Goal: Task Accomplishment & Management: Complete application form

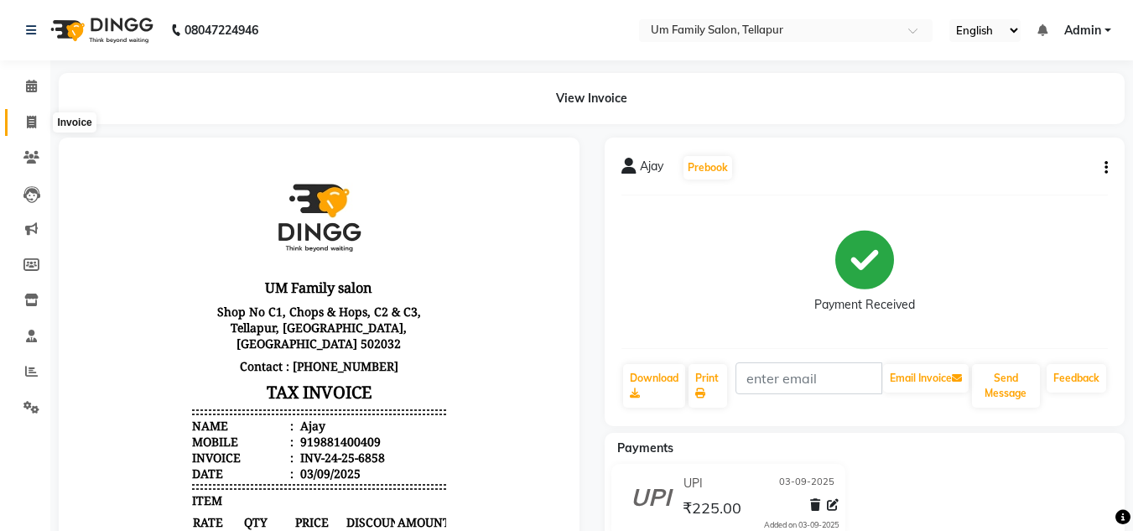
click at [34, 122] on icon at bounding box center [31, 122] width 9 height 13
select select "service"
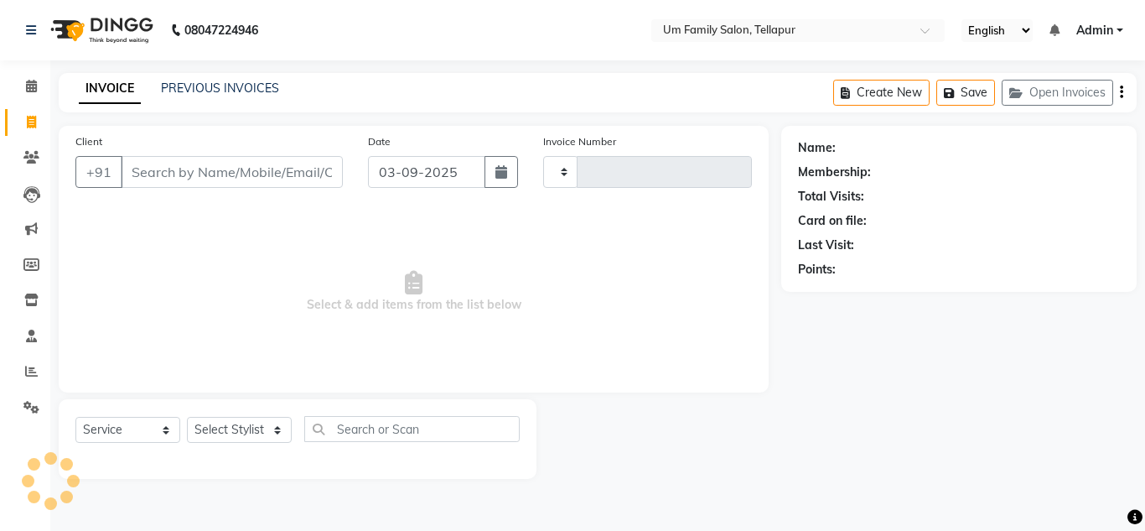
click at [185, 164] on input "Client" at bounding box center [232, 172] width 222 height 32
type input "6859"
select select "5102"
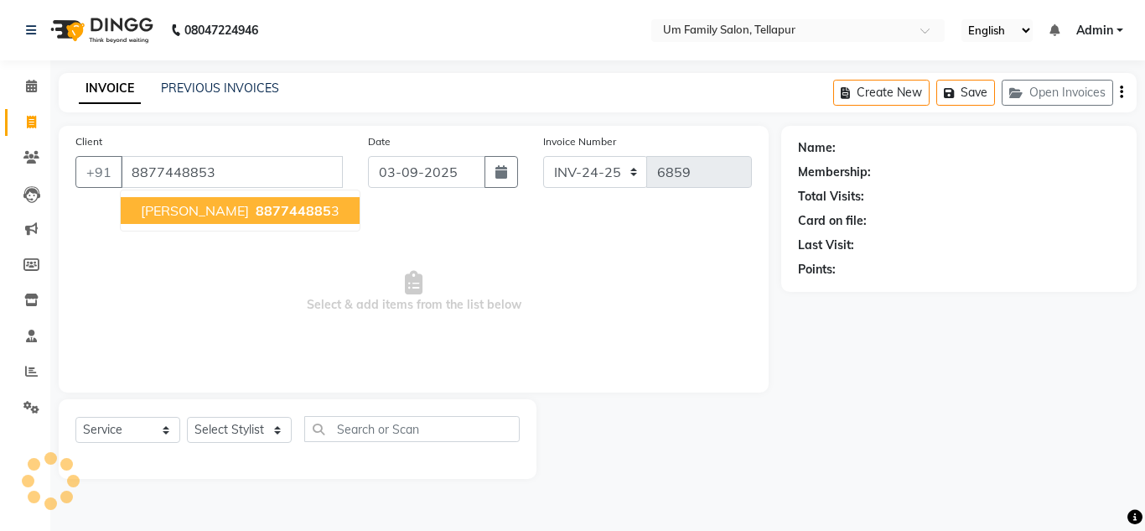
type input "8877448853"
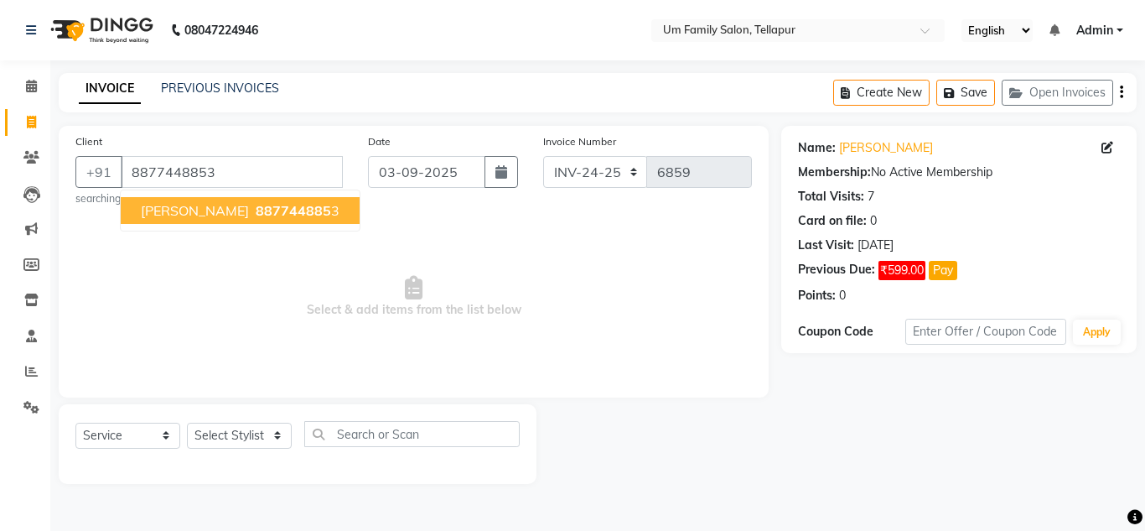
click at [172, 212] on span "[PERSON_NAME]" at bounding box center [195, 210] width 108 height 17
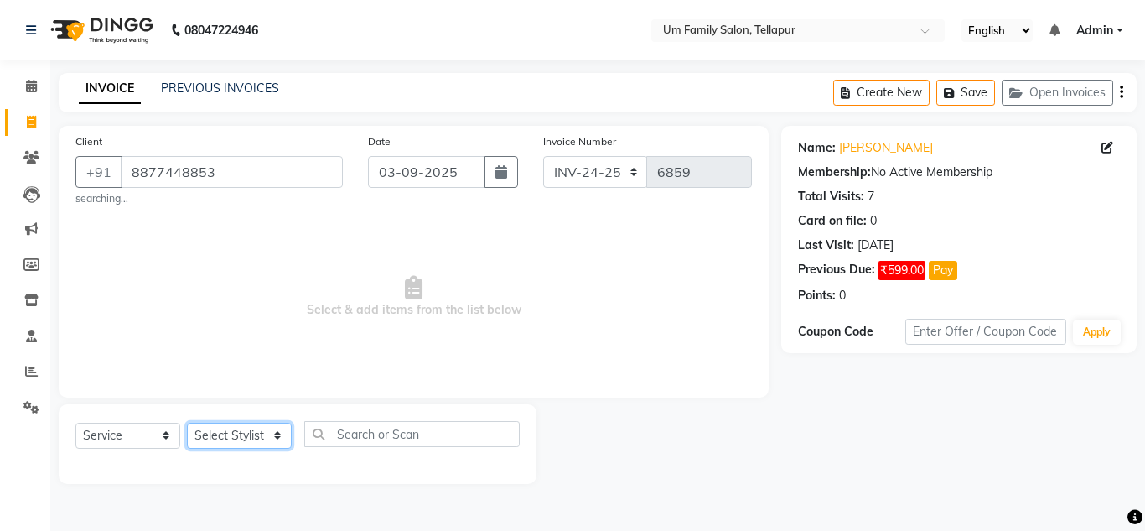
click at [254, 433] on select "Select Stylist Akash K. SAI pandu [PERSON_NAME]" at bounding box center [239, 436] width 105 height 26
select select "53917"
click at [187, 423] on select "Select Stylist Akash K. SAI pandu [PERSON_NAME]" at bounding box center [239, 436] width 105 height 26
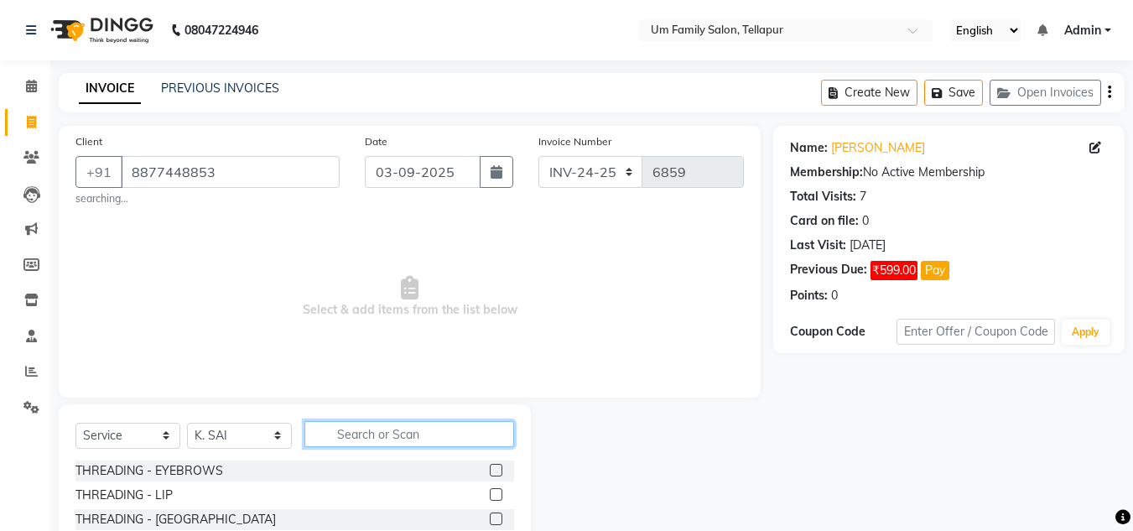
click at [339, 424] on input "text" at bounding box center [409, 434] width 210 height 26
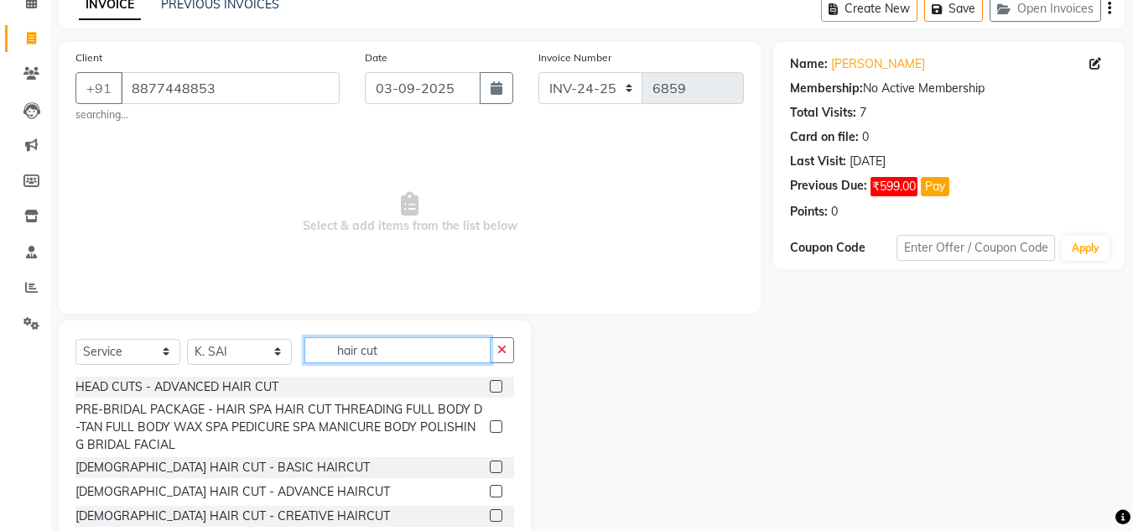
scroll to position [146, 0]
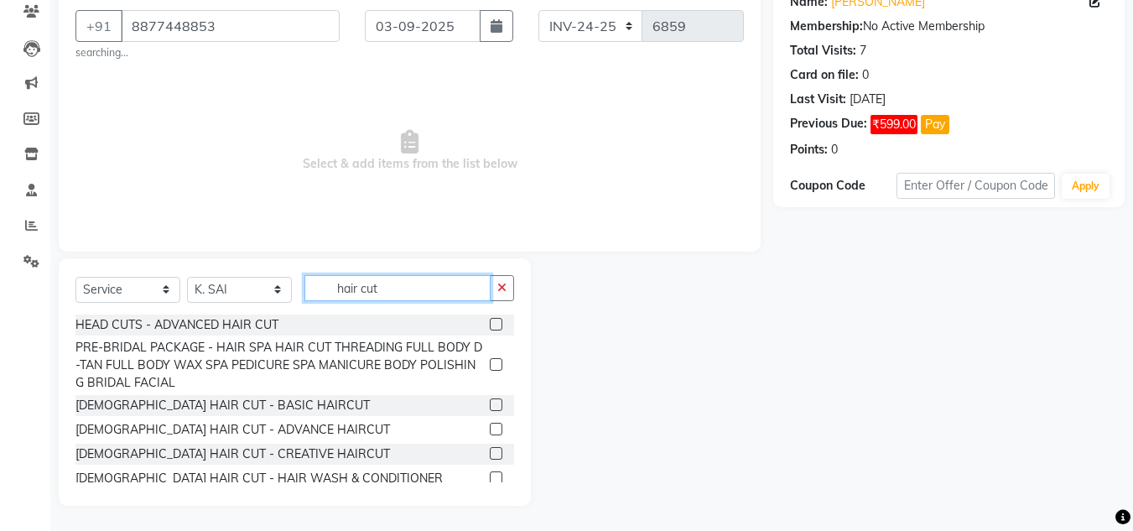
type input "hair cut"
click at [490, 434] on label at bounding box center [496, 429] width 13 height 13
click at [490, 434] on input "checkbox" at bounding box center [495, 429] width 11 height 11
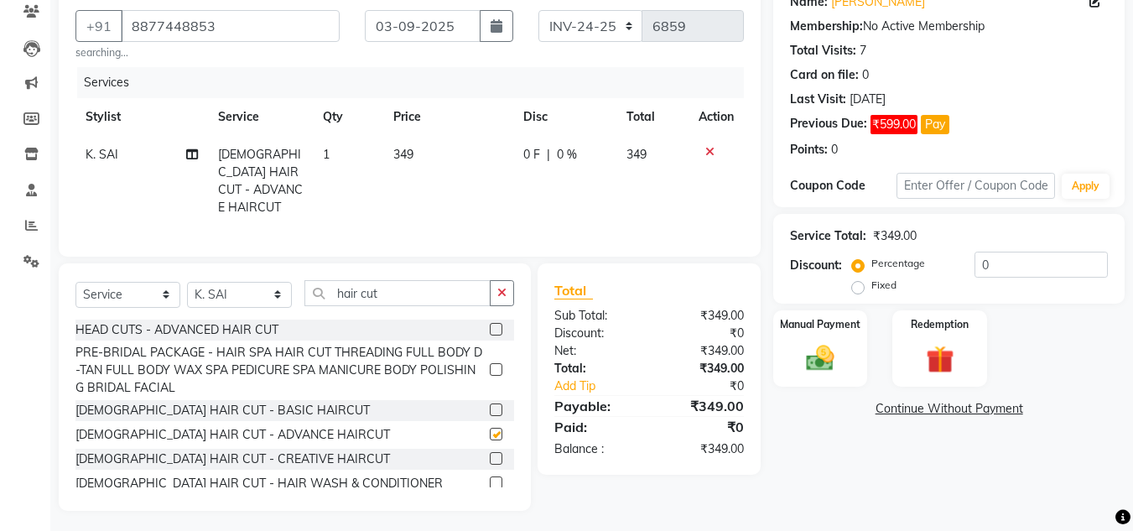
checkbox input "false"
click at [500, 287] on icon "button" at bounding box center [501, 293] width 9 height 12
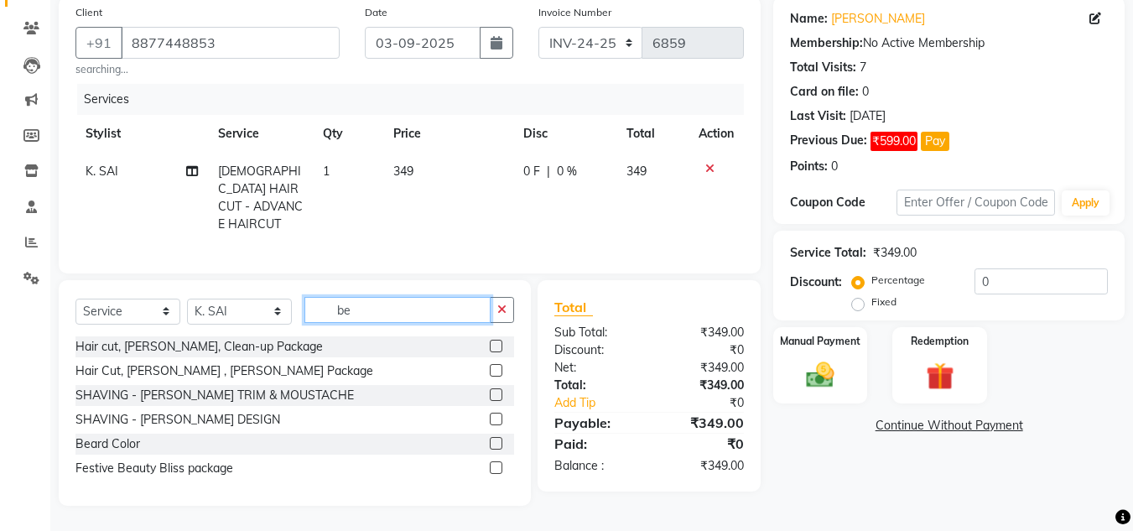
scroll to position [124, 0]
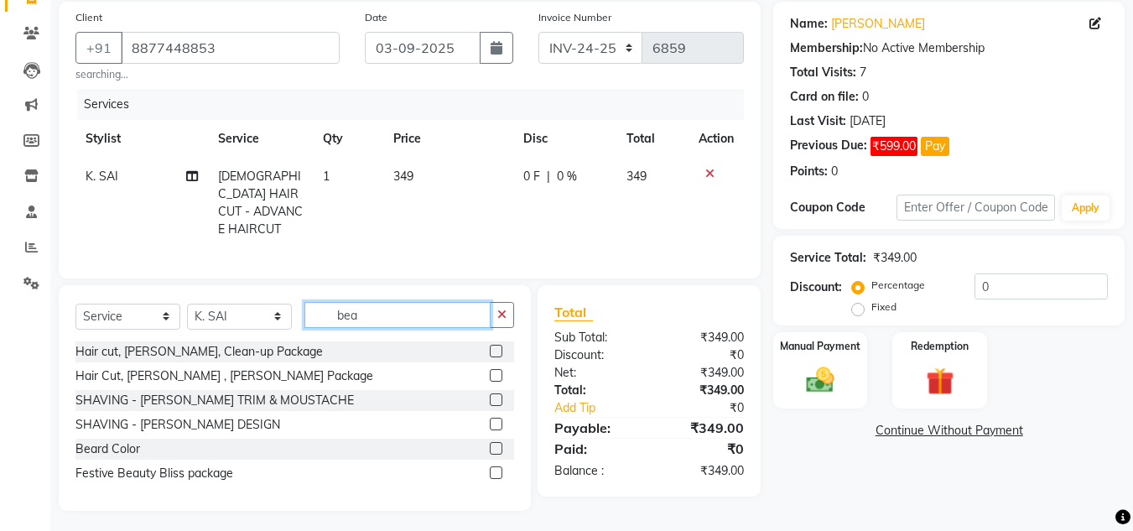
type input "bea"
click at [494, 421] on label at bounding box center [496, 424] width 13 height 13
click at [494, 421] on input "checkbox" at bounding box center [495, 424] width 11 height 11
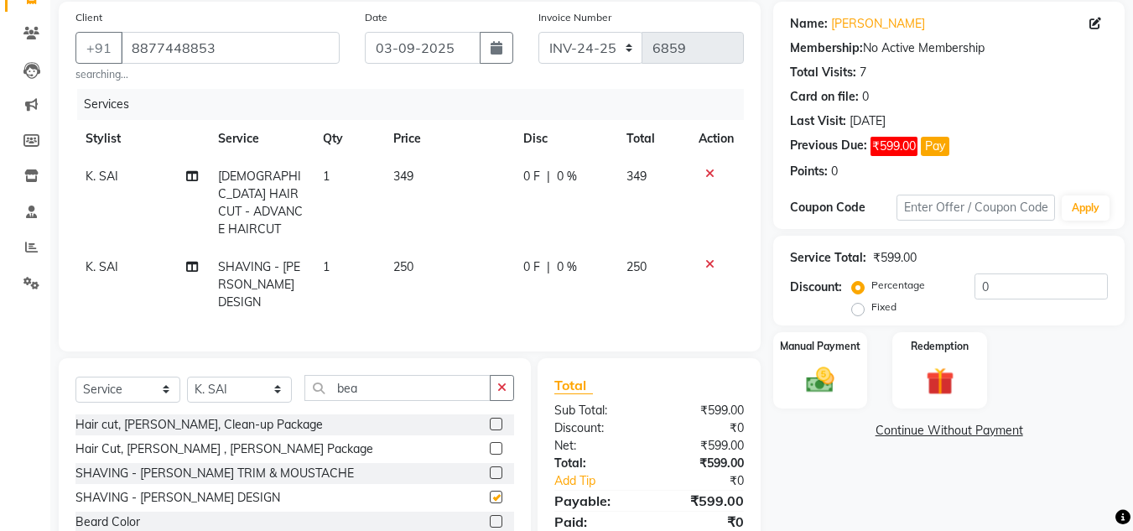
checkbox input "false"
click at [817, 390] on img at bounding box center [820, 380] width 47 height 34
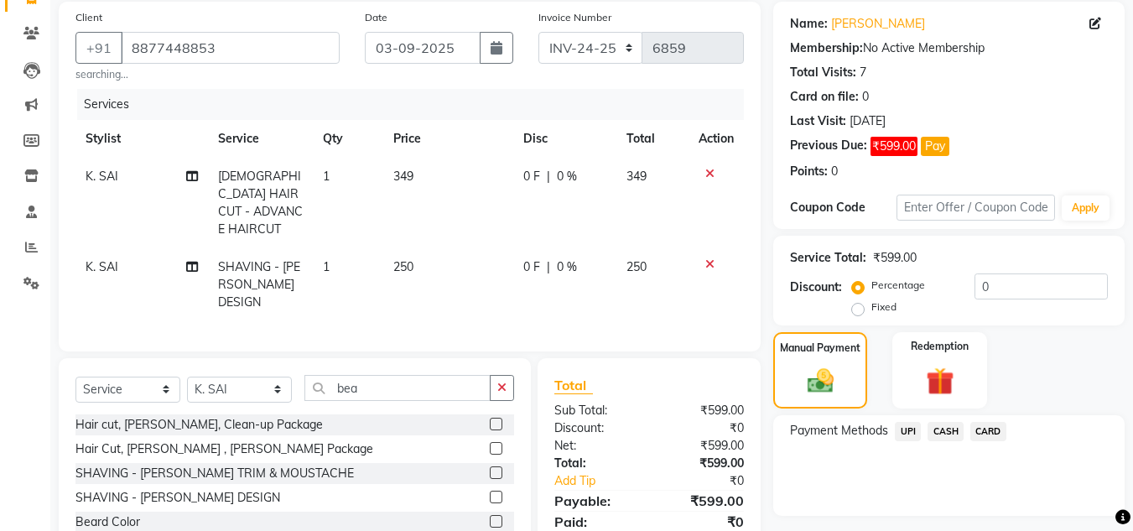
click at [904, 428] on span "UPI" at bounding box center [908, 431] width 26 height 19
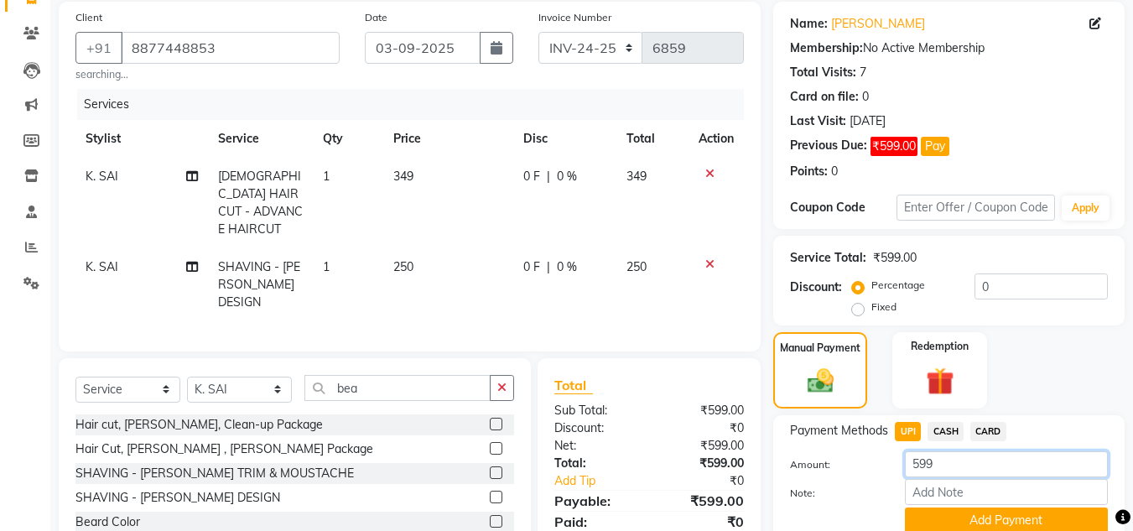
click at [953, 465] on input "599" at bounding box center [1006, 464] width 203 height 26
type input "5"
type input "100"
click at [985, 518] on button "Add Payment" at bounding box center [1006, 520] width 203 height 26
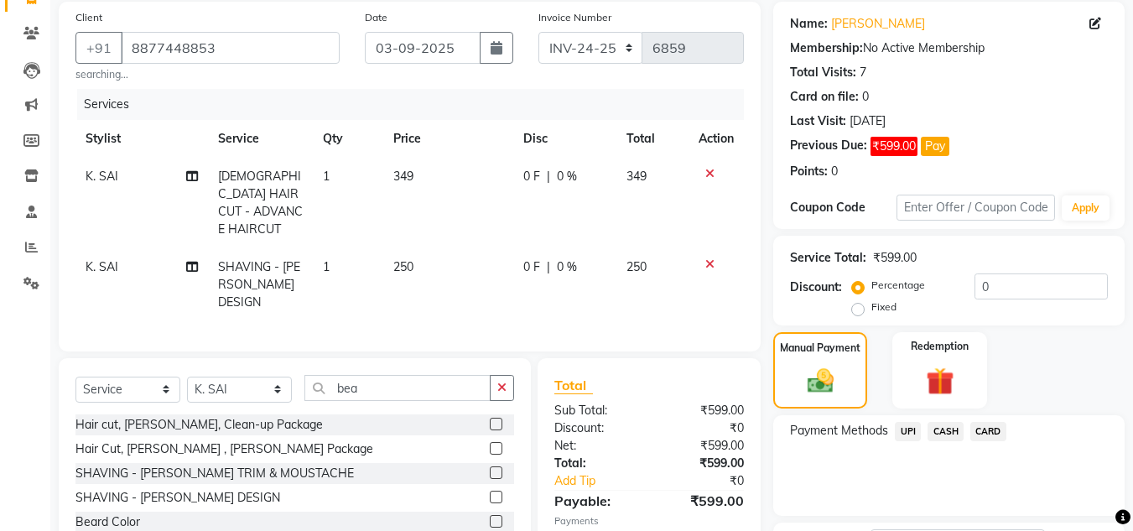
click at [948, 430] on span "CASH" at bounding box center [945, 431] width 36 height 19
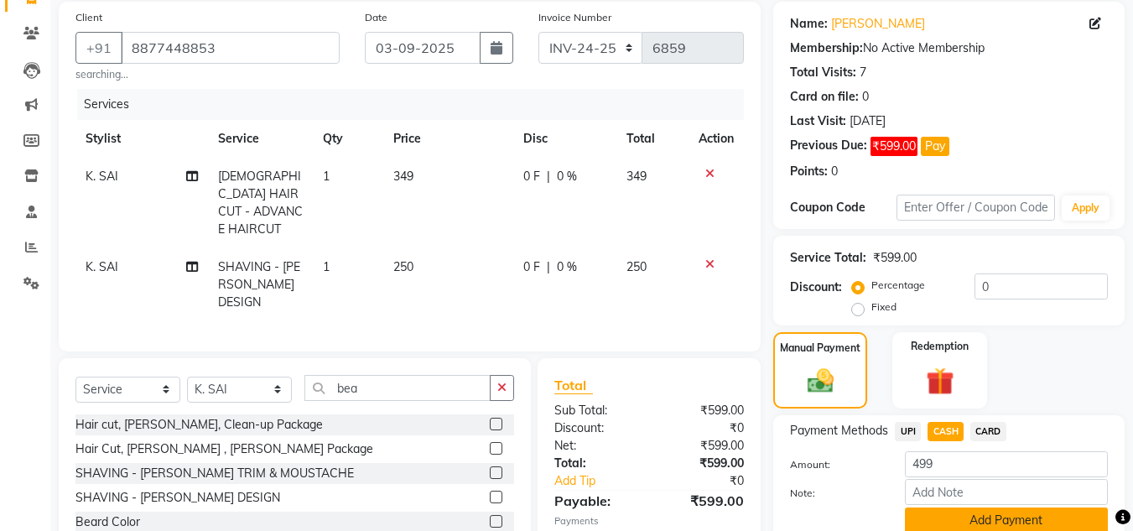
click at [977, 522] on button "Add Payment" at bounding box center [1006, 520] width 203 height 26
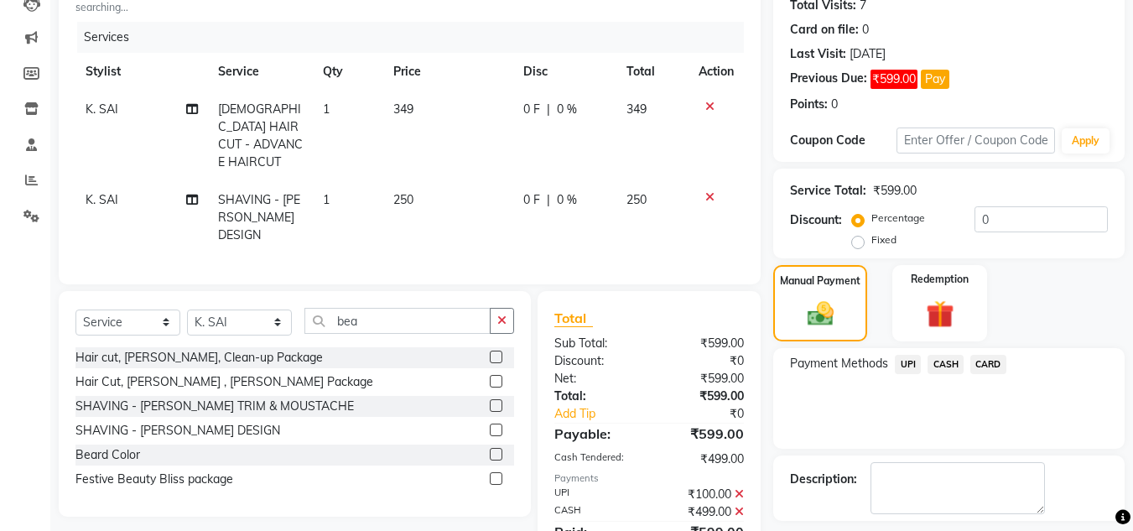
scroll to position [263, 0]
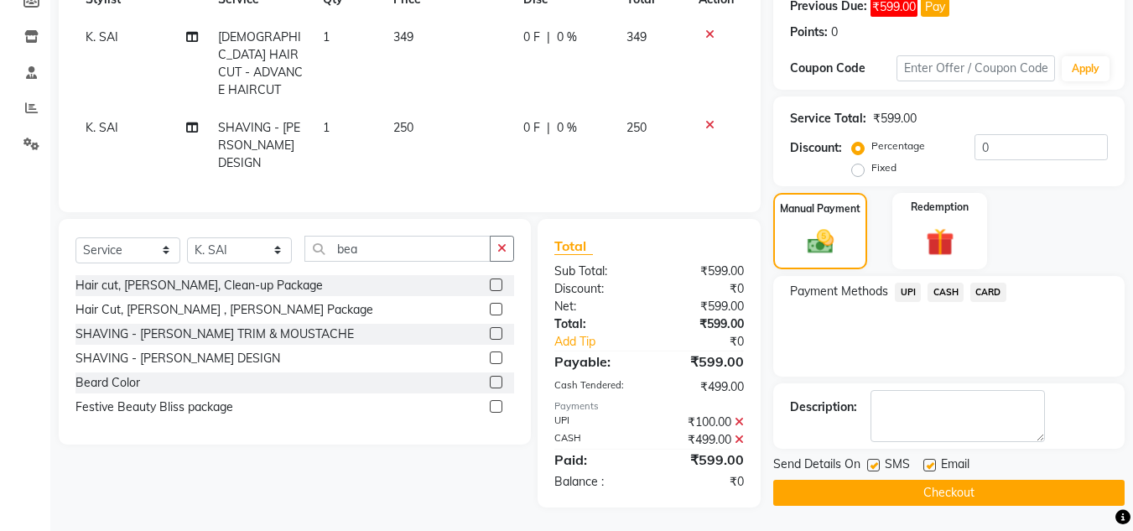
click at [1062, 498] on button "Checkout" at bounding box center [948, 493] width 351 height 26
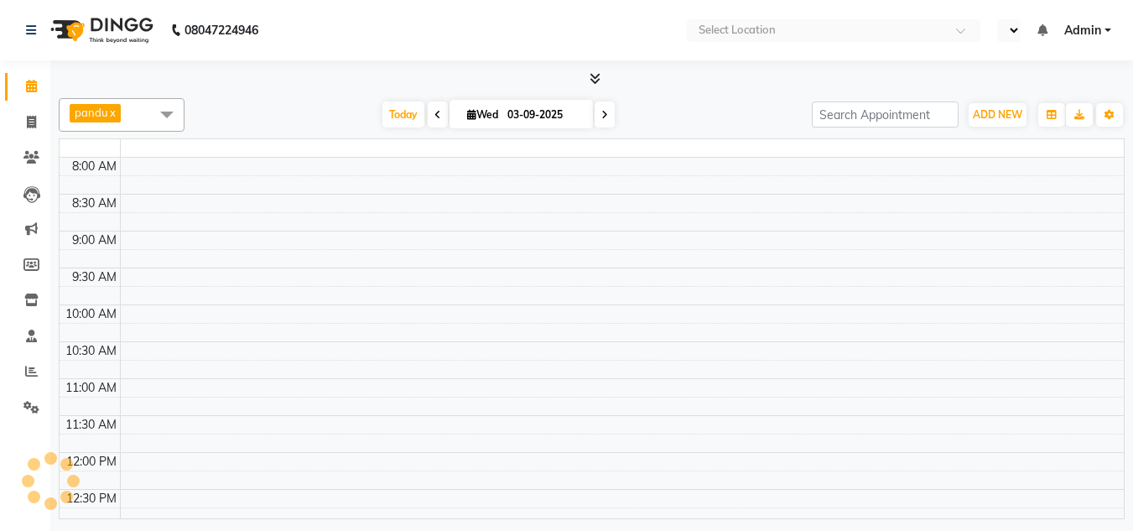
select select "en"
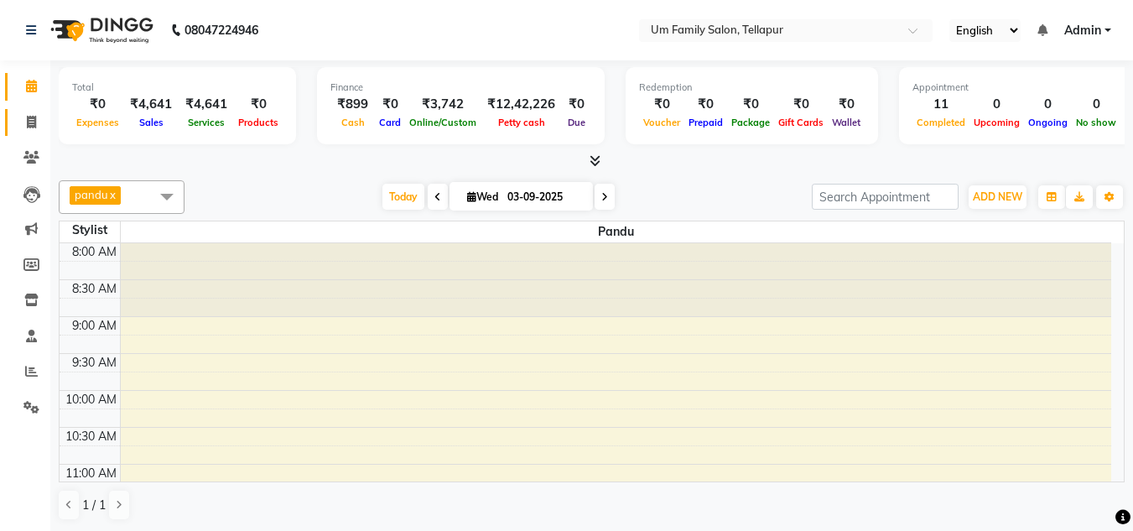
click at [16, 123] on link "Invoice" at bounding box center [25, 123] width 40 height 28
select select "service"
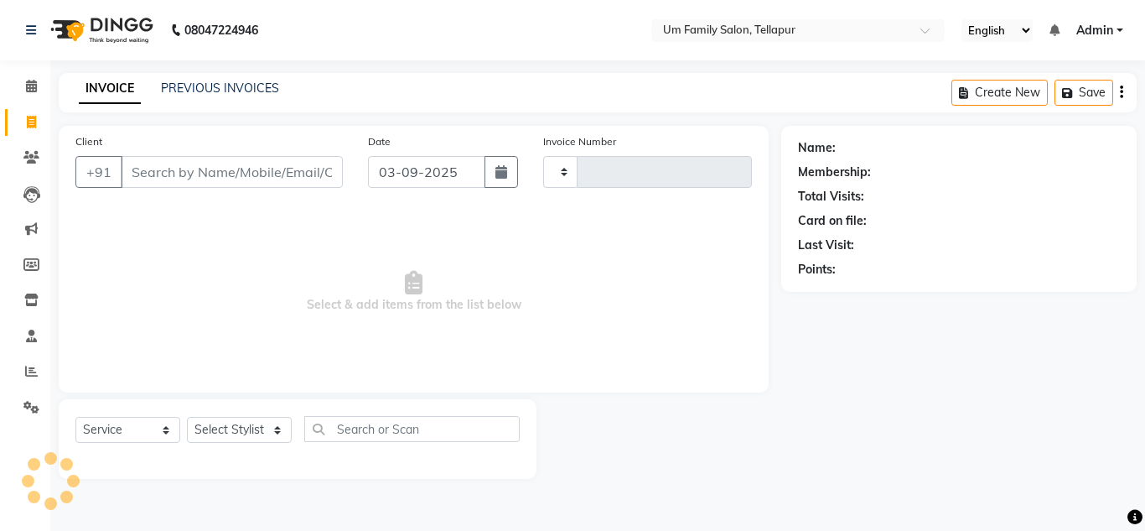
type input "6860"
select select "5102"
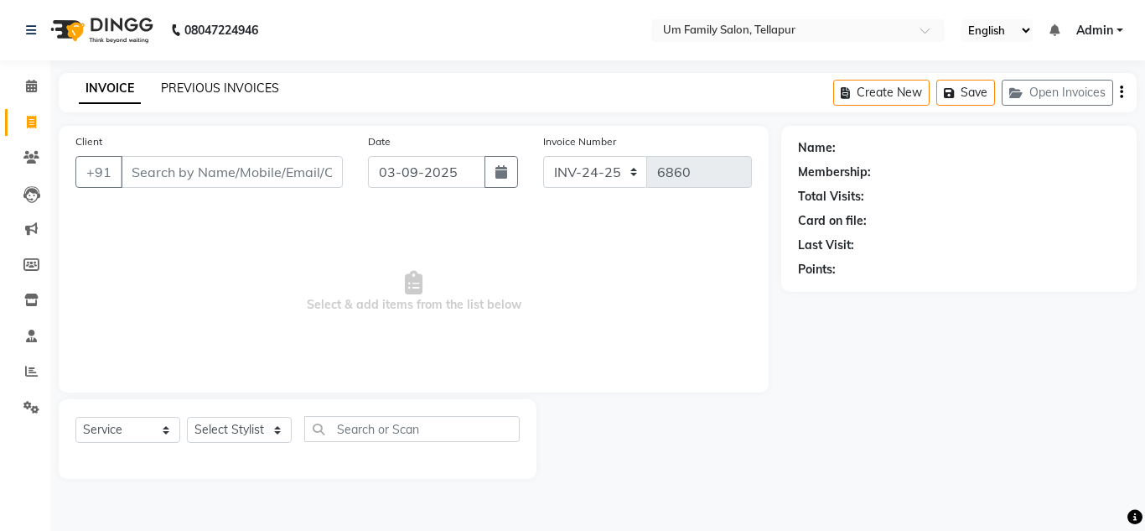
click at [190, 86] on link "PREVIOUS INVOICES" at bounding box center [220, 88] width 118 height 15
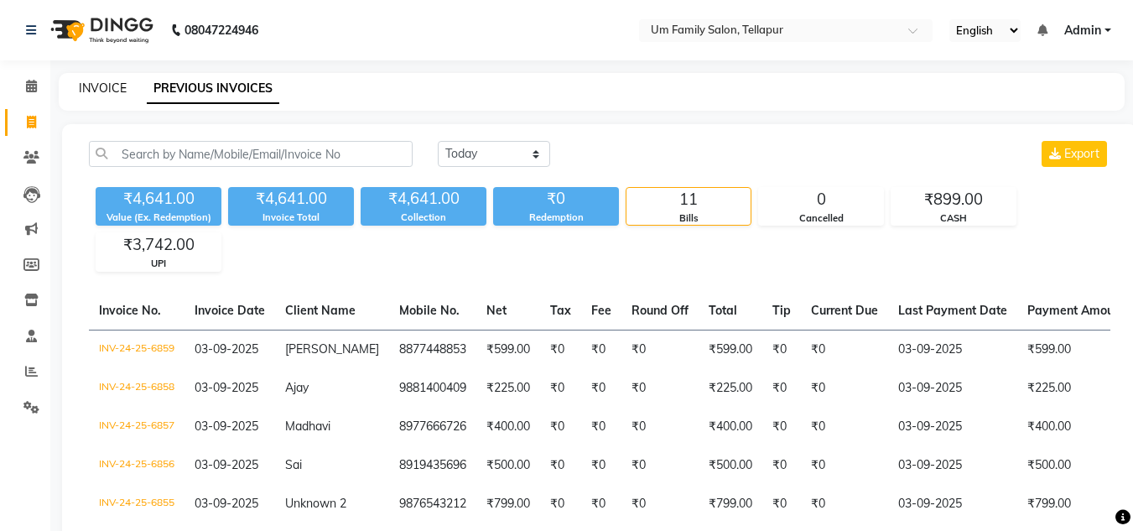
click at [98, 85] on link "INVOICE" at bounding box center [103, 88] width 48 height 15
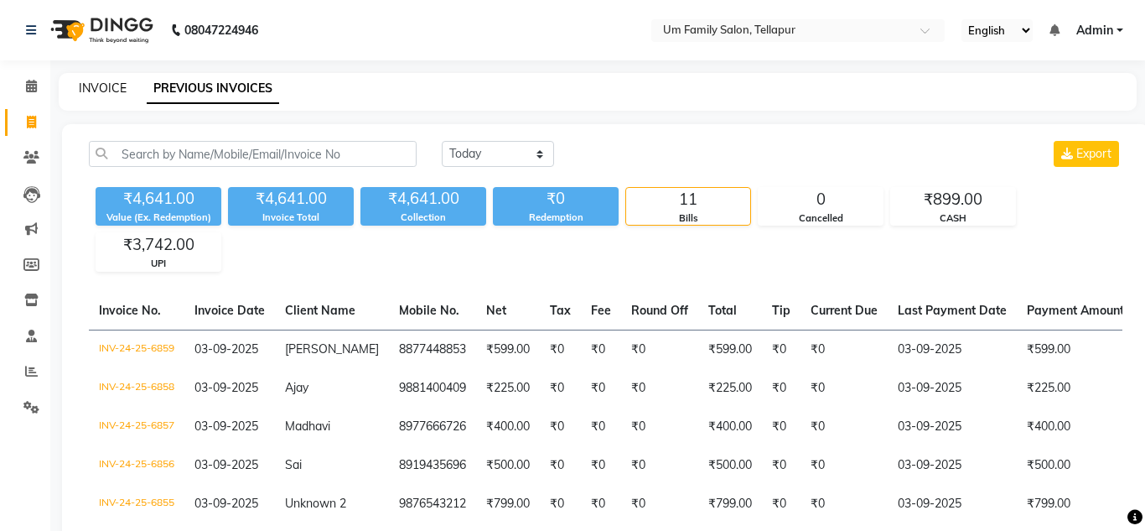
select select "service"
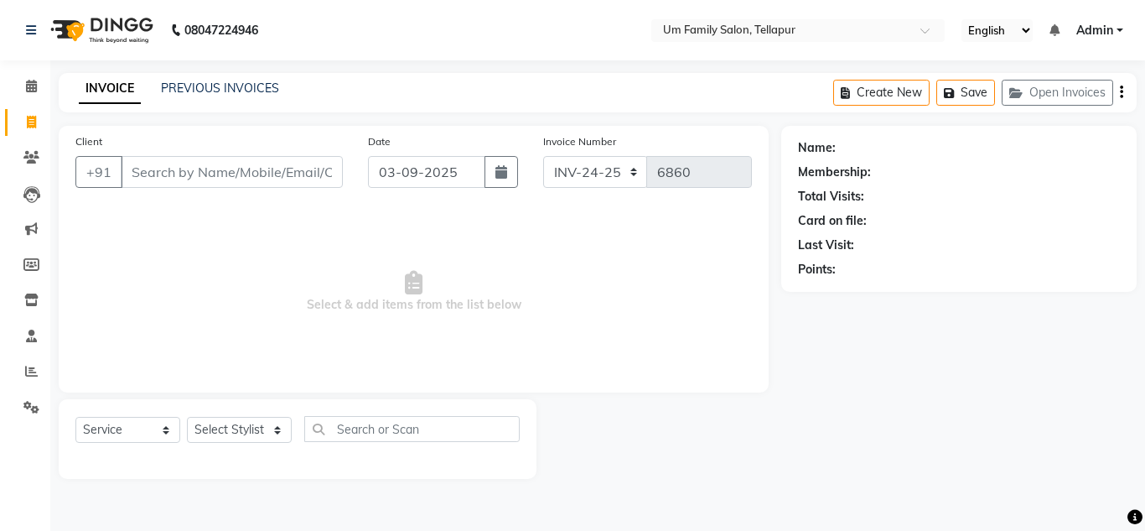
click at [183, 169] on input "Client" at bounding box center [232, 172] width 222 height 32
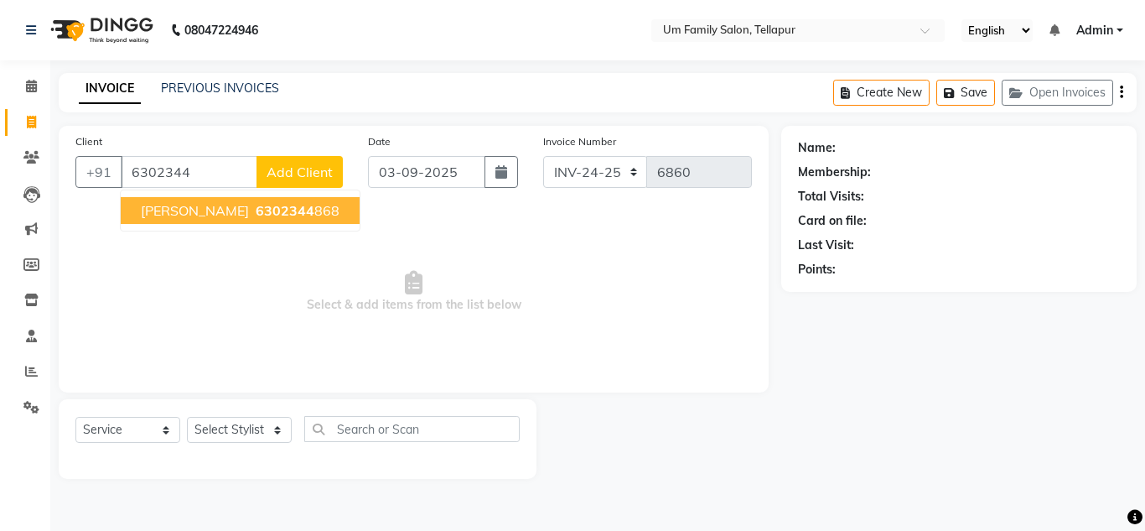
click at [165, 219] on button "[PERSON_NAME] 6302344 868" at bounding box center [240, 210] width 239 height 27
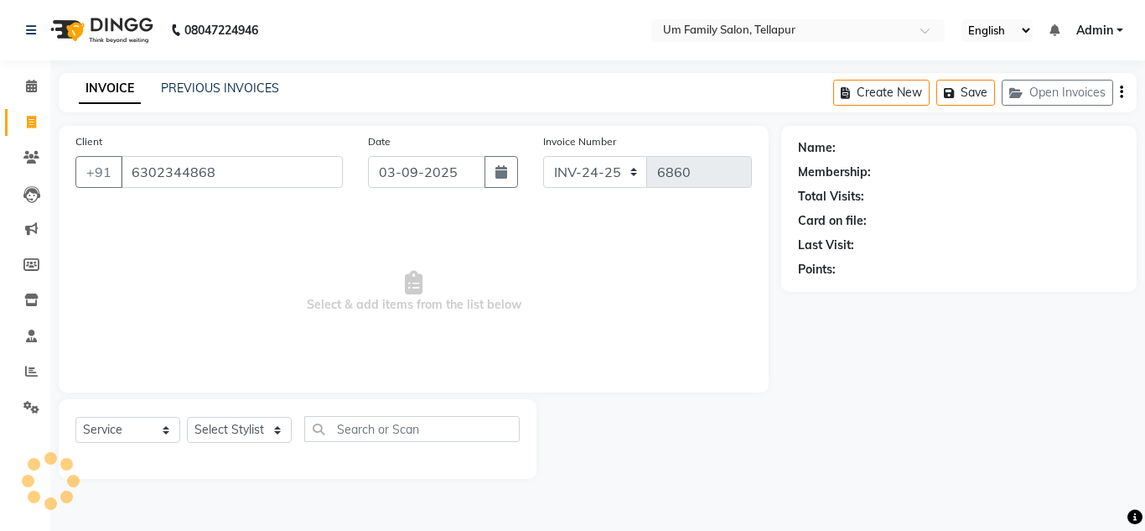
type input "6302344868"
select select "1: Object"
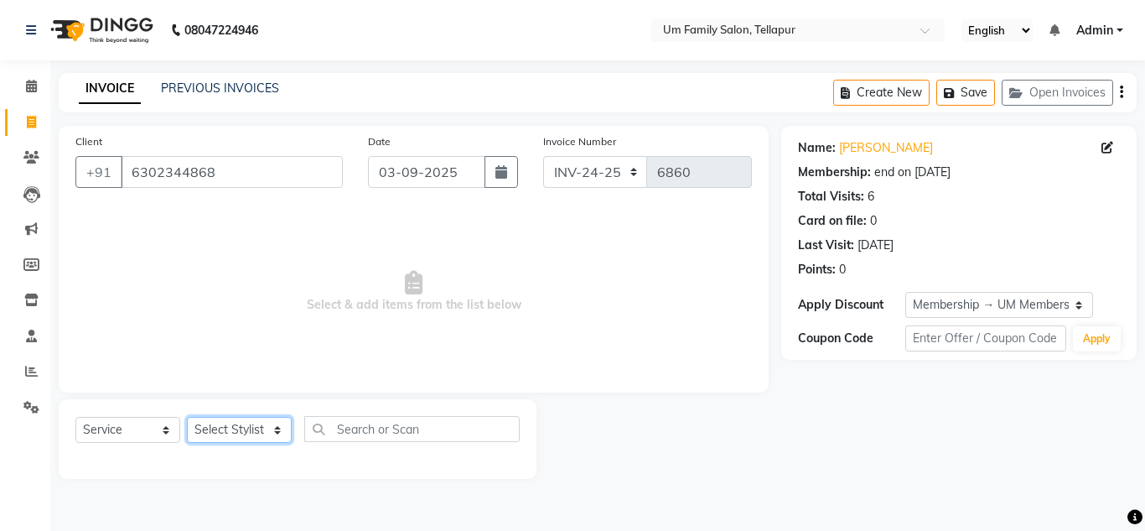
click at [266, 418] on select "Select Stylist Akash K. SAI pandu [PERSON_NAME]" at bounding box center [239, 430] width 105 height 26
select select "50956"
click at [187, 417] on select "Select Stylist Akash K. SAI pandu [PERSON_NAME]" at bounding box center [239, 430] width 105 height 26
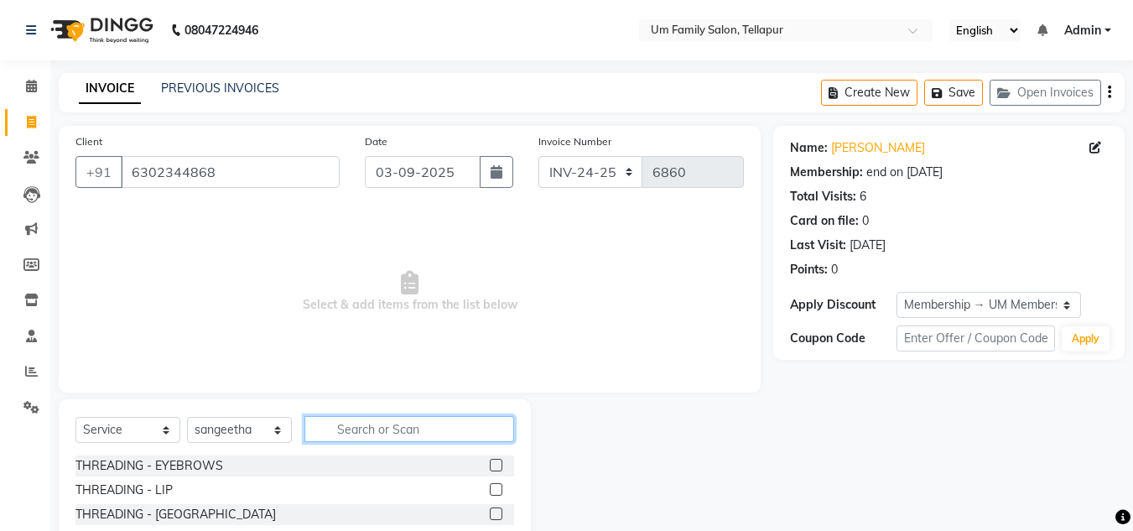
click at [330, 425] on input "text" at bounding box center [409, 429] width 210 height 26
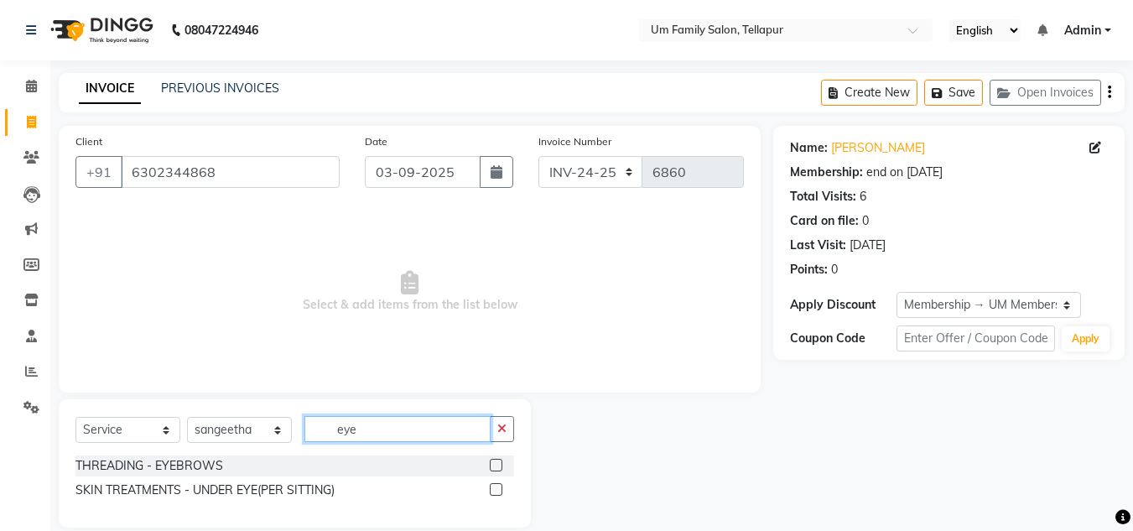
type input "eye"
click at [493, 462] on label at bounding box center [496, 465] width 13 height 13
click at [493, 462] on input "checkbox" at bounding box center [495, 465] width 11 height 11
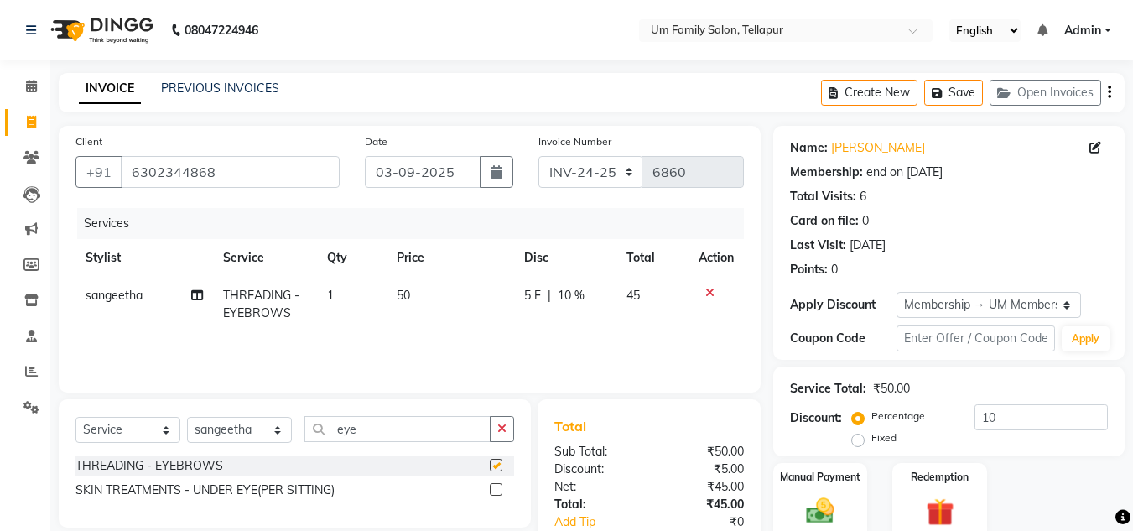
checkbox input "false"
click at [473, 428] on input "eye" at bounding box center [397, 429] width 186 height 26
type input "e"
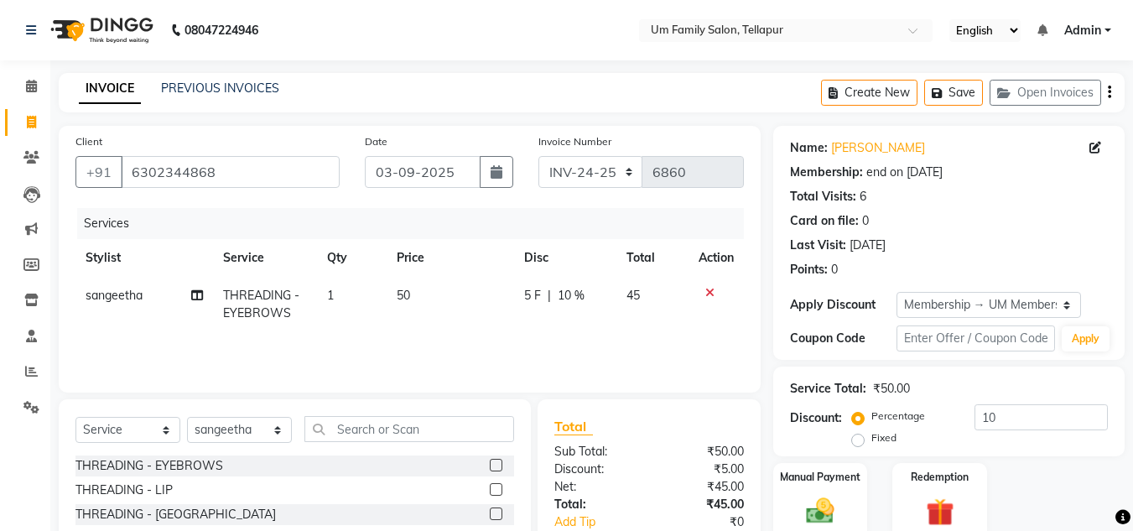
click at [490, 481] on div at bounding box center [502, 490] width 24 height 21
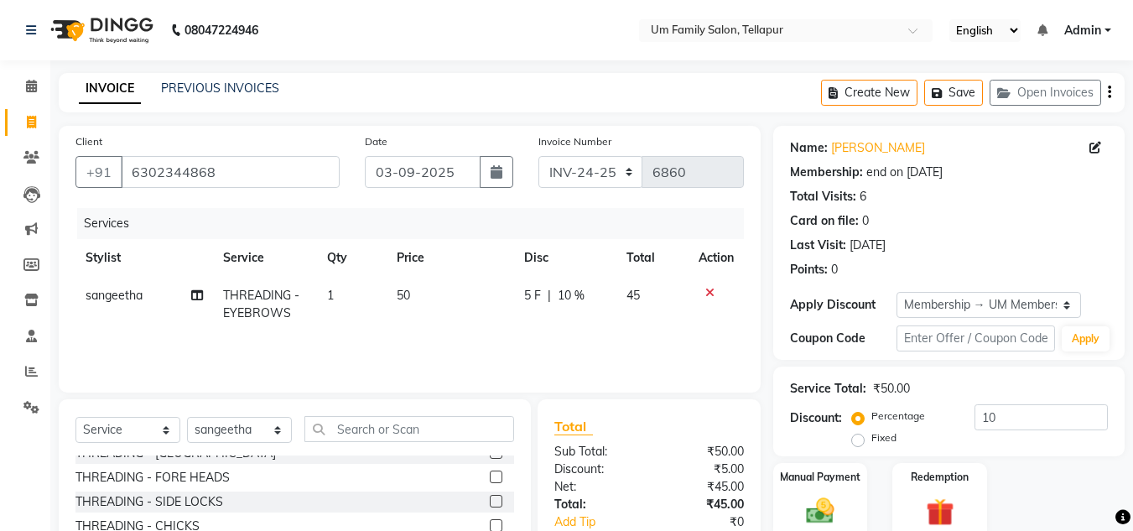
scroll to position [46, 0]
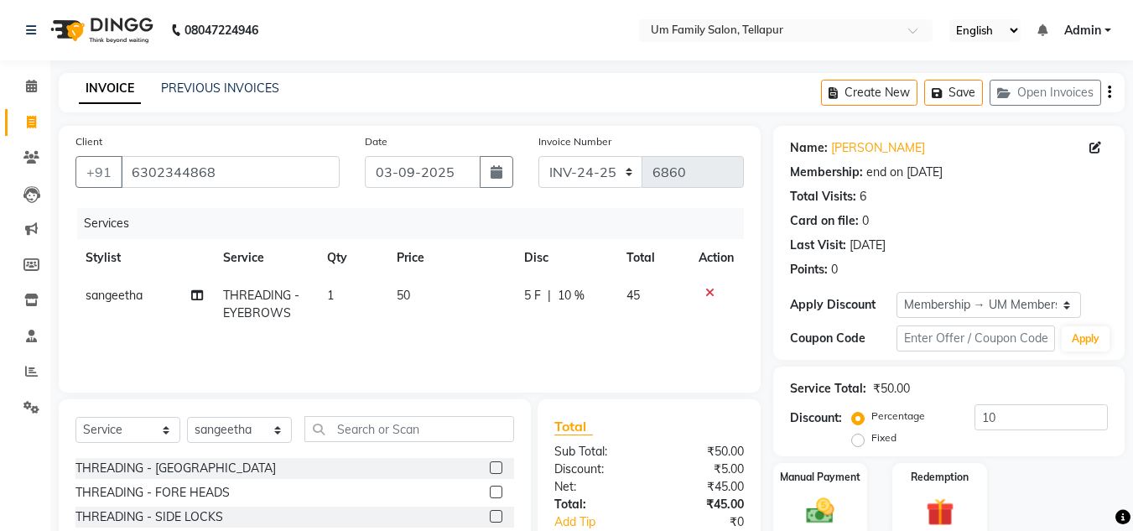
click at [490, 487] on label at bounding box center [496, 492] width 13 height 13
click at [490, 487] on input "checkbox" at bounding box center [495, 492] width 11 height 11
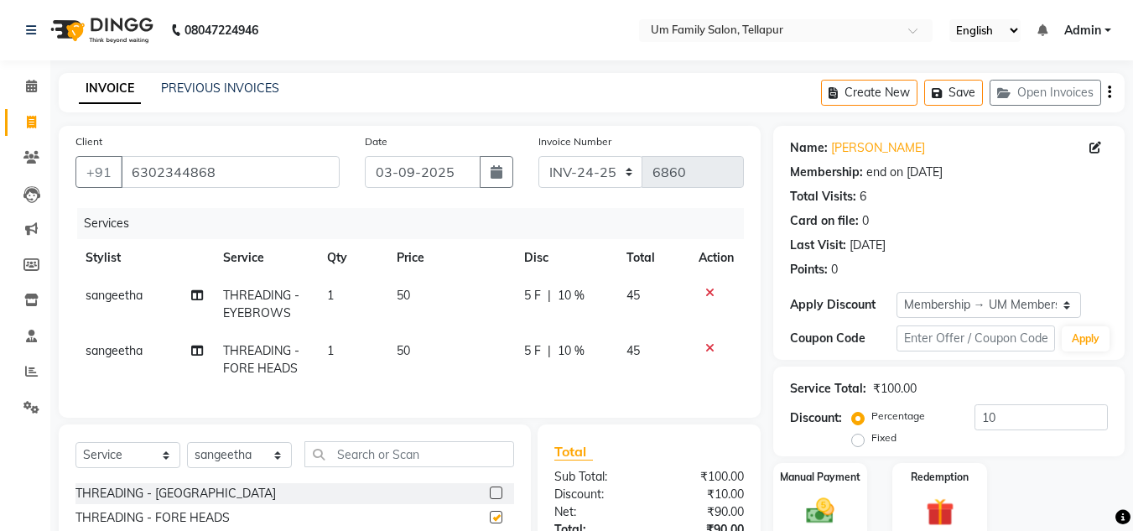
checkbox input "false"
click at [823, 496] on img at bounding box center [820, 511] width 47 height 34
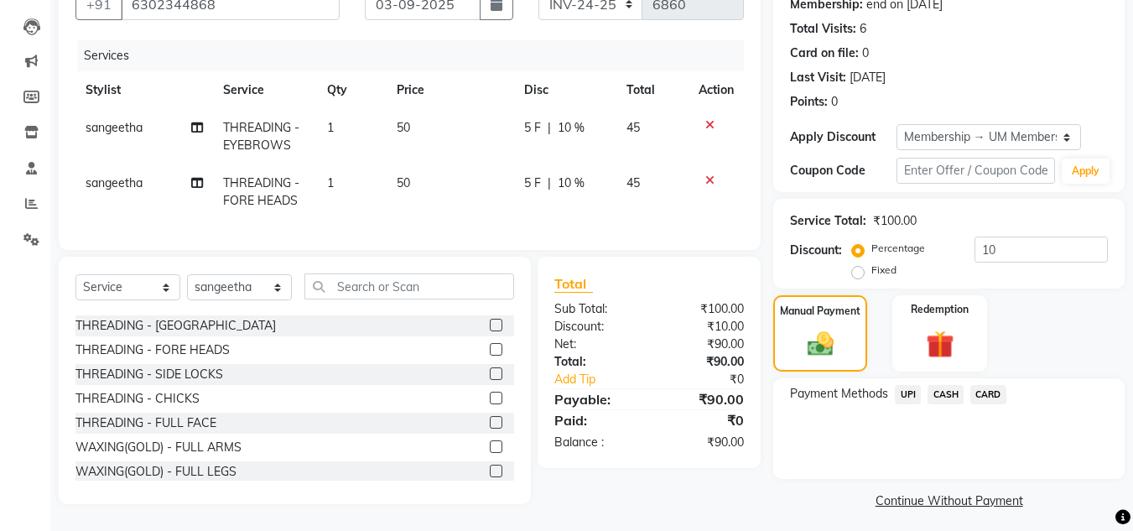
scroll to position [179, 0]
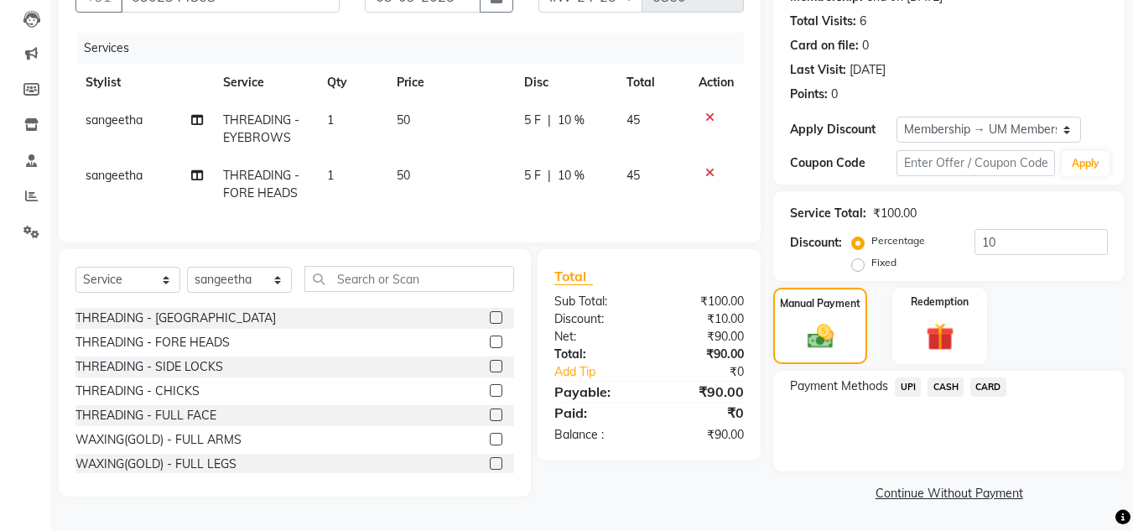
click at [949, 382] on span "CASH" at bounding box center [945, 386] width 36 height 19
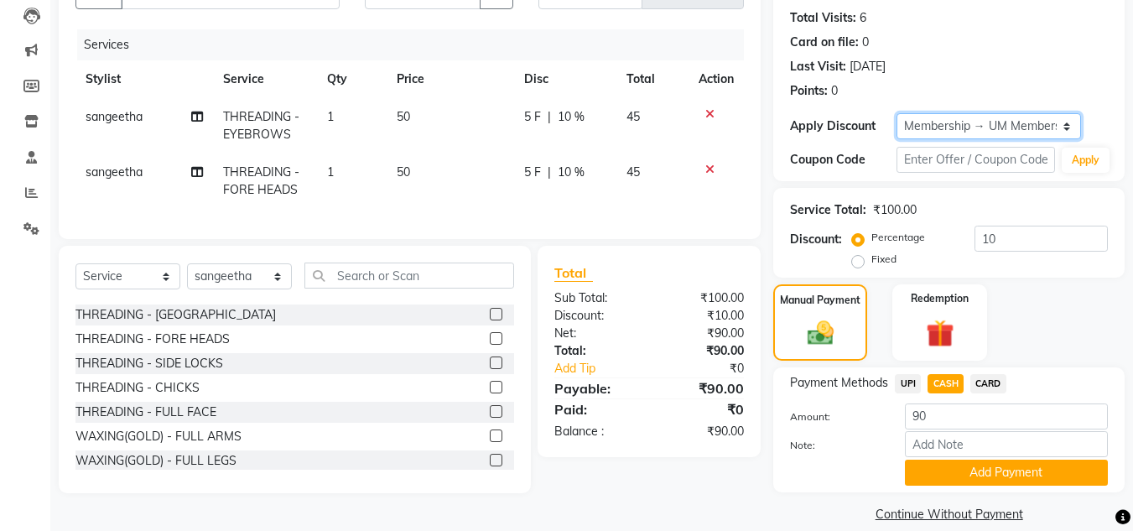
click at [984, 134] on select "Select Membership → UM Membership" at bounding box center [988, 126] width 185 height 26
select select "0:"
click at [896, 113] on select "Select Membership → UM Membership" at bounding box center [988, 126] width 185 height 26
type input "0"
click at [990, 141] on div "Name: [PERSON_NAME] Membership: end on [DATE] Total Visits: 6 Card on file: 0 L…" at bounding box center [948, 64] width 351 height 234
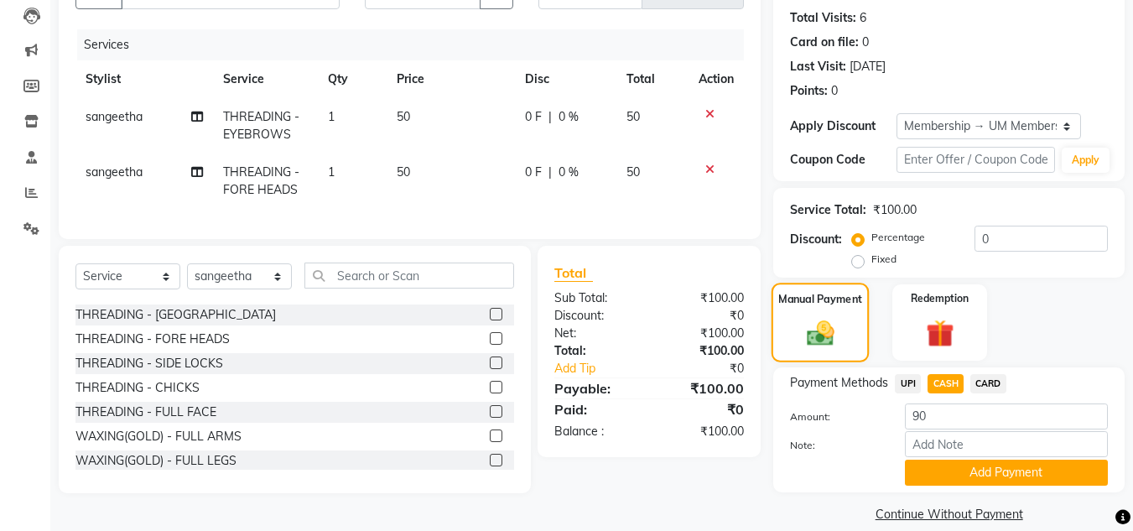
click at [848, 326] on div "Manual Payment" at bounding box center [820, 323] width 98 height 80
click at [936, 374] on span "CASH" at bounding box center [945, 383] width 36 height 19
type input "100"
click at [967, 478] on button "Add Payment" at bounding box center [1006, 473] width 203 height 26
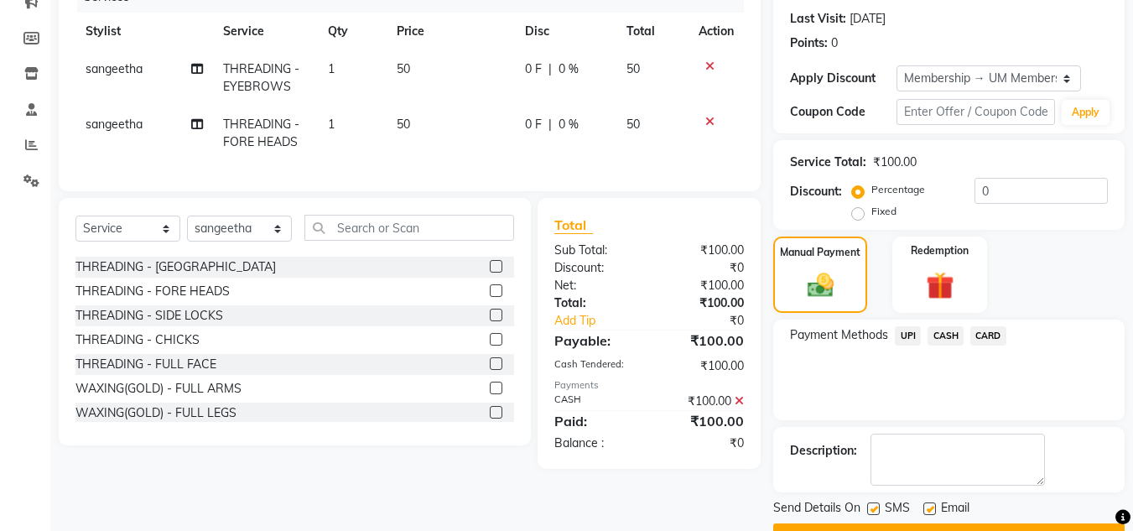
scroll to position [270, 0]
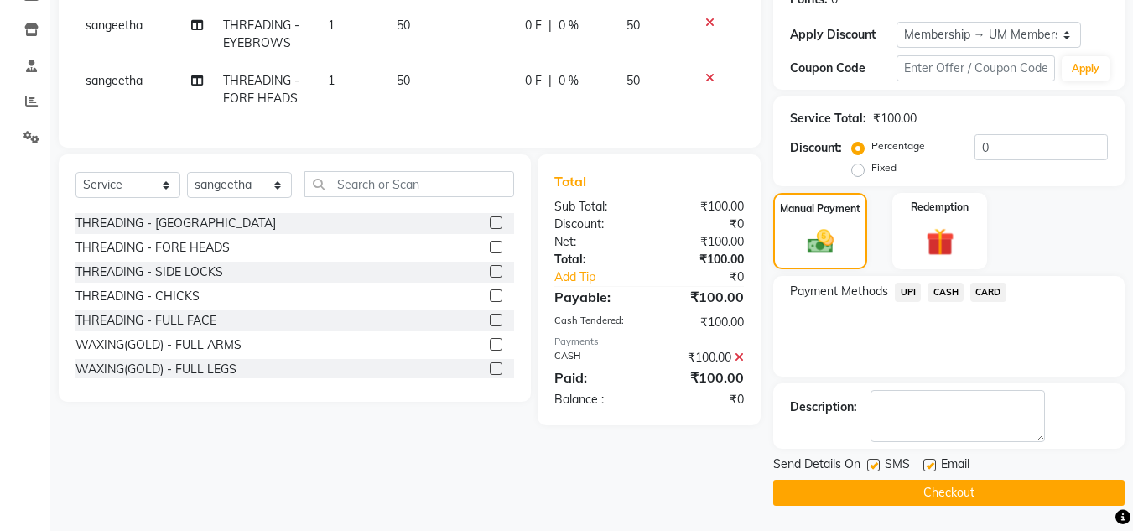
click at [1121, 480] on div "Checkout" at bounding box center [948, 493] width 351 height 26
click at [1112, 491] on button "Checkout" at bounding box center [948, 493] width 351 height 26
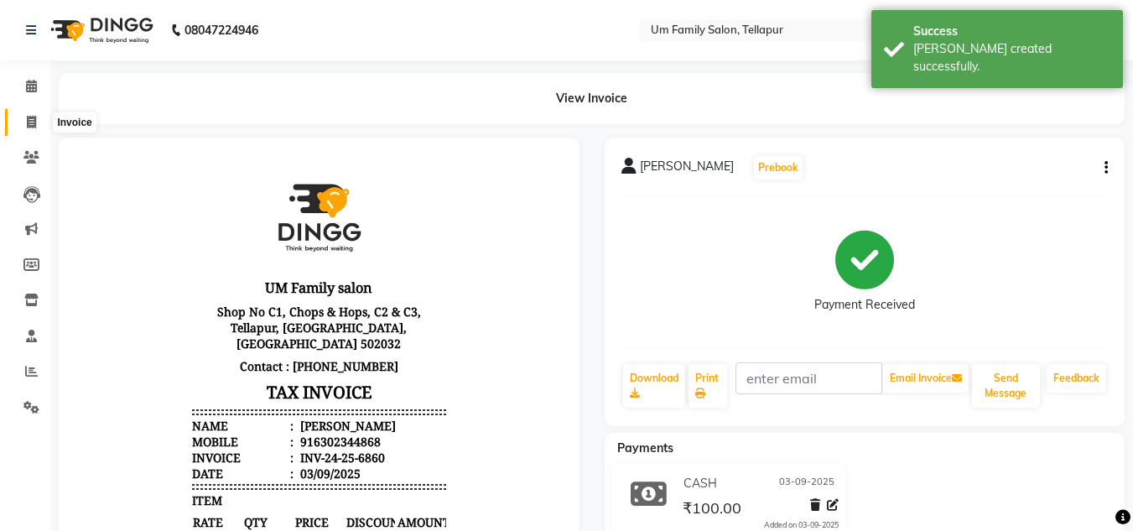
click at [42, 117] on span at bounding box center [31, 122] width 29 height 19
select select "service"
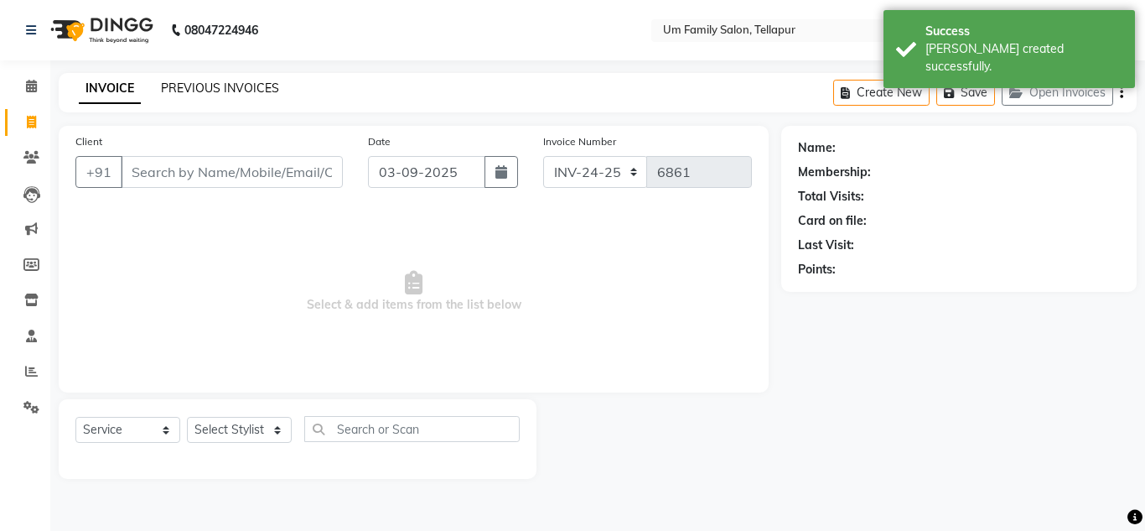
click at [183, 85] on link "PREVIOUS INVOICES" at bounding box center [220, 88] width 118 height 15
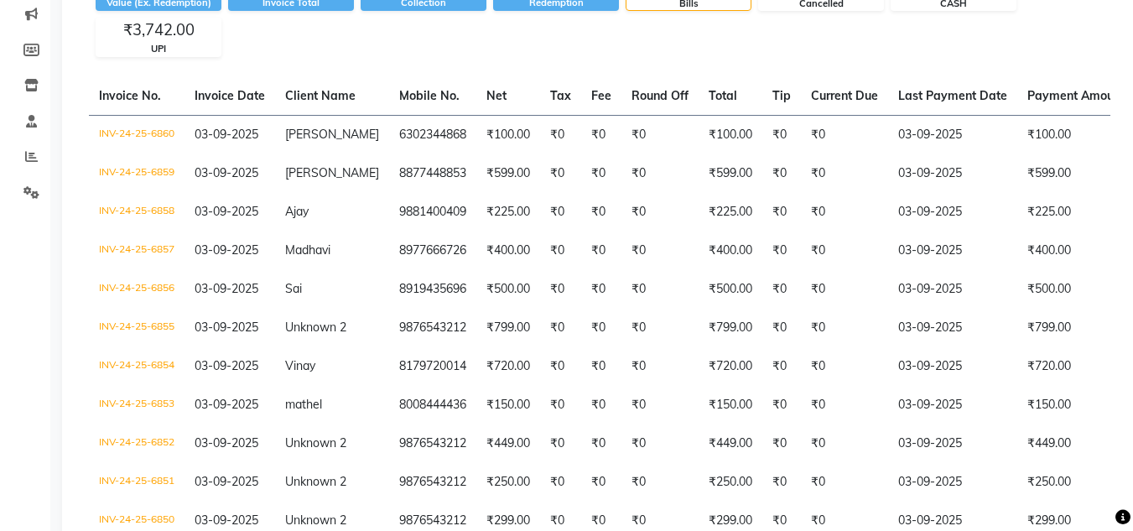
scroll to position [199, 0]
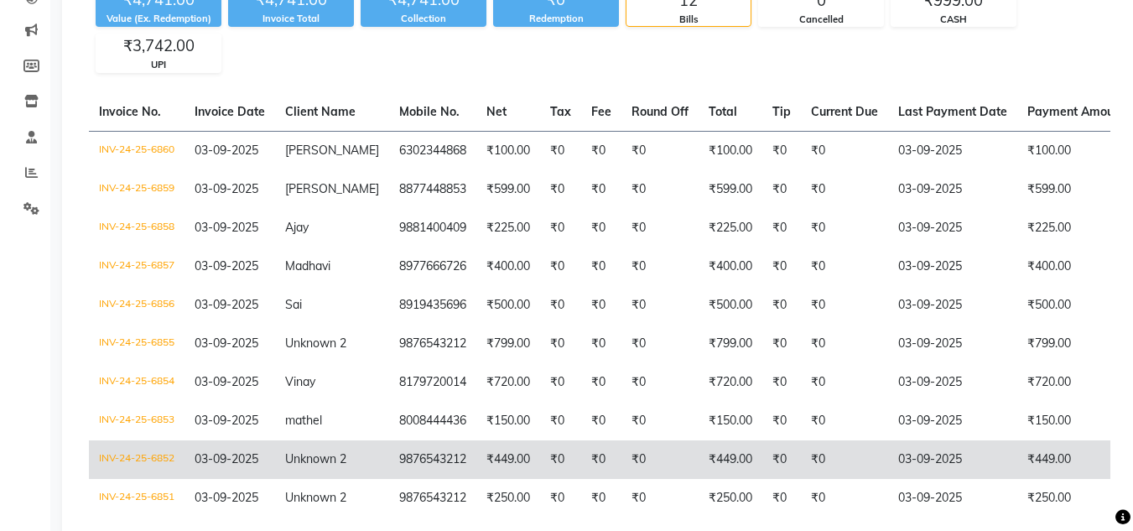
click at [1076, 449] on td "₹449.00" at bounding box center [1081, 459] width 129 height 39
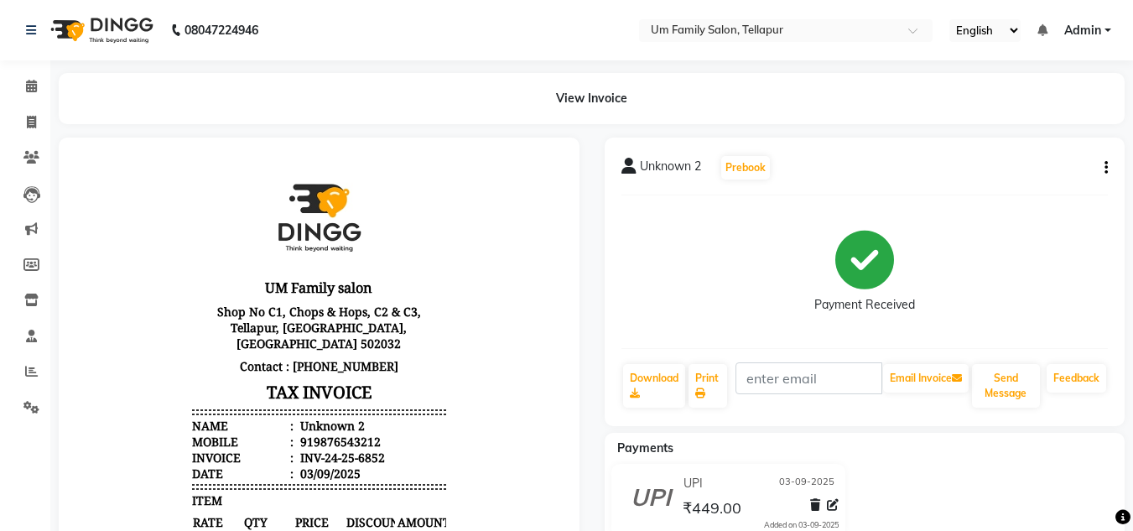
click at [1109, 165] on div "Unknown 2 Prebook Payment Received Download Print Email Invoice Send Message Fe…" at bounding box center [865, 282] width 521 height 288
click at [1104, 168] on icon "button" at bounding box center [1105, 168] width 3 height 1
click at [1036, 186] on div "Edit Invoice" at bounding box center [1022, 189] width 115 height 21
select select "service"
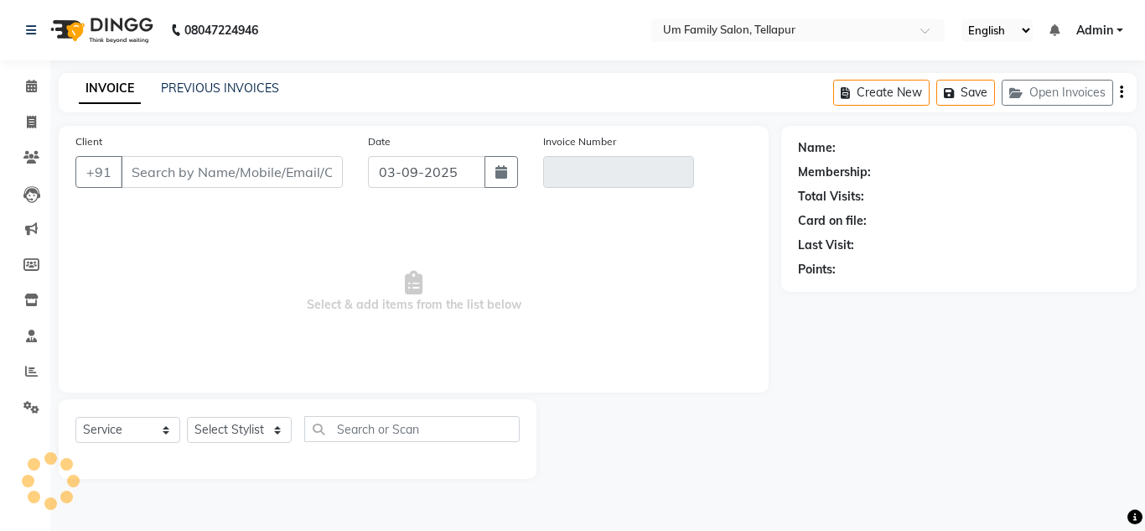
type input "9876543212"
type input "INV-24-25-6852"
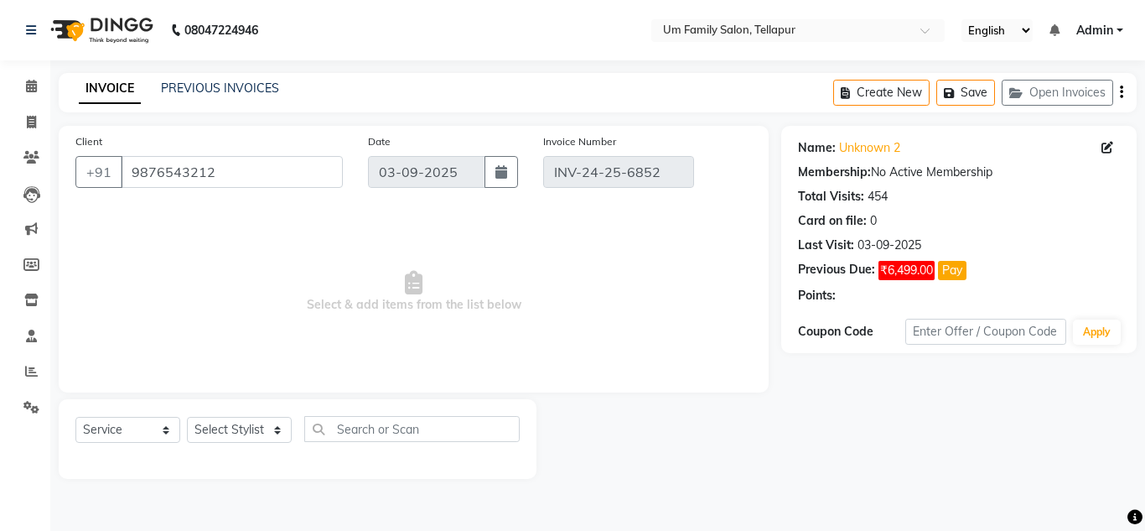
select select "select"
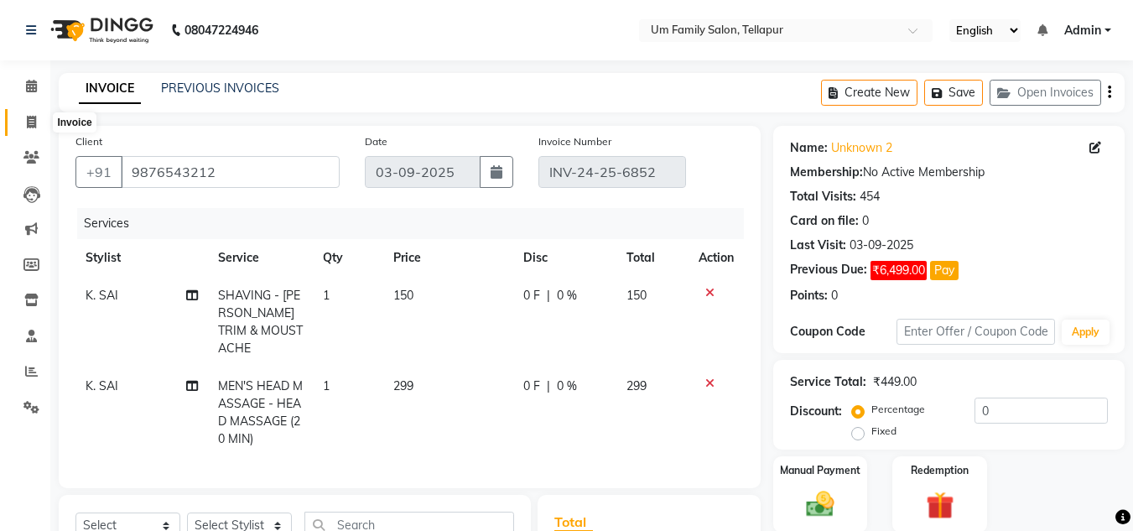
click at [29, 126] on icon at bounding box center [31, 122] width 9 height 13
select select "service"
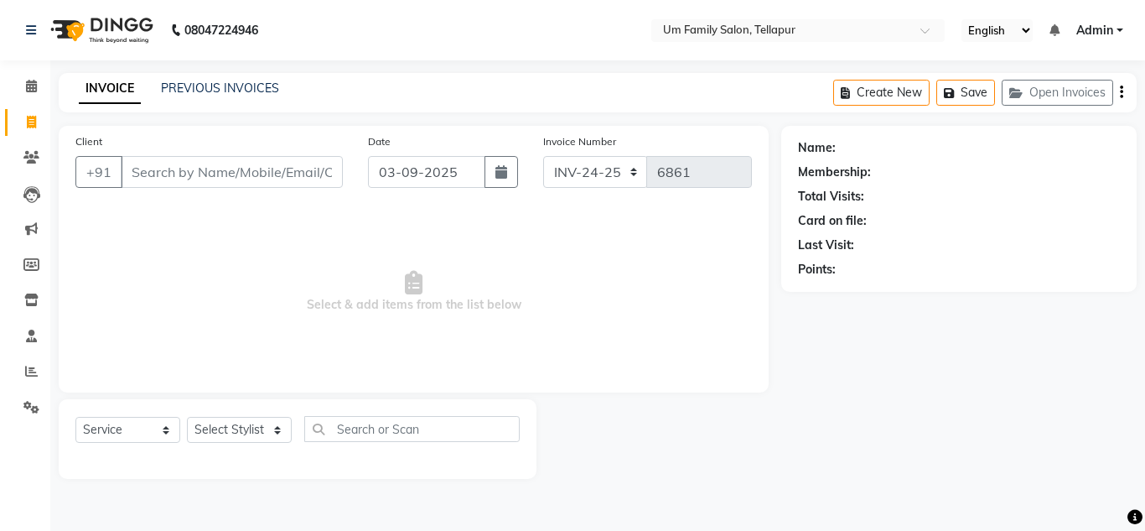
click at [213, 74] on div "INVOICE PREVIOUS INVOICES Create New Save Open Invoices" at bounding box center [598, 92] width 1078 height 39
click at [220, 81] on link "PREVIOUS INVOICES" at bounding box center [220, 88] width 118 height 15
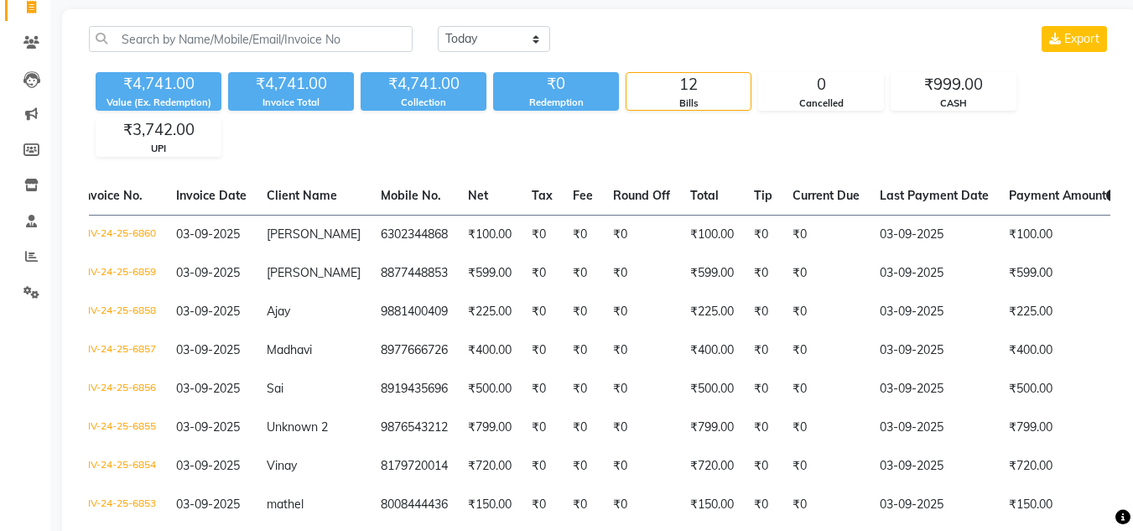
scroll to position [90, 0]
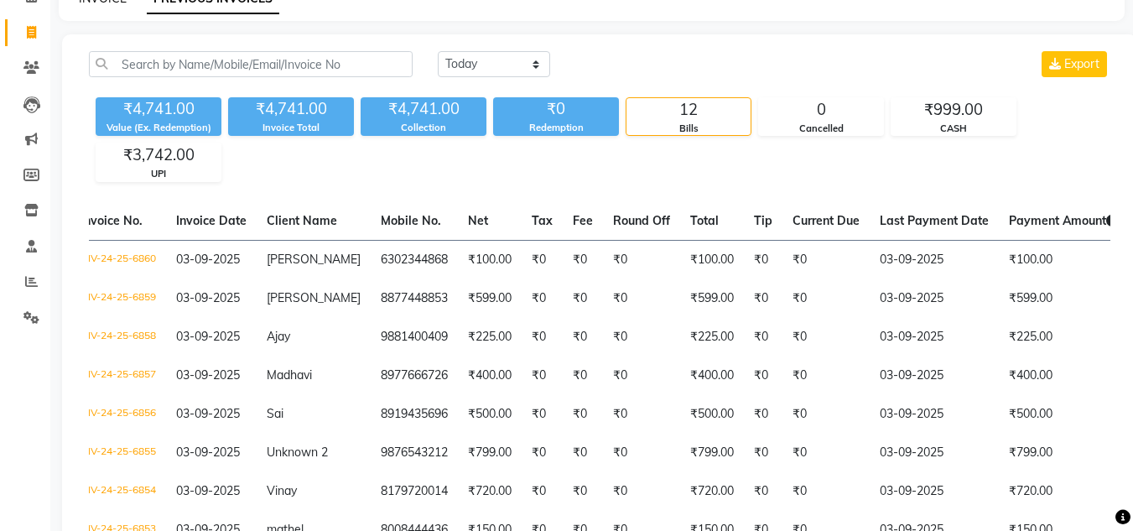
select select "service"
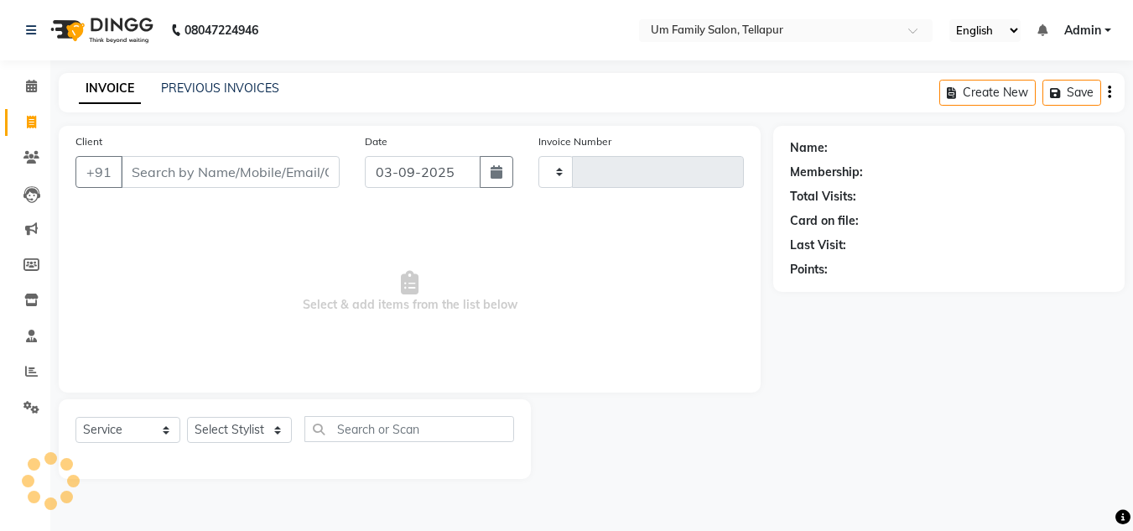
type input "6861"
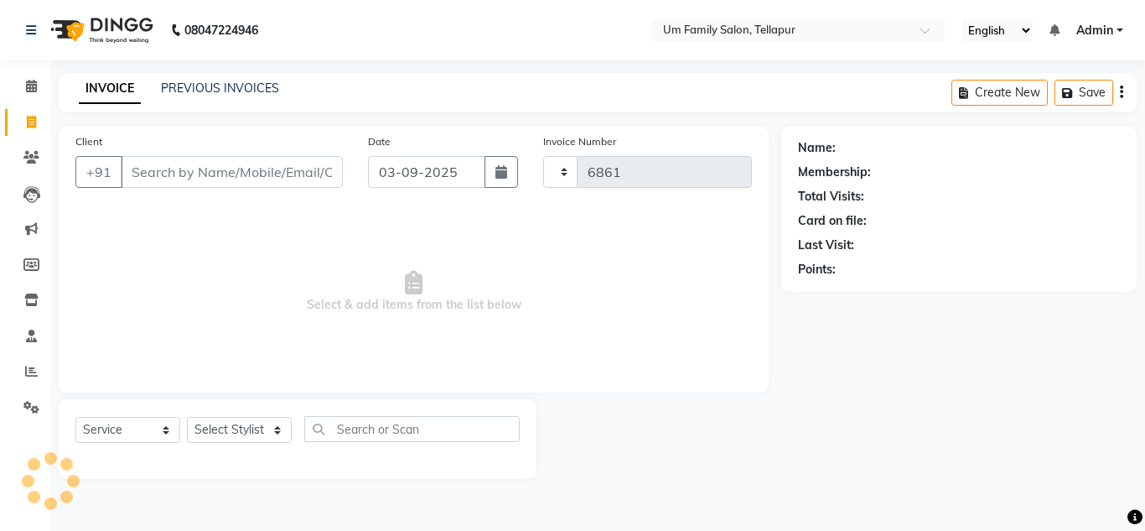
select select "5102"
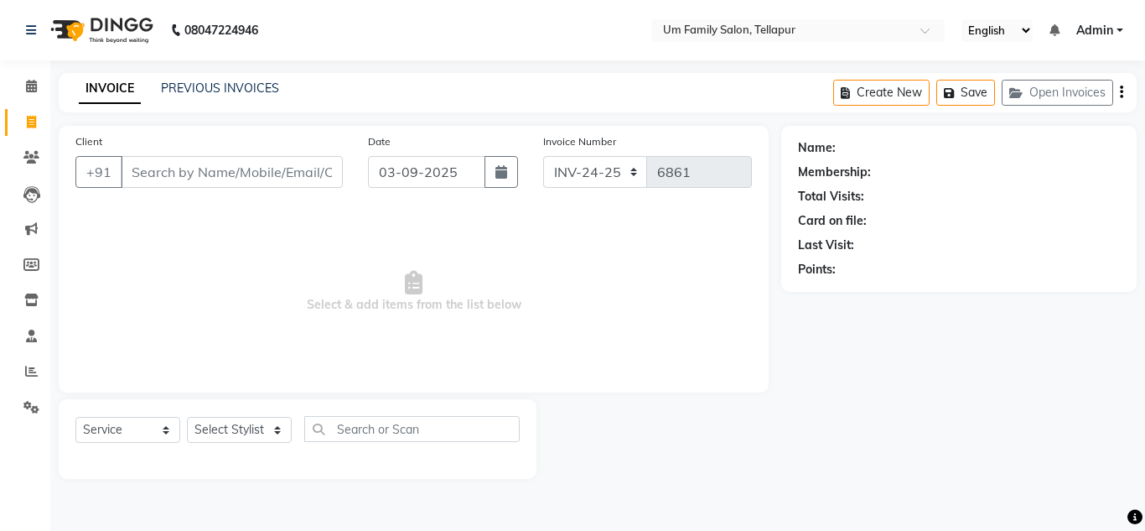
click at [219, 165] on input "Client" at bounding box center [232, 172] width 222 height 32
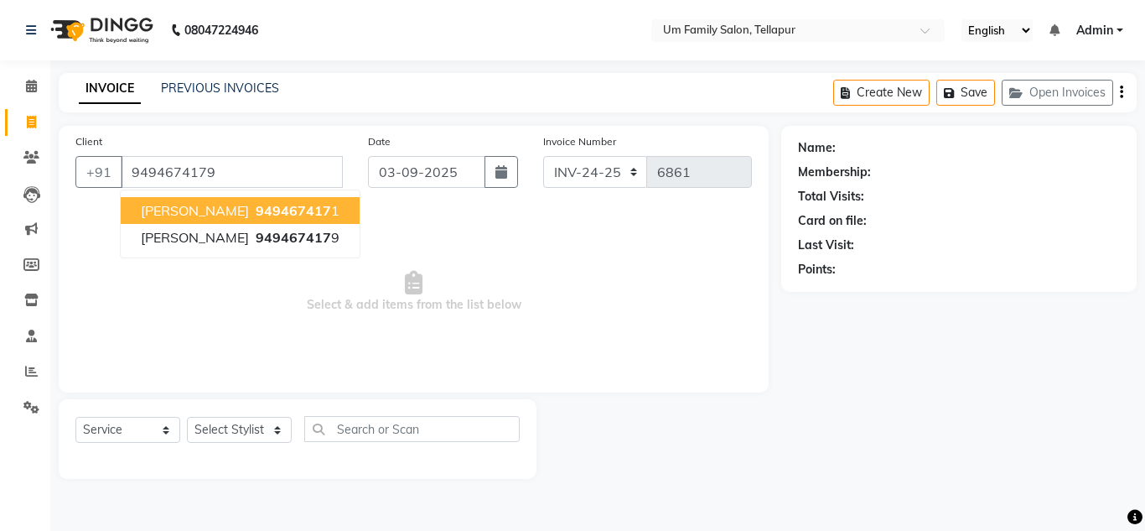
type input "9494674179"
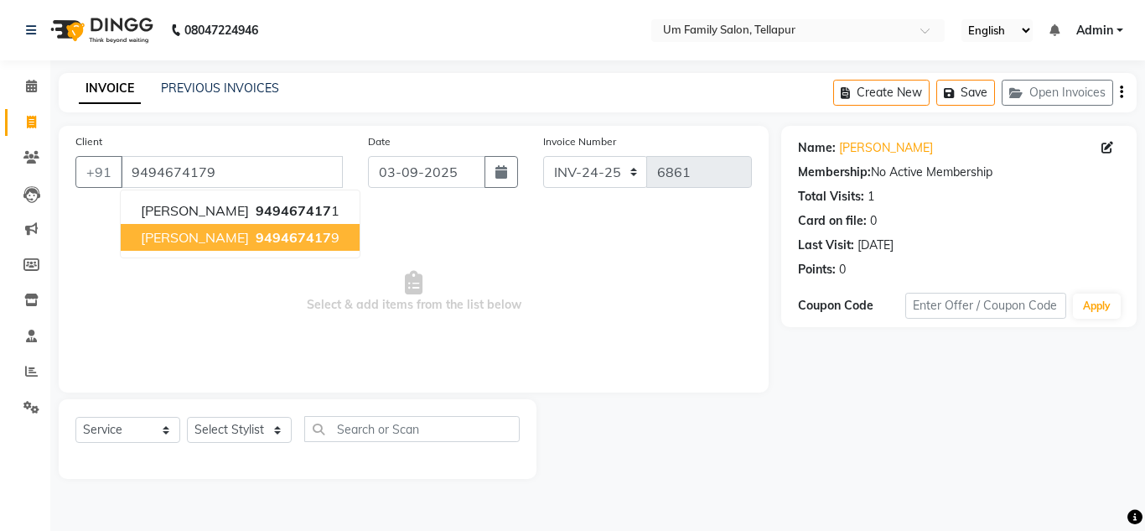
click at [256, 240] on span "949467417" at bounding box center [293, 237] width 75 height 17
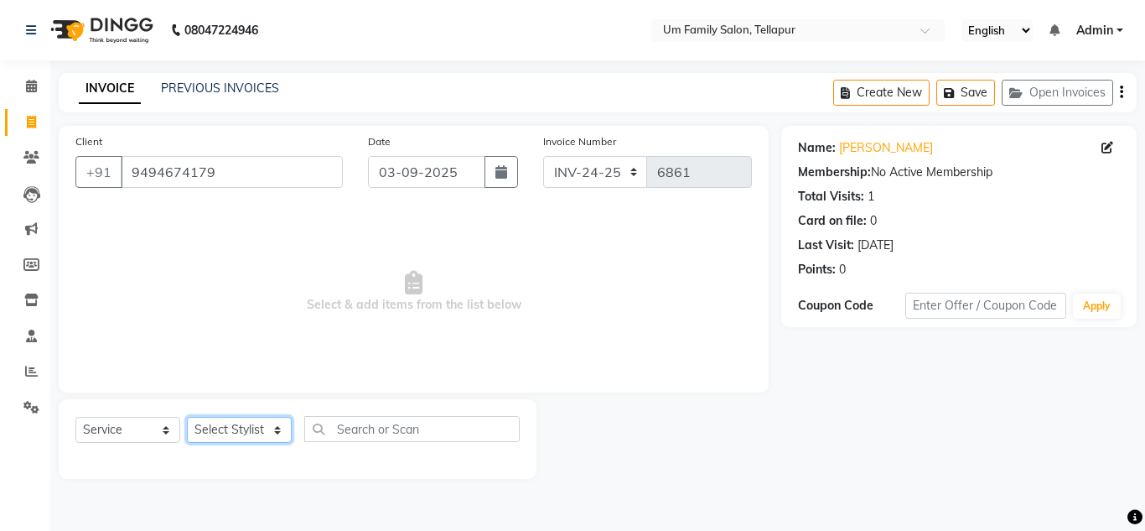
click at [257, 423] on select "Select Stylist Akash K. SAI pandu [PERSON_NAME]" at bounding box center [239, 430] width 105 height 26
select select "53917"
click at [187, 417] on select "Select Stylist Akash K. SAI pandu [PERSON_NAME]" at bounding box center [239, 430] width 105 height 26
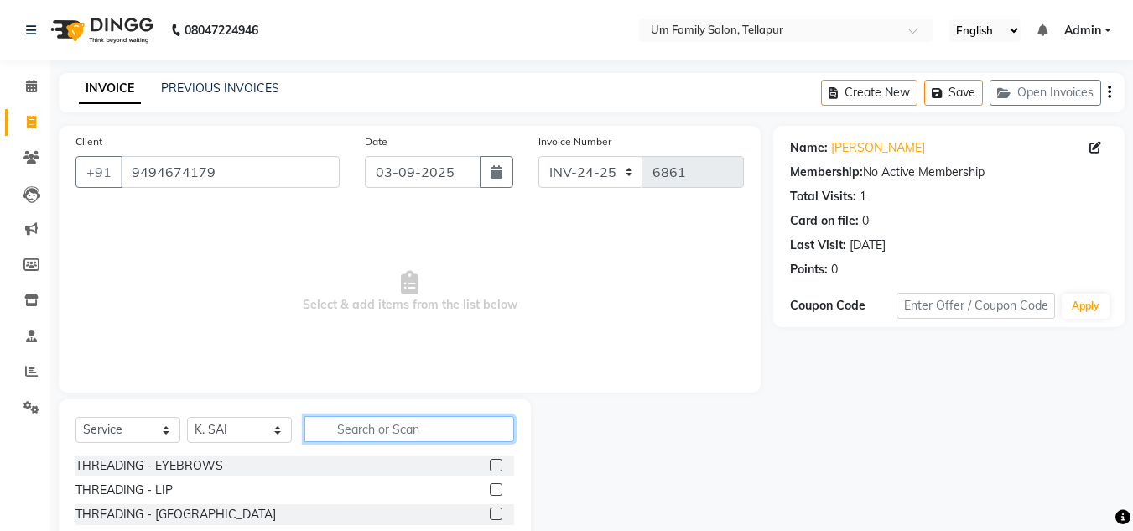
click at [336, 436] on input "text" at bounding box center [409, 429] width 210 height 26
type input "o"
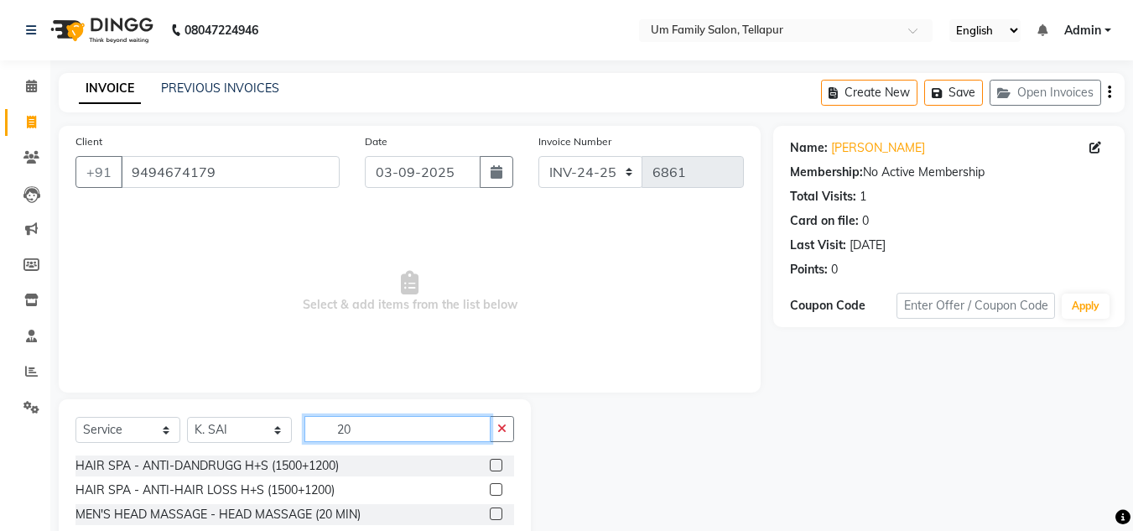
type input "20"
click at [492, 507] on label at bounding box center [496, 513] width 13 height 13
click at [492, 509] on input "checkbox" at bounding box center [495, 514] width 11 height 11
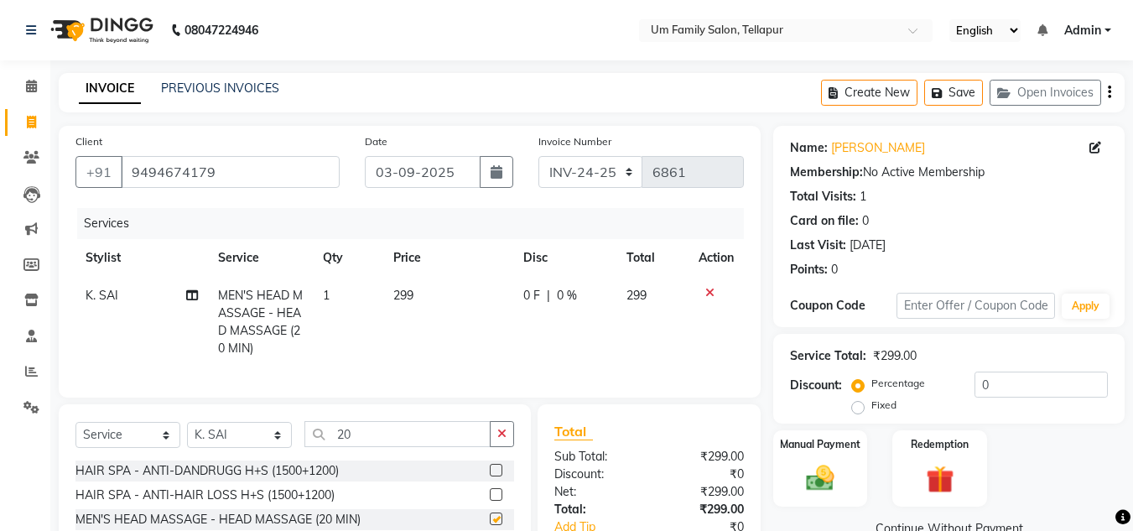
checkbox input "false"
click at [257, 447] on select "Select Stylist Akash K. SAI pandu [PERSON_NAME]" at bounding box center [239, 435] width 105 height 26
click at [252, 434] on select "Select Stylist Akash K. SAI pandu [PERSON_NAME]" at bounding box center [239, 435] width 105 height 26
select select "63063"
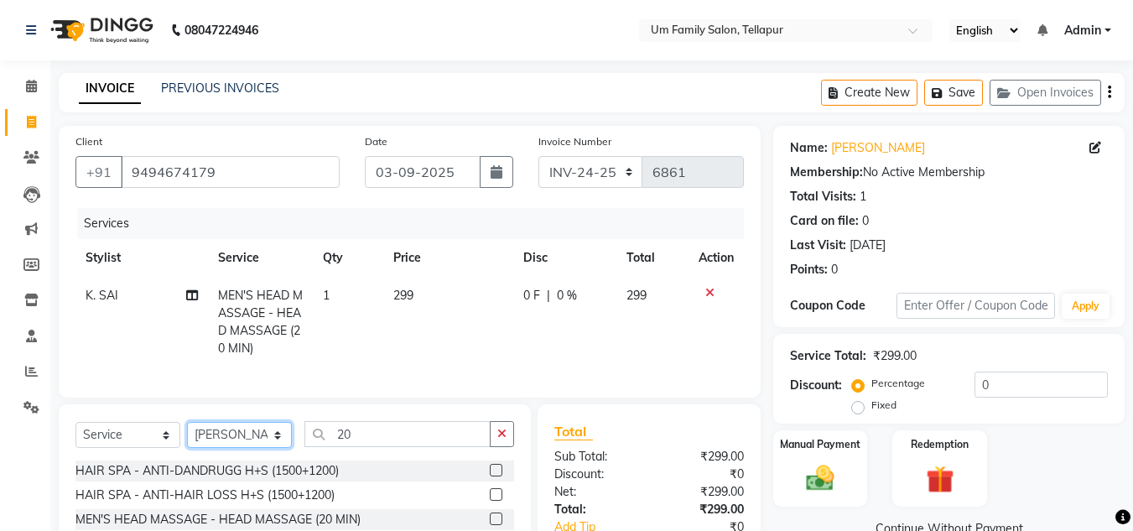
click at [187, 434] on select "Select Stylist Akash K. SAI pandu [PERSON_NAME]" at bounding box center [239, 435] width 105 height 26
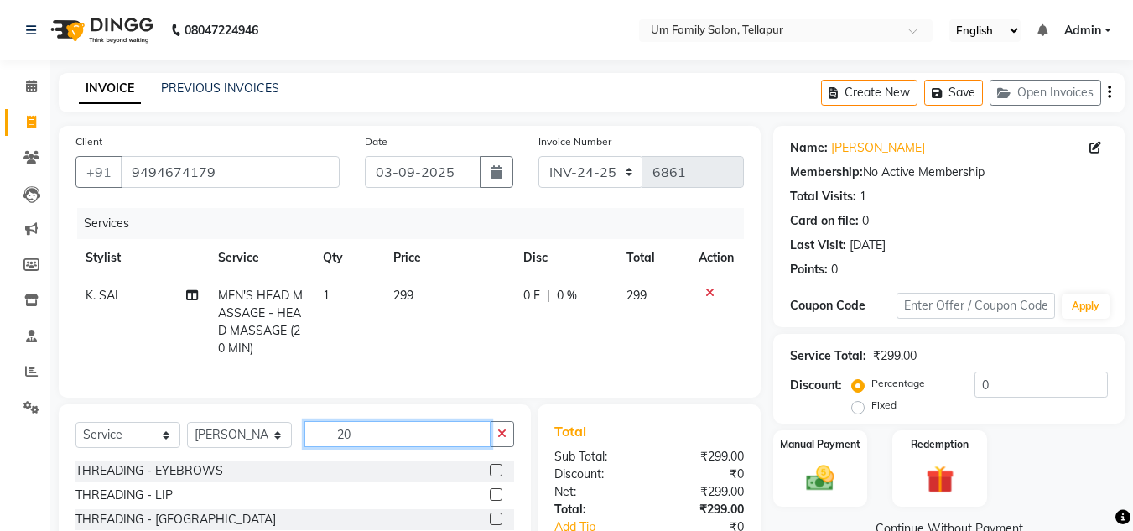
click at [355, 445] on input "20" at bounding box center [397, 434] width 186 height 26
type input "2"
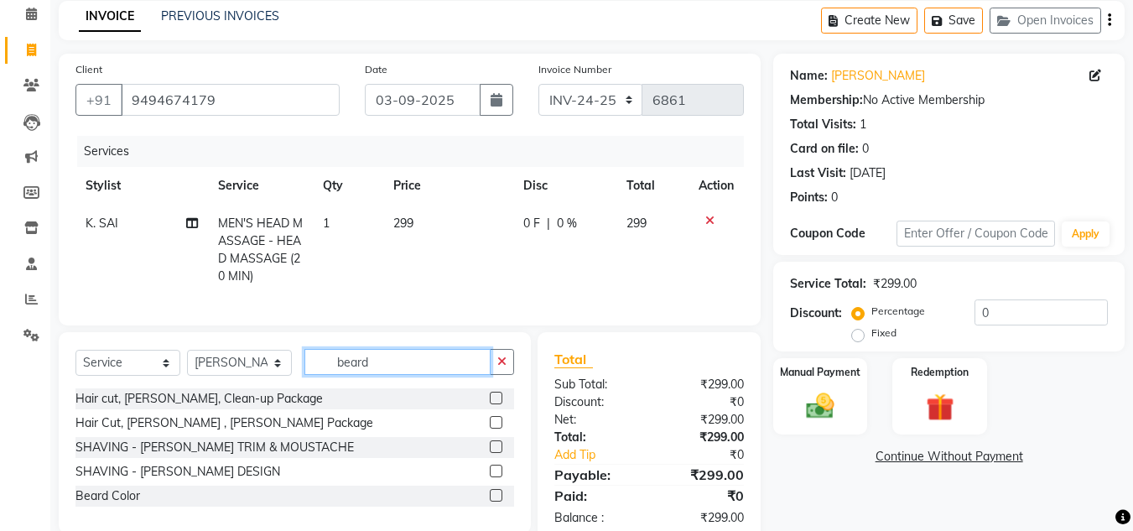
scroll to position [122, 0]
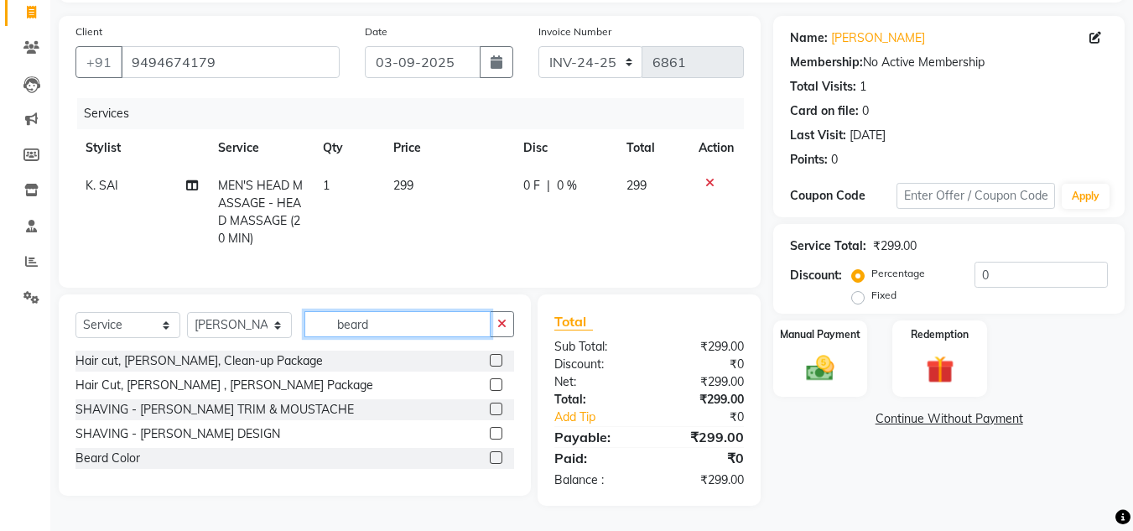
type input "beard"
click at [496, 427] on label at bounding box center [496, 433] width 13 height 13
click at [496, 429] on input "checkbox" at bounding box center [495, 434] width 11 height 11
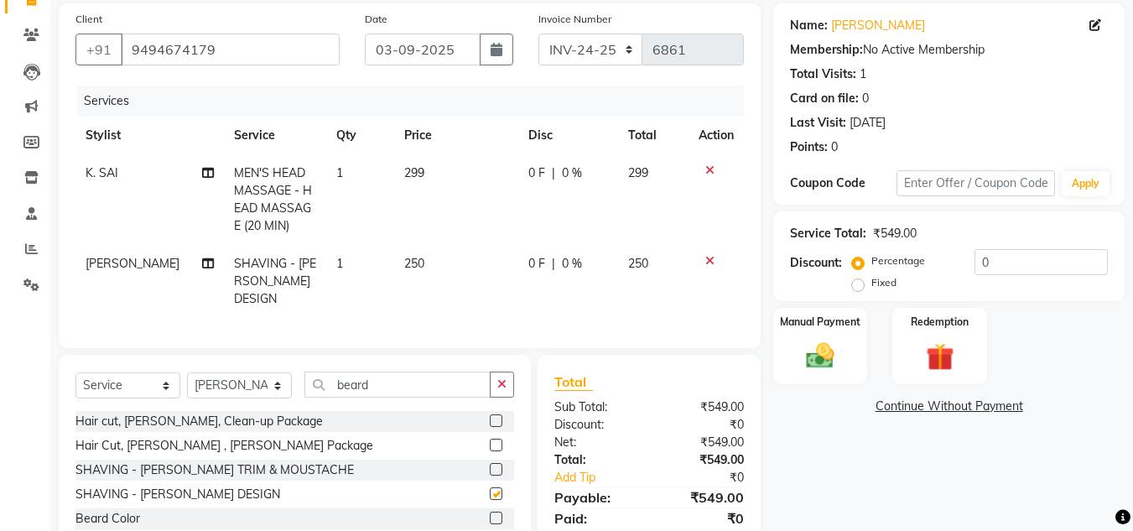
checkbox input "false"
click at [836, 350] on img at bounding box center [820, 356] width 47 height 34
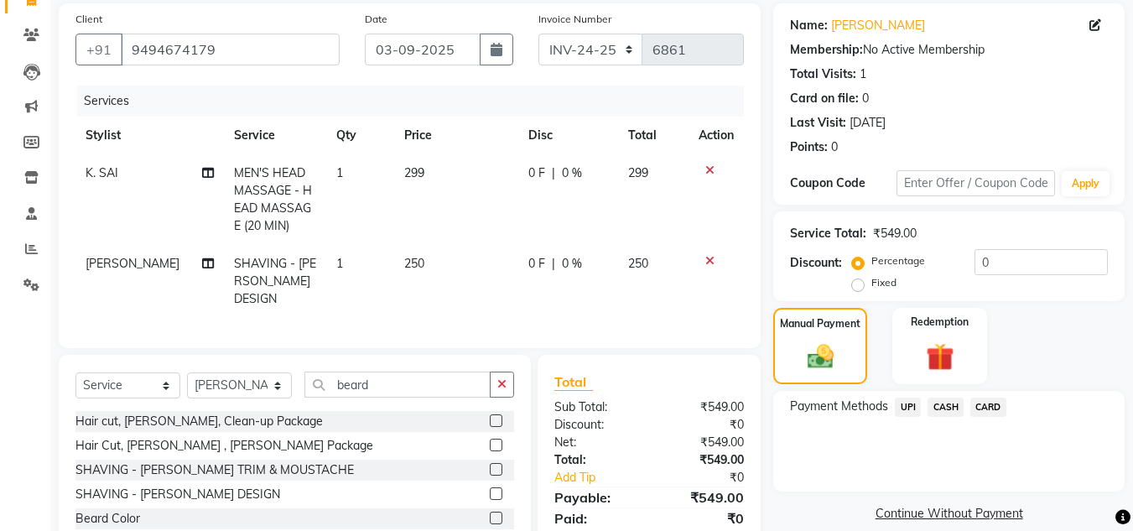
click at [908, 403] on span "UPI" at bounding box center [908, 406] width 26 height 19
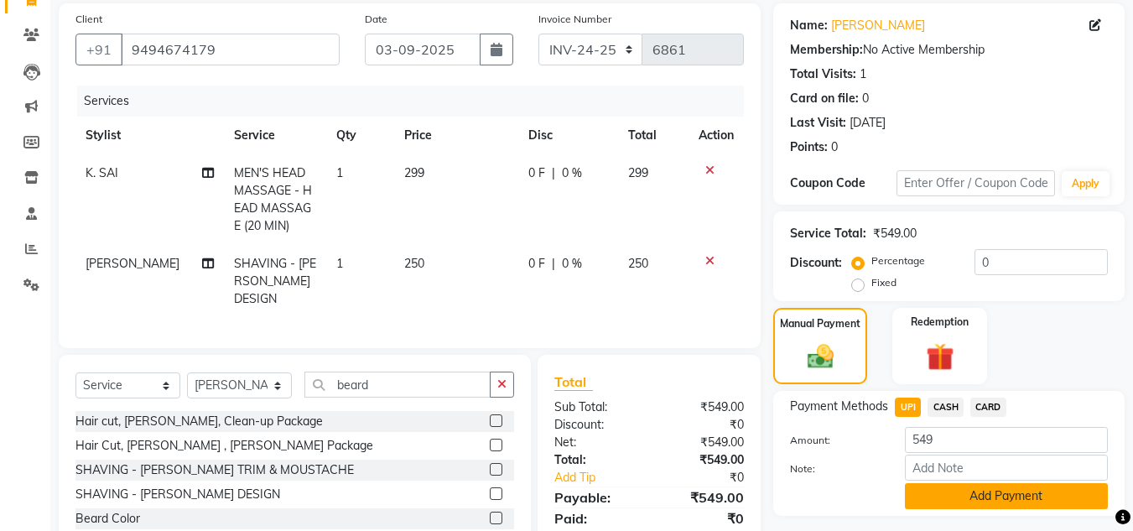
click at [1039, 503] on button "Add Payment" at bounding box center [1006, 496] width 203 height 26
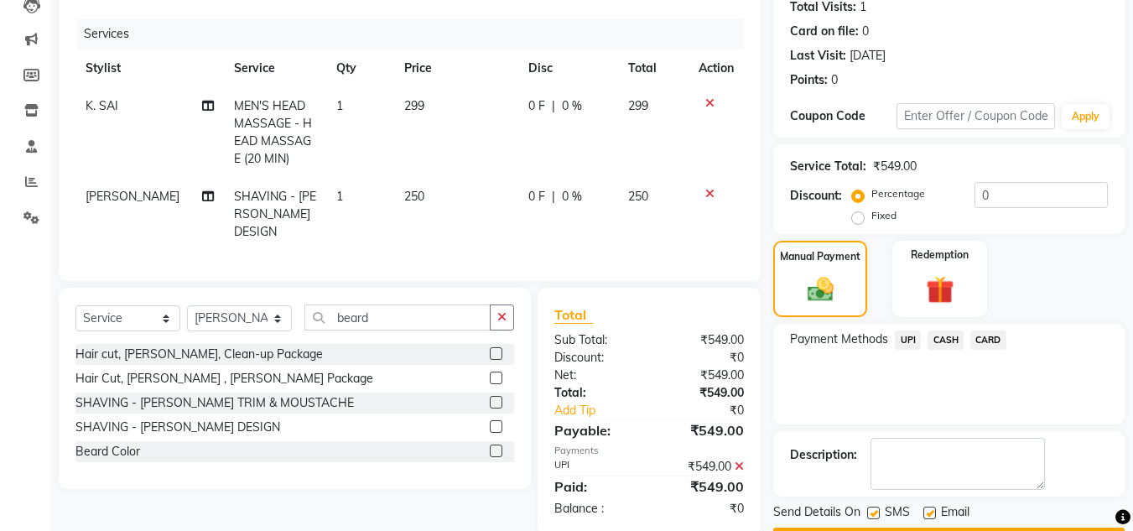
scroll to position [237, 0]
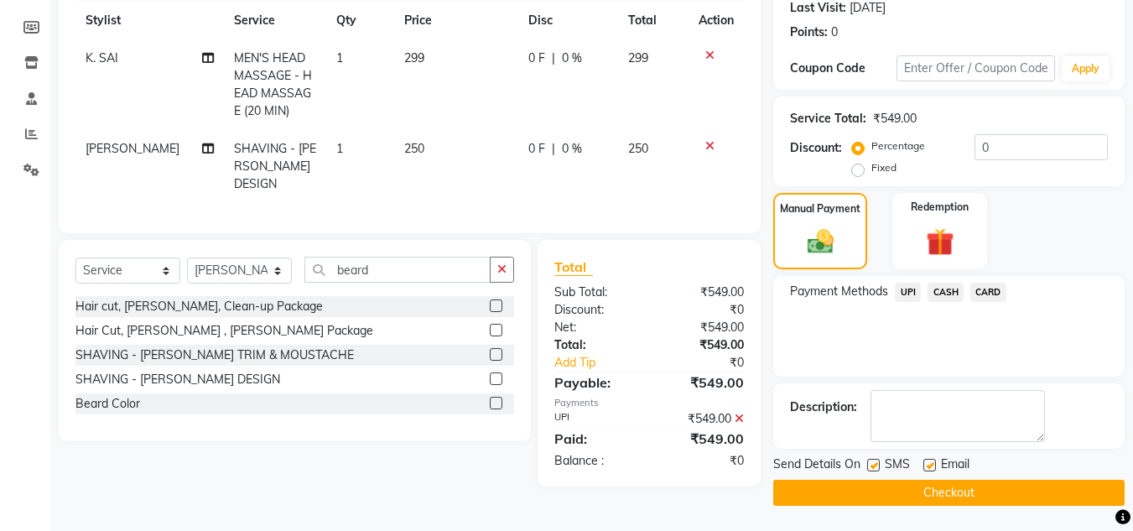
click at [1041, 496] on button "Checkout" at bounding box center [948, 493] width 351 height 26
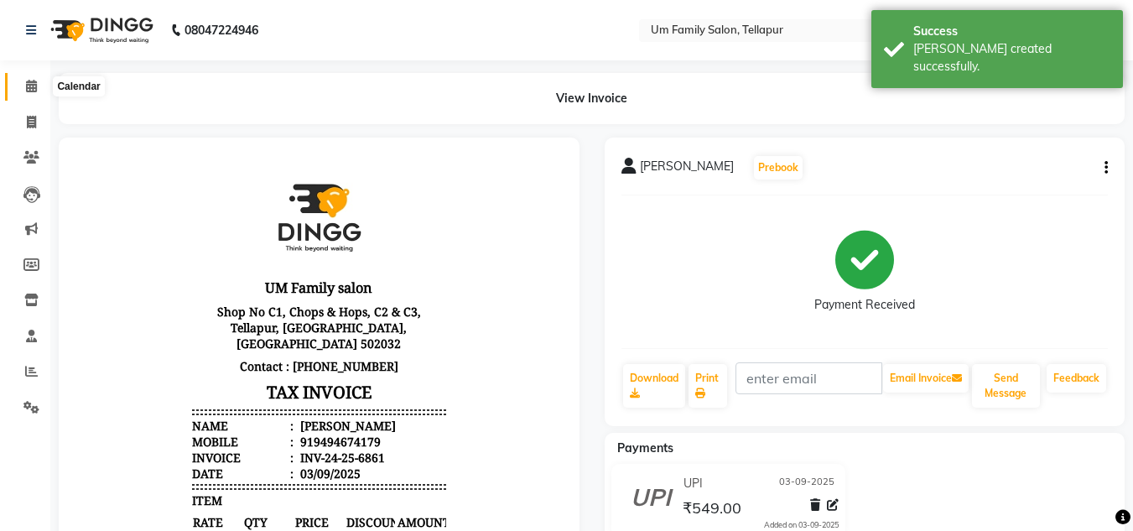
click at [34, 87] on icon at bounding box center [31, 86] width 11 height 13
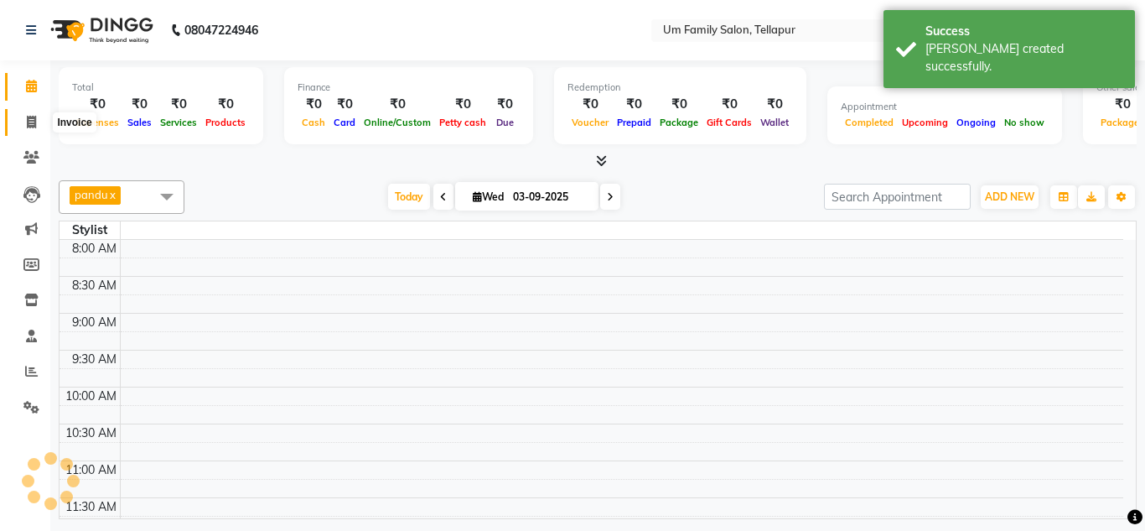
click at [39, 115] on span at bounding box center [31, 122] width 29 height 19
select select "service"
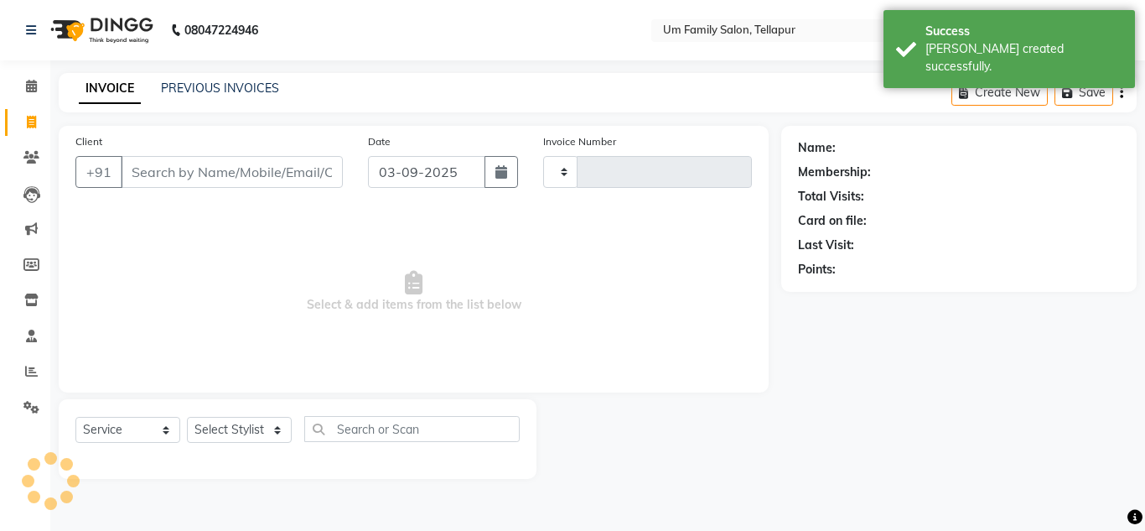
click at [175, 96] on div "PREVIOUS INVOICES" at bounding box center [220, 89] width 118 height 18
type input "6862"
select select "5102"
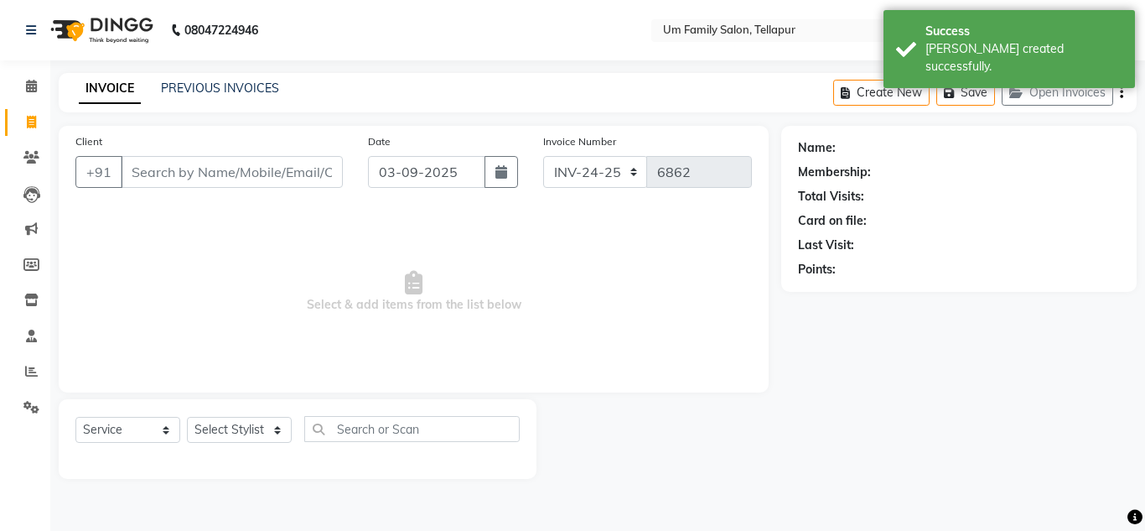
click at [175, 96] on div "PREVIOUS INVOICES" at bounding box center [220, 89] width 118 height 18
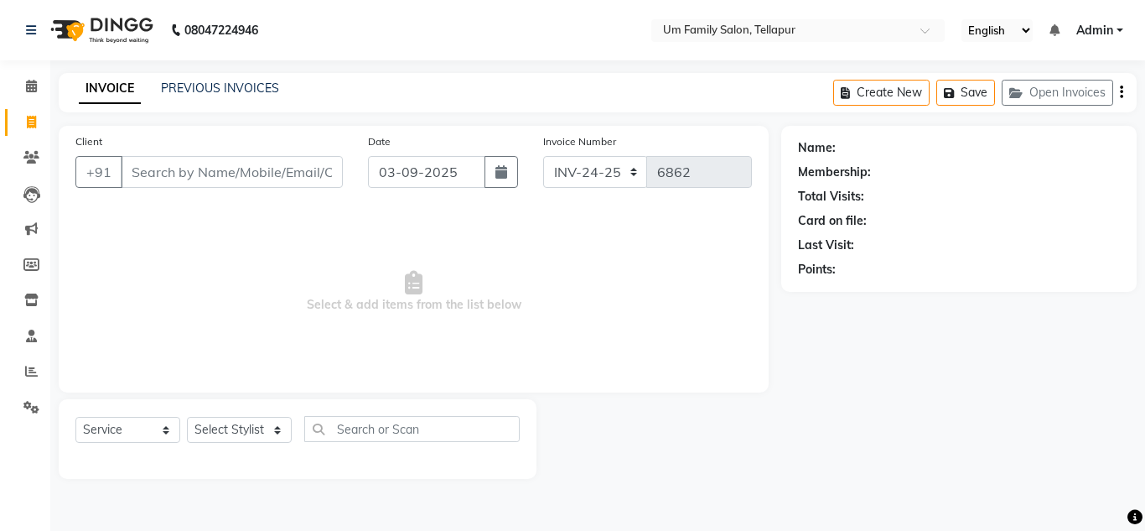
click at [175, 96] on div "PREVIOUS INVOICES" at bounding box center [220, 89] width 118 height 18
click at [182, 88] on link "PREVIOUS INVOICES" at bounding box center [220, 88] width 118 height 15
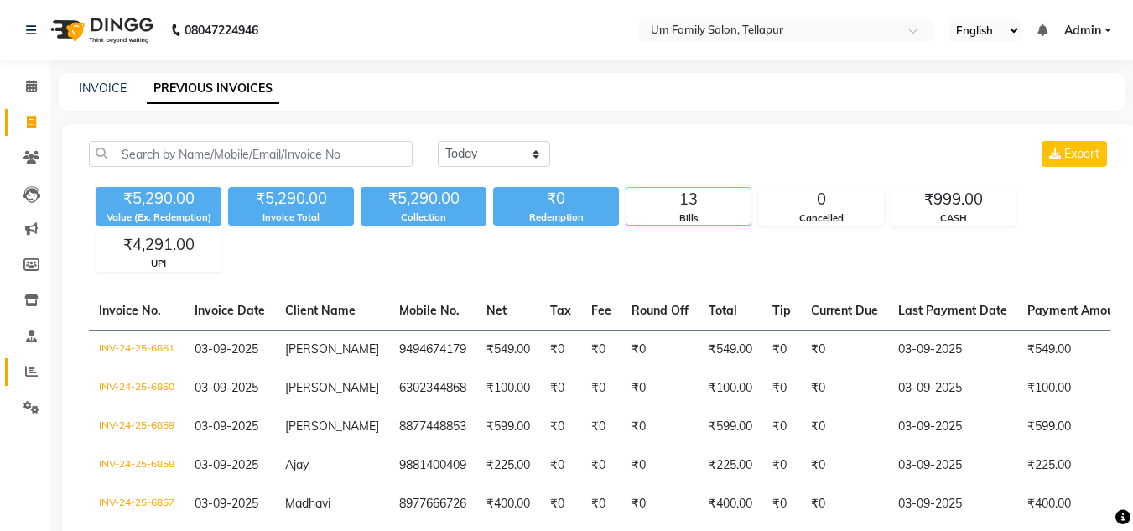
click at [40, 361] on link "Reports" at bounding box center [25, 372] width 40 height 28
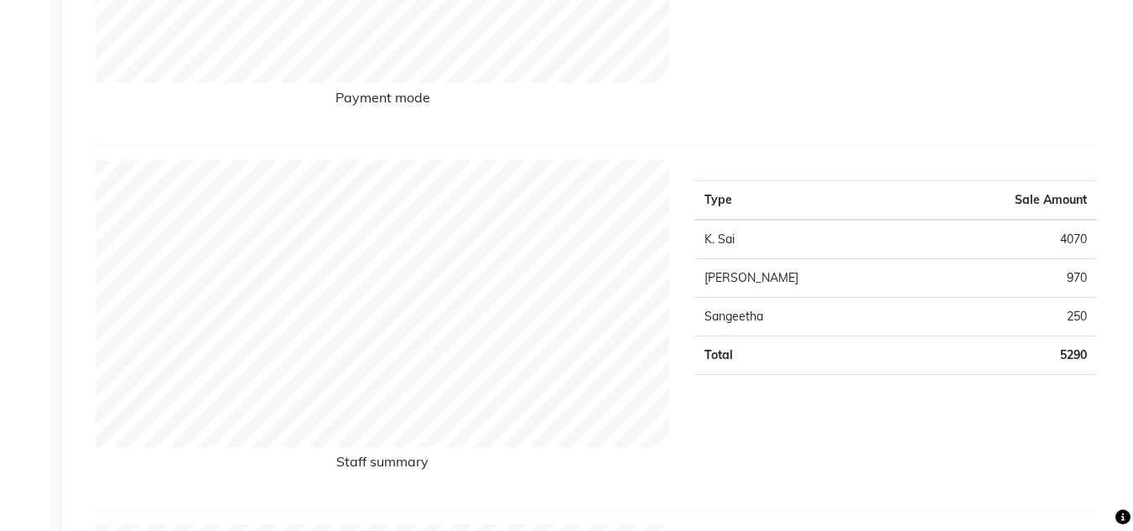
scroll to position [531, 0]
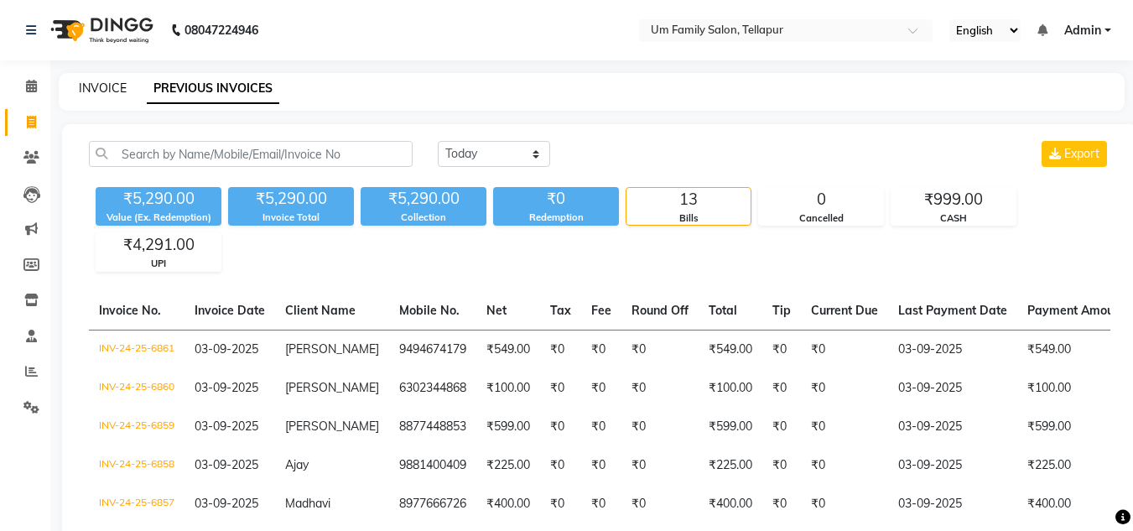
click at [118, 84] on link "INVOICE" at bounding box center [103, 88] width 48 height 15
select select "service"
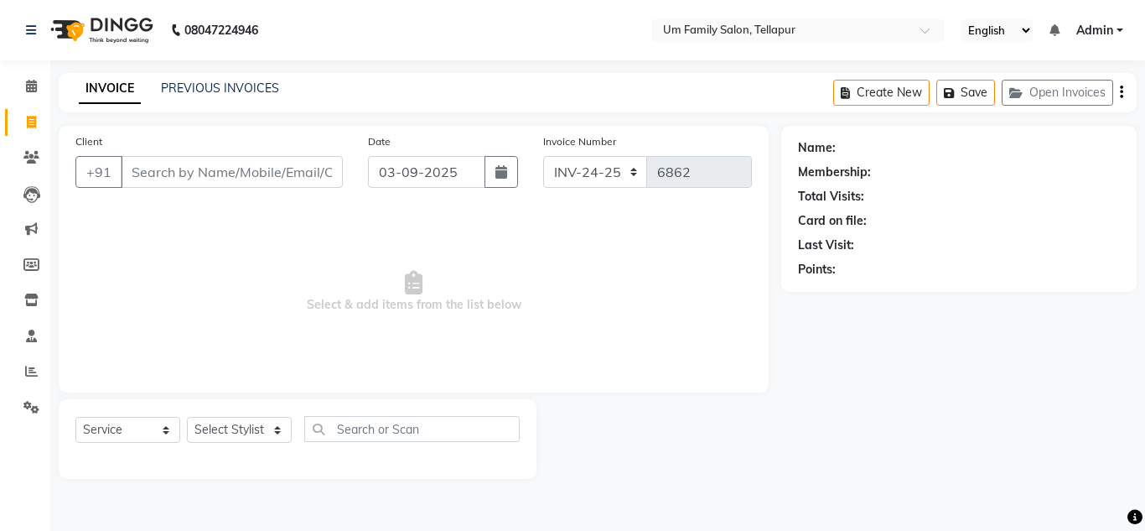
click at [197, 156] on input "Client" at bounding box center [232, 172] width 222 height 32
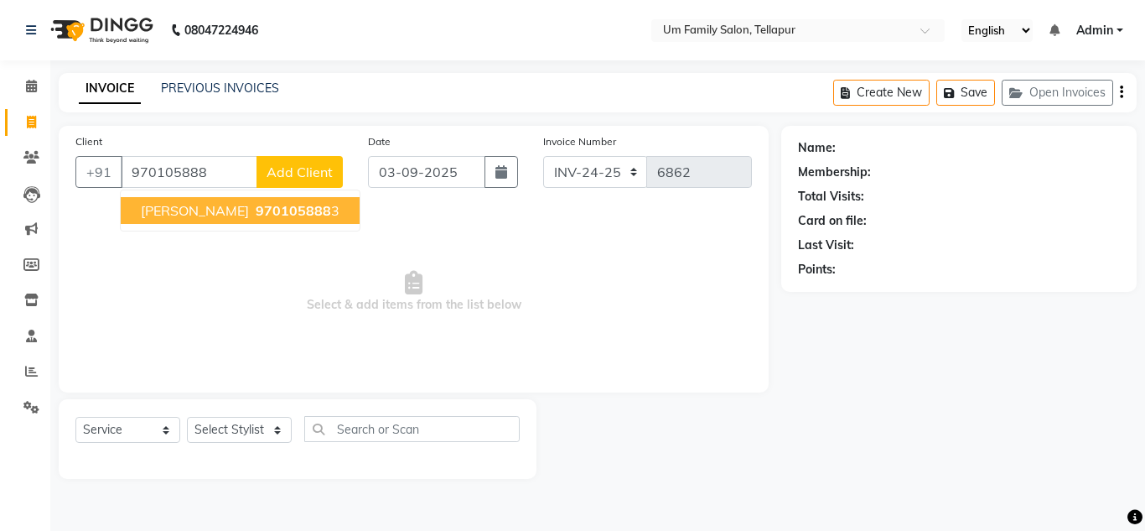
click at [199, 204] on button "Sumanth 970105888 3" at bounding box center [240, 210] width 239 height 27
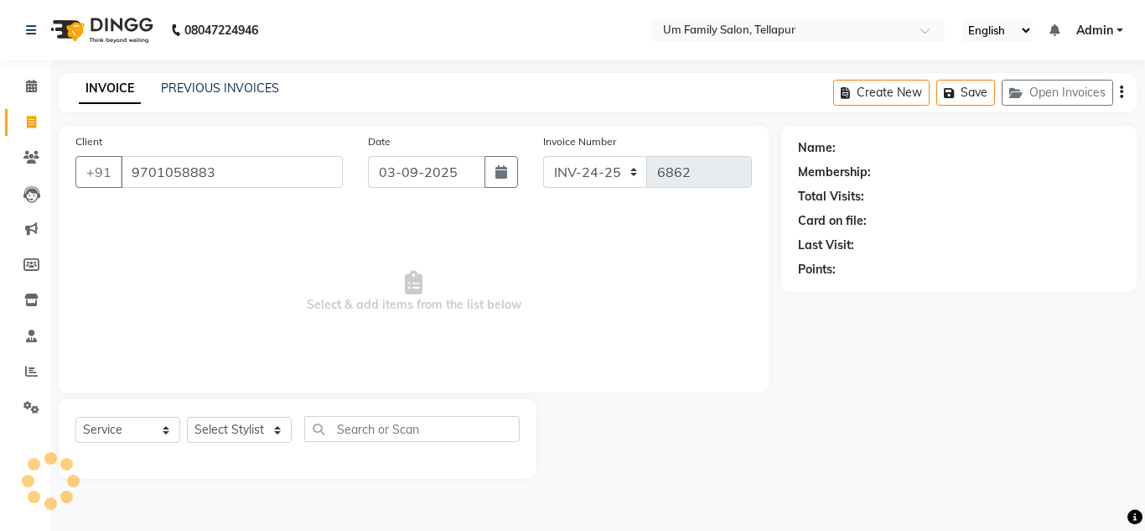
type input "9701058883"
select select "1: Object"
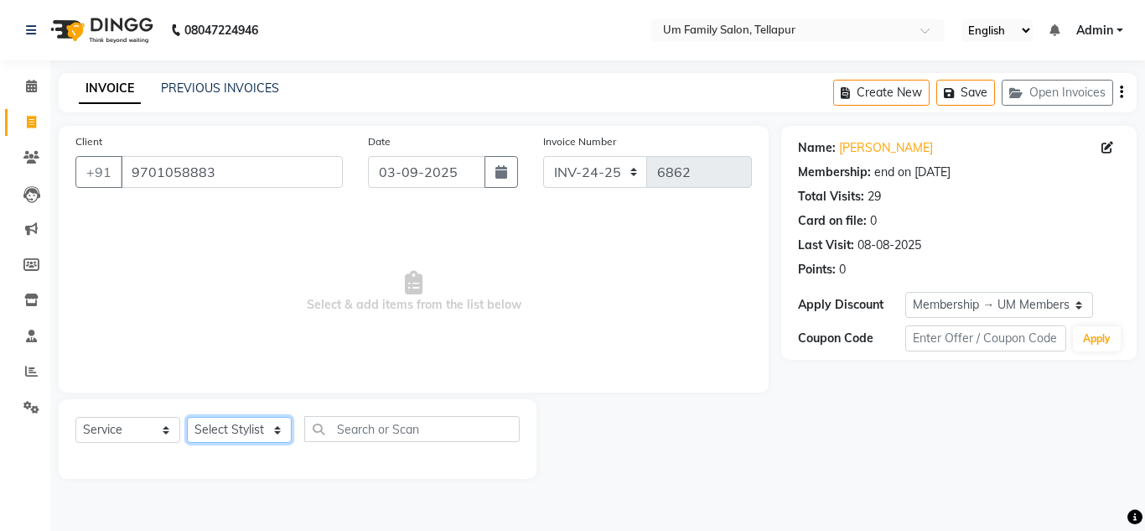
click at [251, 434] on select "Select Stylist Akash K. SAI pandu [PERSON_NAME]" at bounding box center [239, 430] width 105 height 26
select select "53917"
click at [187, 417] on select "Select Stylist Akash K. SAI pandu [PERSON_NAME]" at bounding box center [239, 430] width 105 height 26
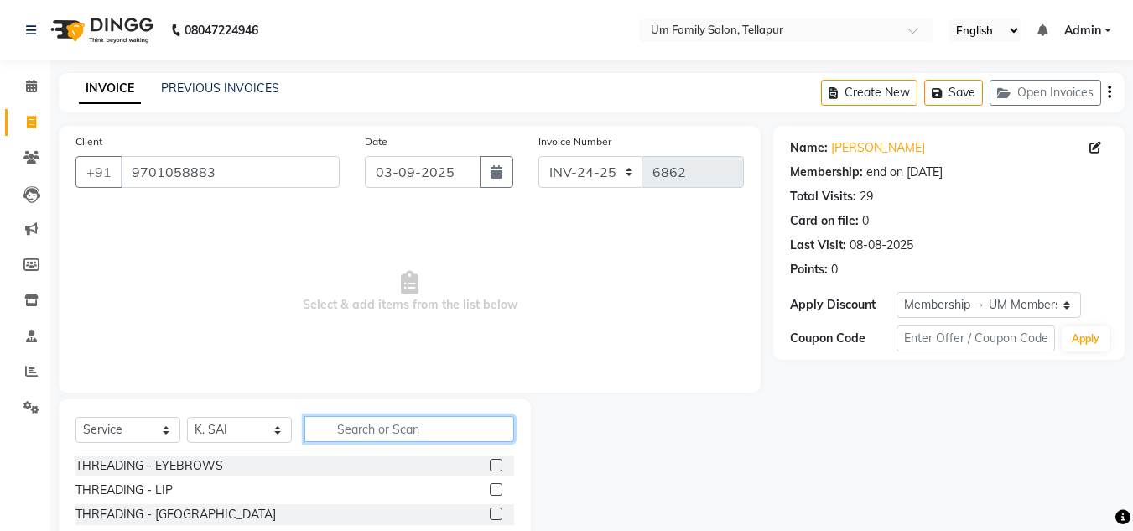
click at [363, 418] on input "text" at bounding box center [409, 429] width 210 height 26
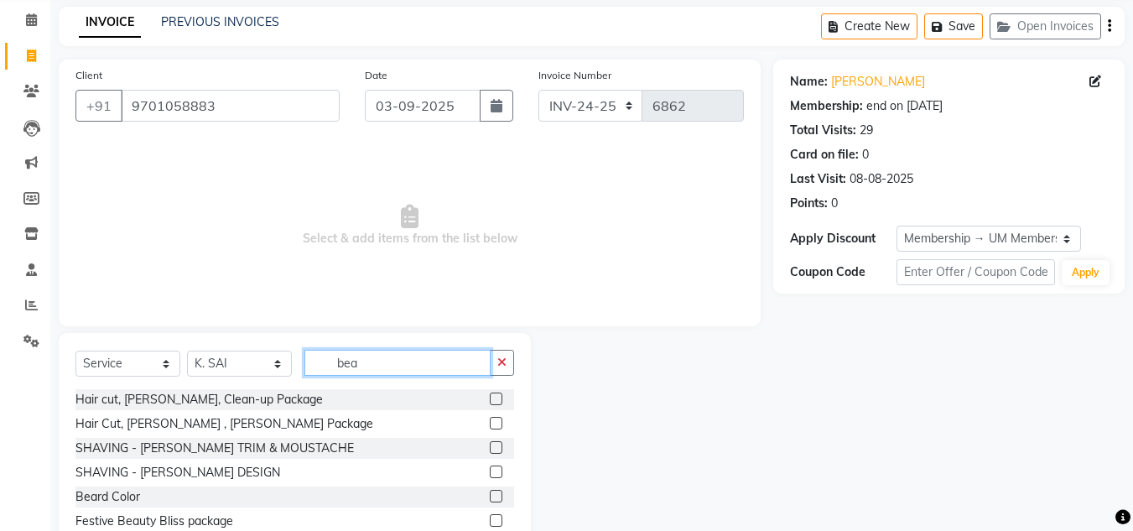
scroll to position [119, 0]
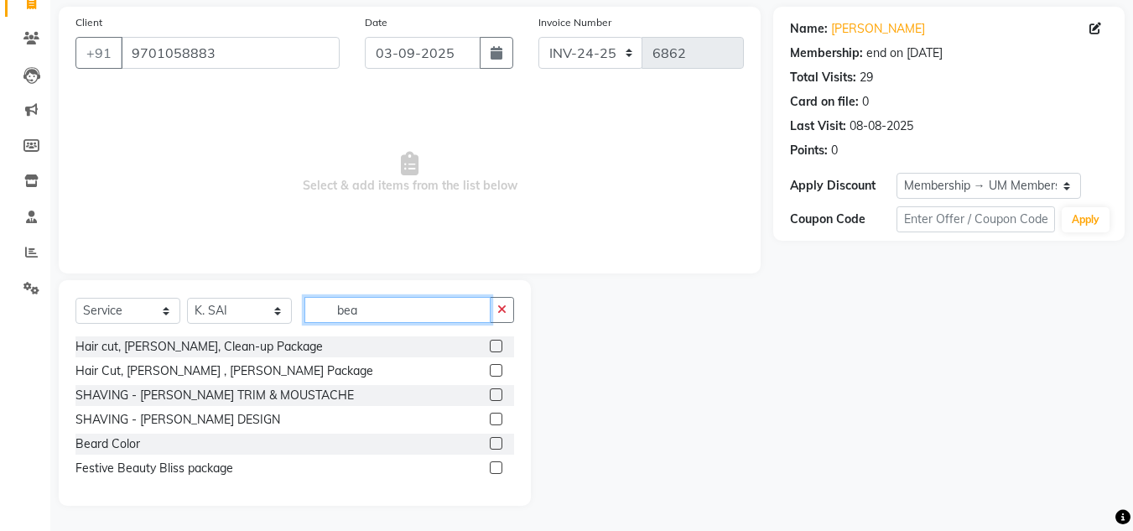
type input "bea"
click at [494, 415] on label at bounding box center [496, 419] width 13 height 13
click at [494, 415] on input "checkbox" at bounding box center [495, 419] width 11 height 11
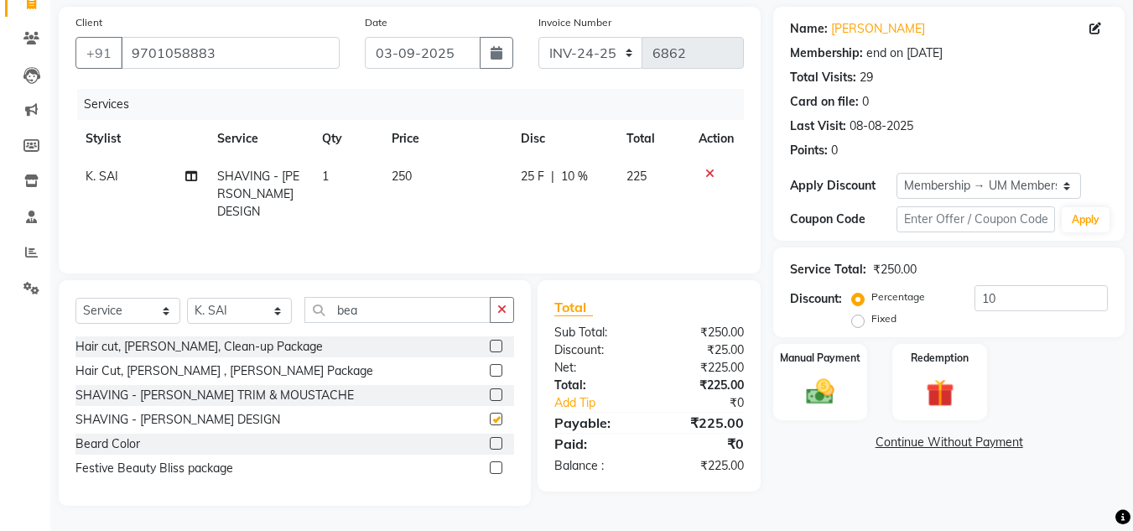
checkbox input "false"
click at [506, 310] on icon "button" at bounding box center [501, 310] width 9 height 12
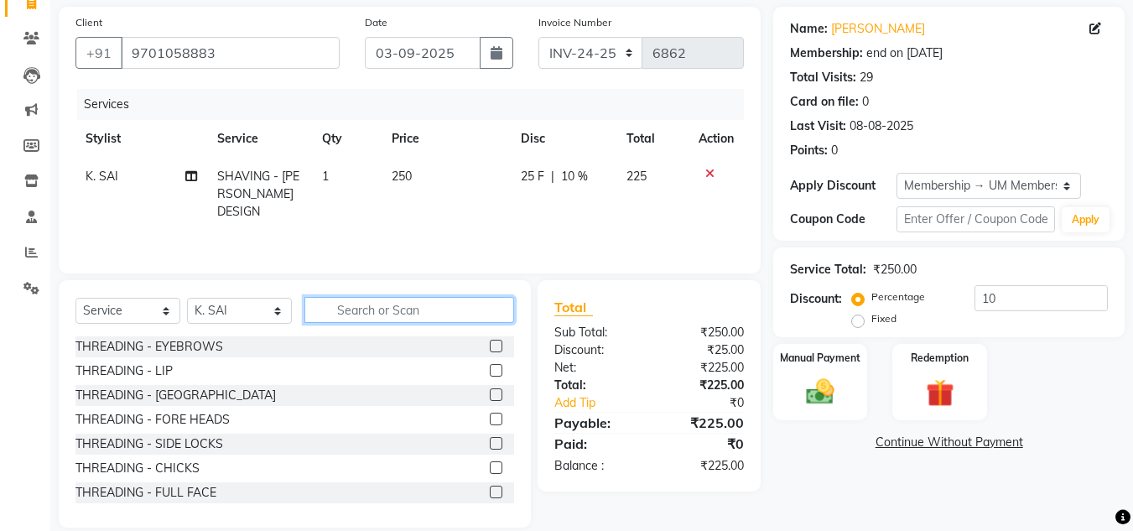
click at [429, 304] on input "text" at bounding box center [409, 310] width 210 height 26
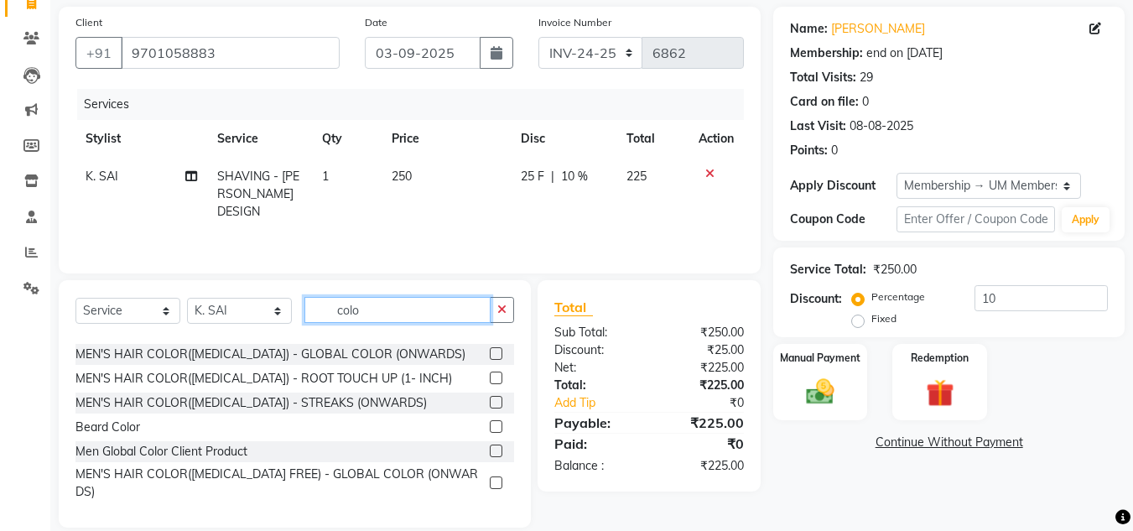
scroll to position [201, 0]
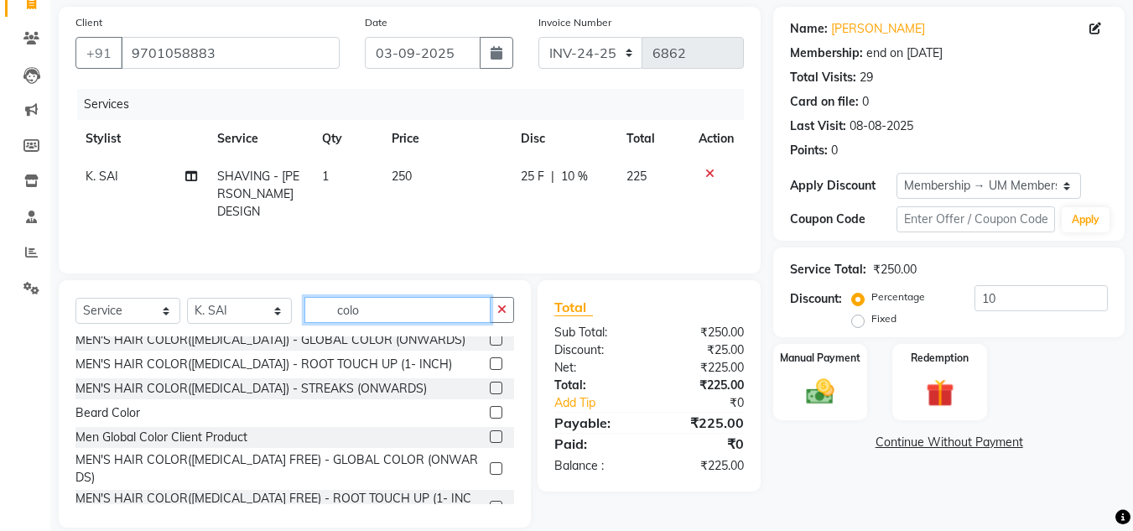
type input "colo"
click at [490, 405] on div at bounding box center [502, 413] width 24 height 21
click at [490, 411] on label at bounding box center [496, 412] width 13 height 13
click at [490, 411] on input "checkbox" at bounding box center [495, 413] width 11 height 11
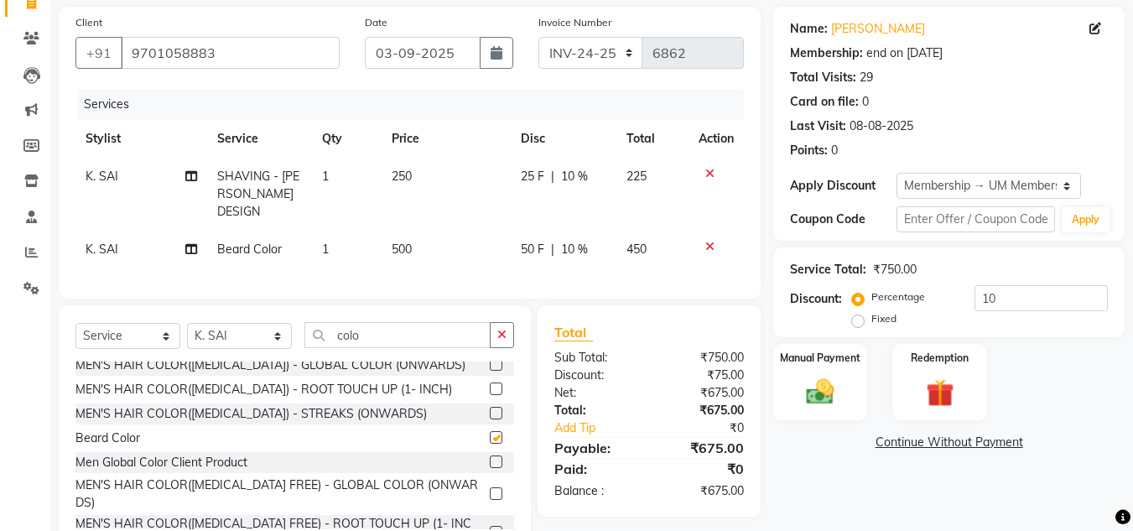
checkbox input "false"
click at [490, 455] on label at bounding box center [496, 461] width 13 height 13
click at [490, 457] on input "checkbox" at bounding box center [495, 462] width 11 height 11
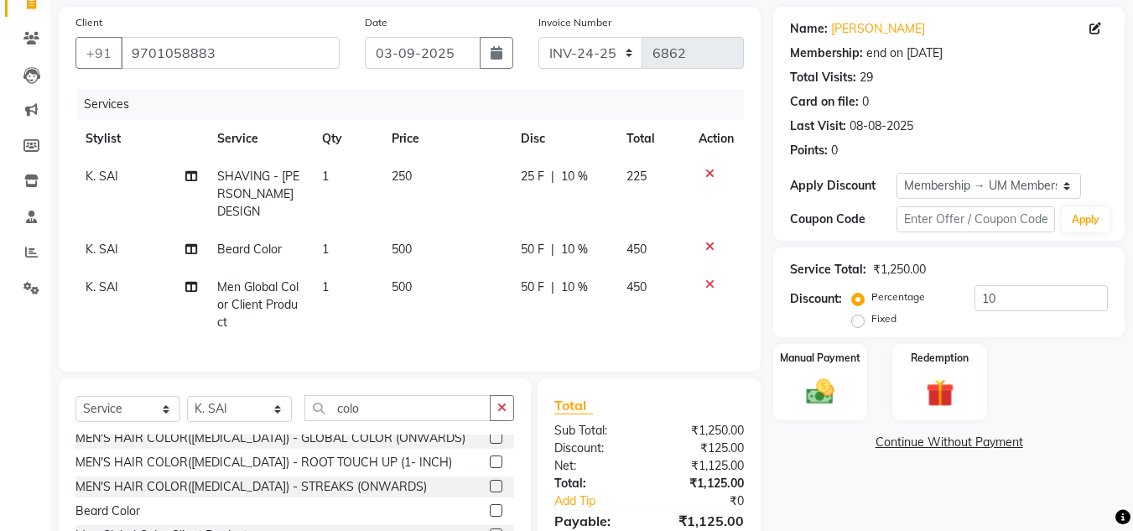
checkbox input "false"
click at [813, 383] on img at bounding box center [820, 392] width 47 height 34
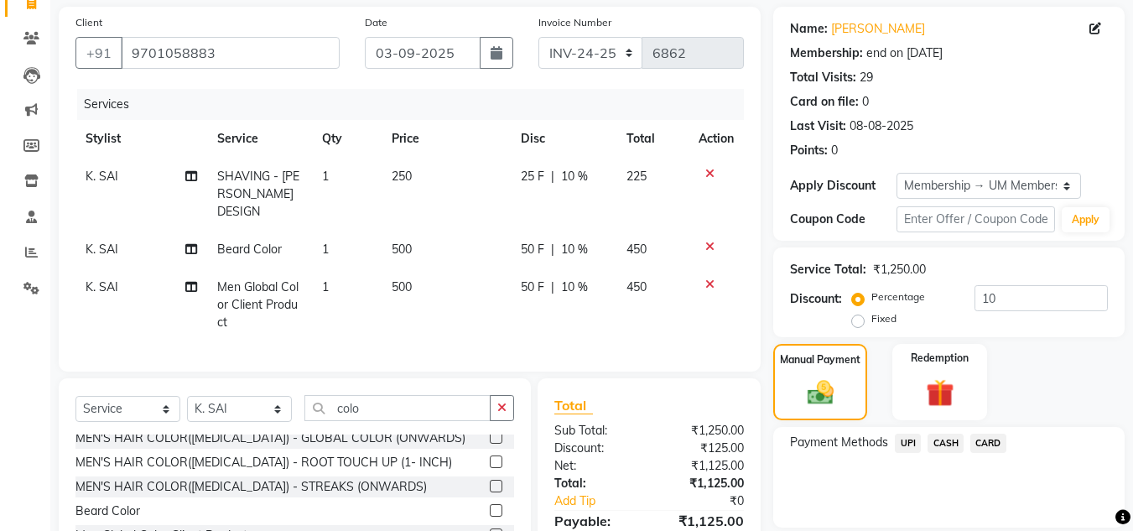
click at [904, 434] on span "UPI" at bounding box center [908, 443] width 26 height 19
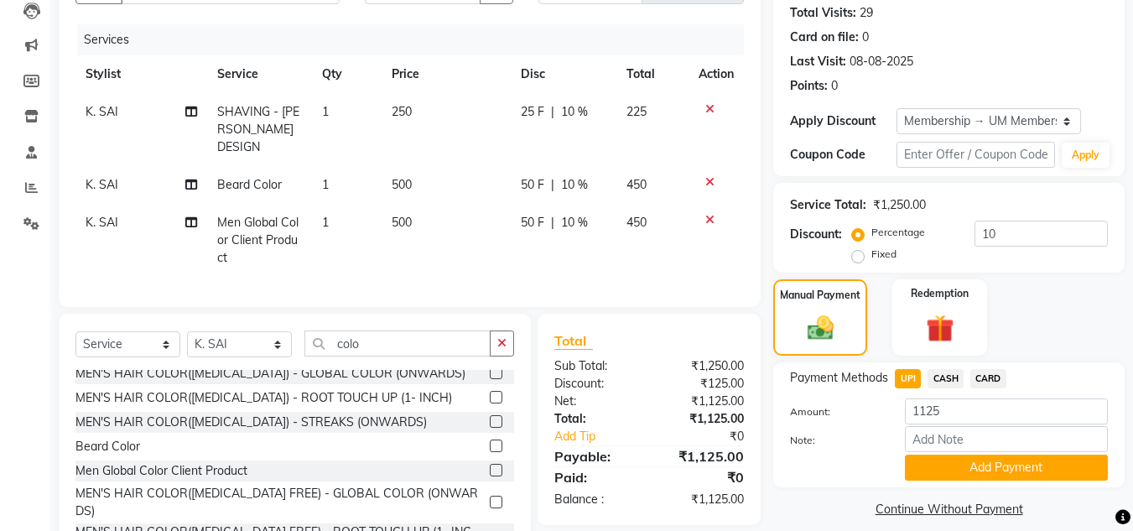
scroll to position [234, 0]
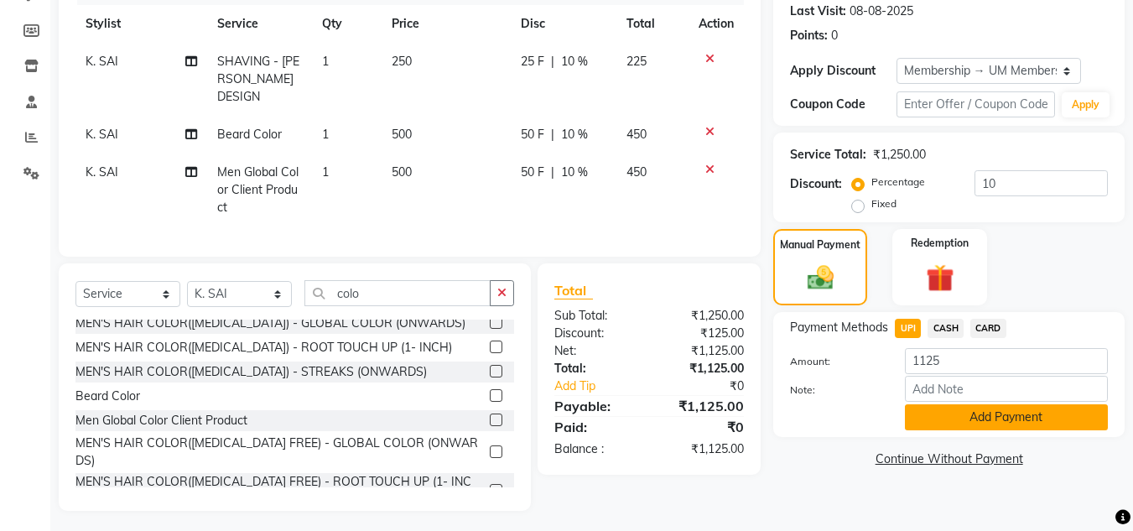
click at [1058, 421] on button "Add Payment" at bounding box center [1006, 417] width 203 height 26
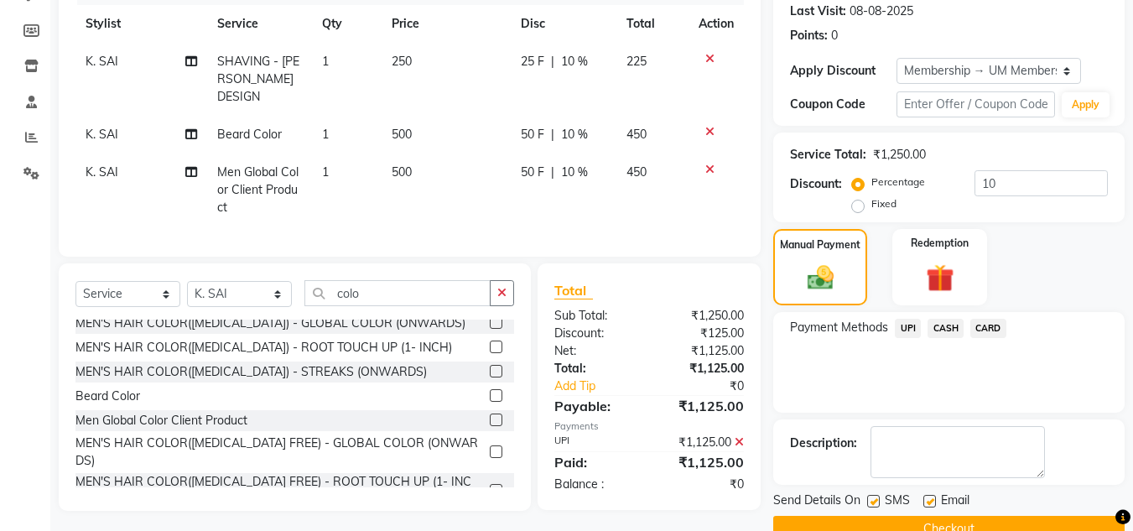
click at [1084, 519] on button "Checkout" at bounding box center [948, 529] width 351 height 26
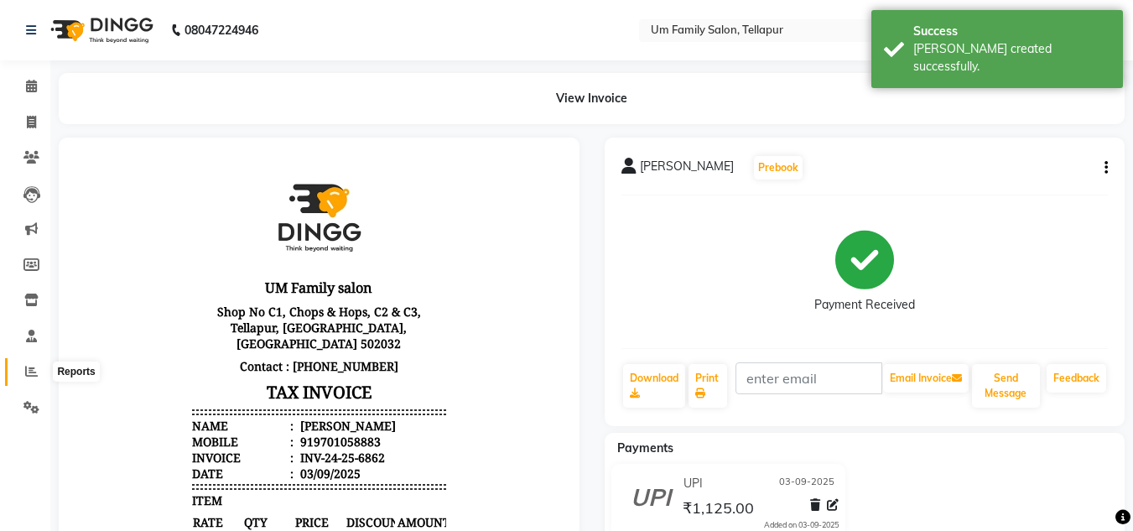
click at [32, 370] on icon at bounding box center [31, 371] width 13 height 13
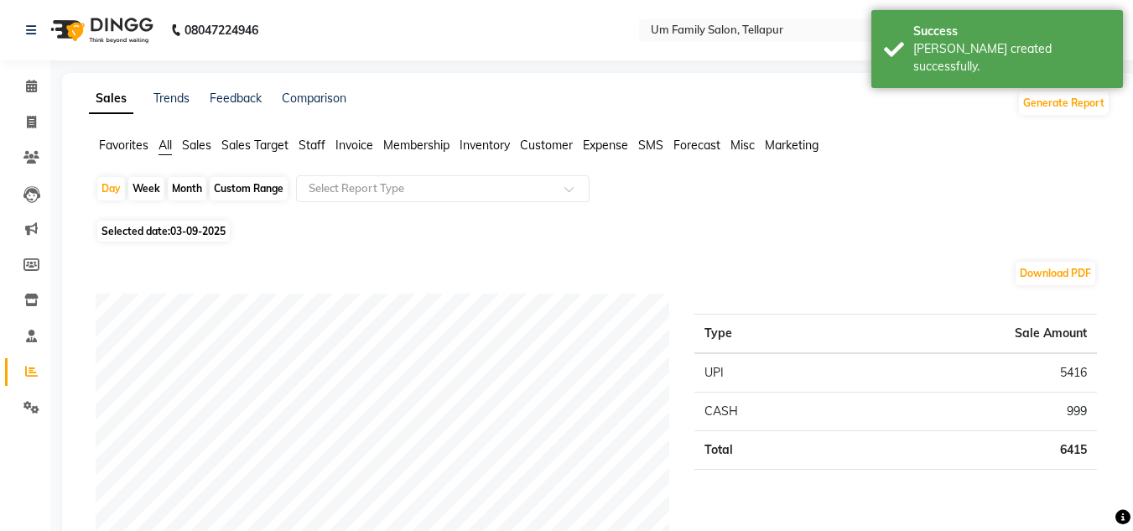
scroll to position [464, 0]
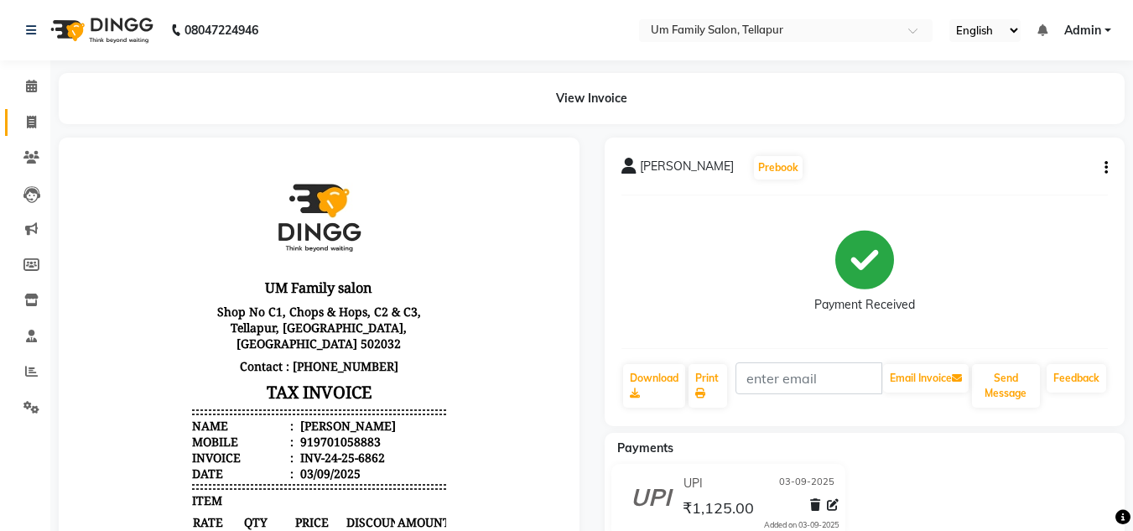
click at [35, 112] on link "Invoice" at bounding box center [25, 123] width 40 height 28
select select "service"
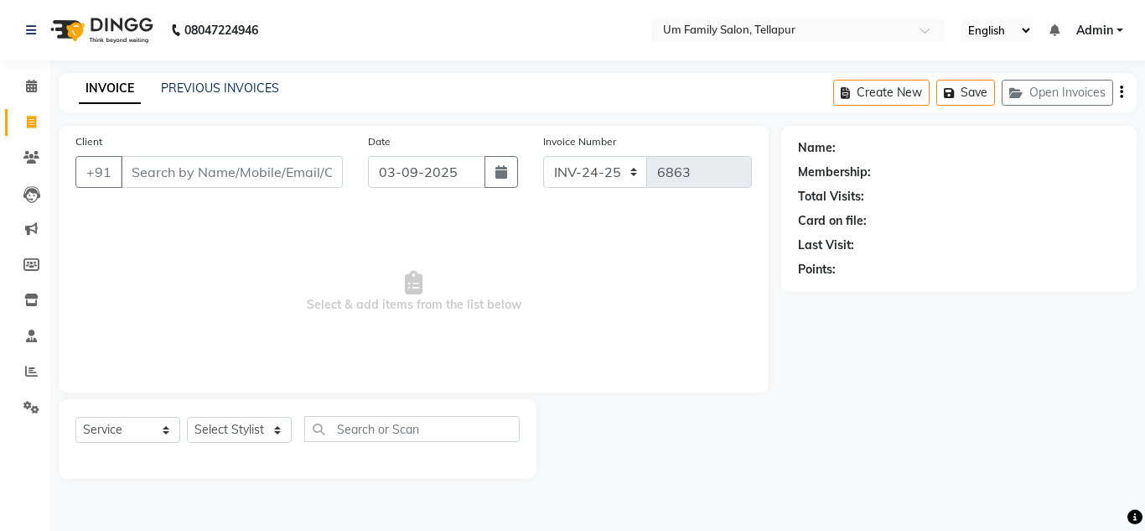
click at [158, 174] on input "Client" at bounding box center [232, 172] width 222 height 32
type input "9133951868"
click at [324, 176] on span "Add Client" at bounding box center [300, 172] width 66 height 17
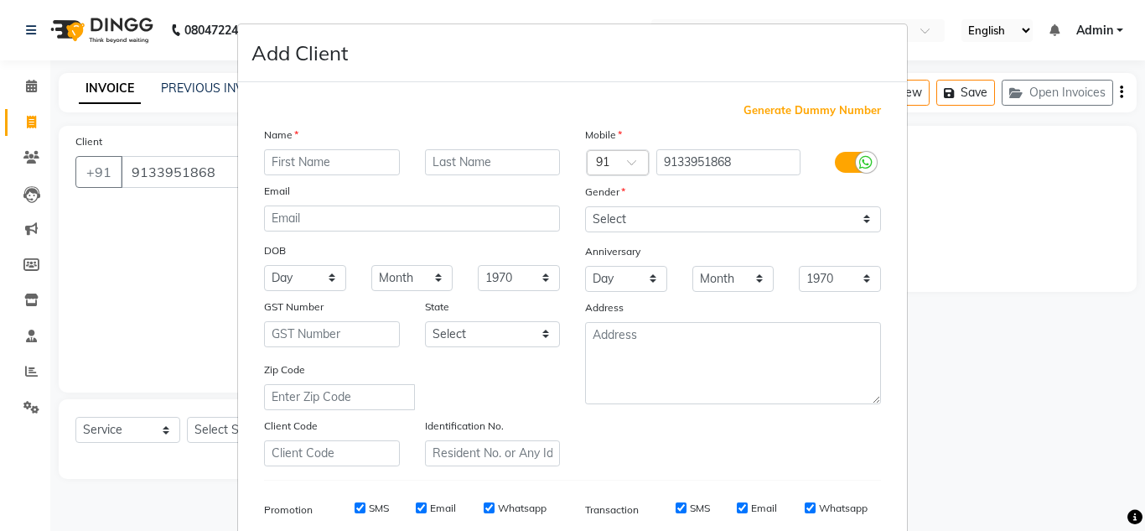
click at [320, 161] on input "text" at bounding box center [332, 162] width 136 height 26
type input "deepti"
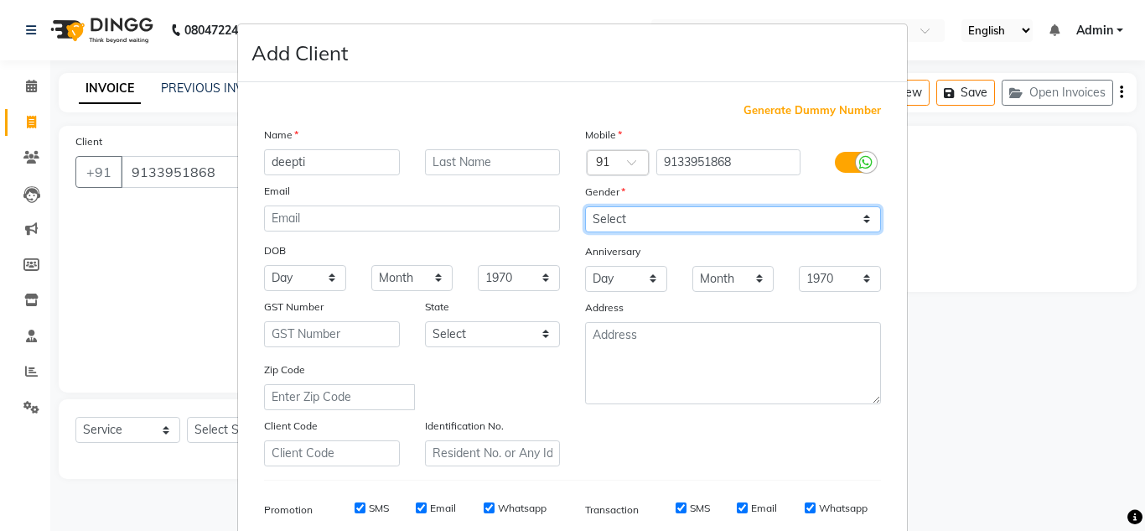
click at [628, 213] on select "Select Male Female Other Prefer Not To Say" at bounding box center [733, 219] width 296 height 26
select select "female"
click at [585, 206] on select "Select Male Female Other Prefer Not To Say" at bounding box center [733, 219] width 296 height 26
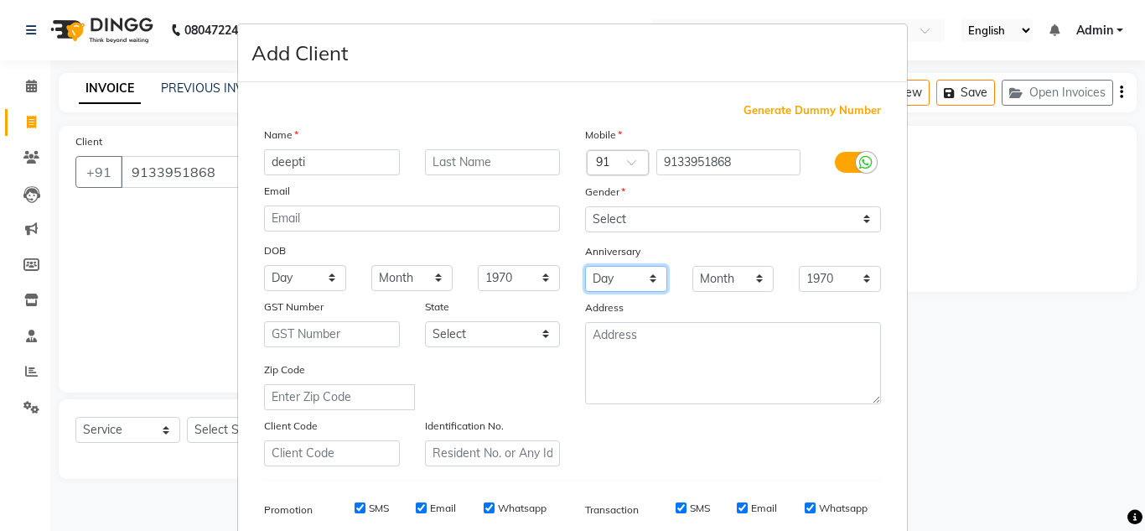
click at [633, 280] on select "Day 01 02 03 04 05 06 07 08 09 10 11 12 13 14 15 16 17 18 19 20 21 22 23 24 25 …" at bounding box center [626, 279] width 82 height 26
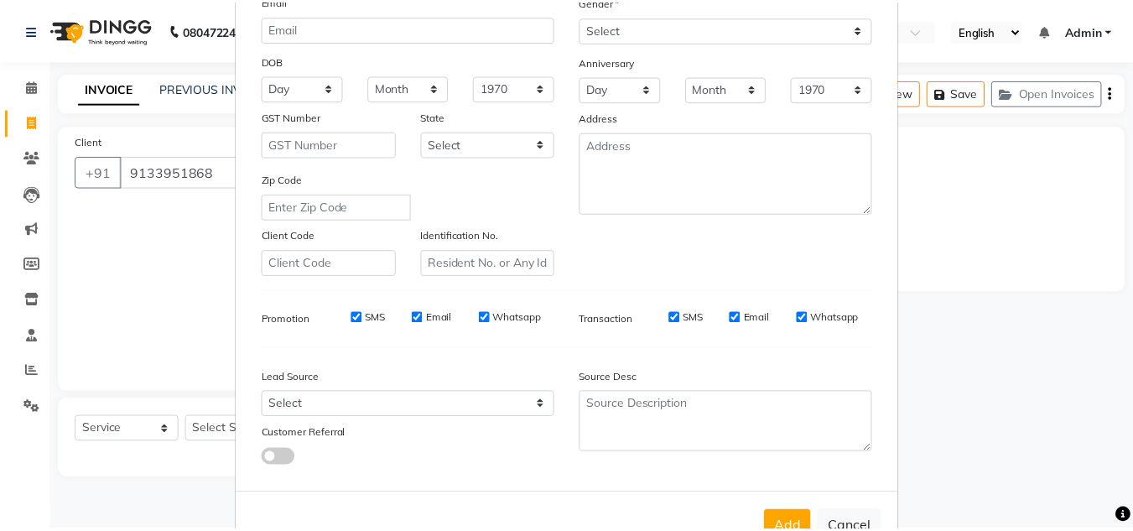
scroll to position [243, 0]
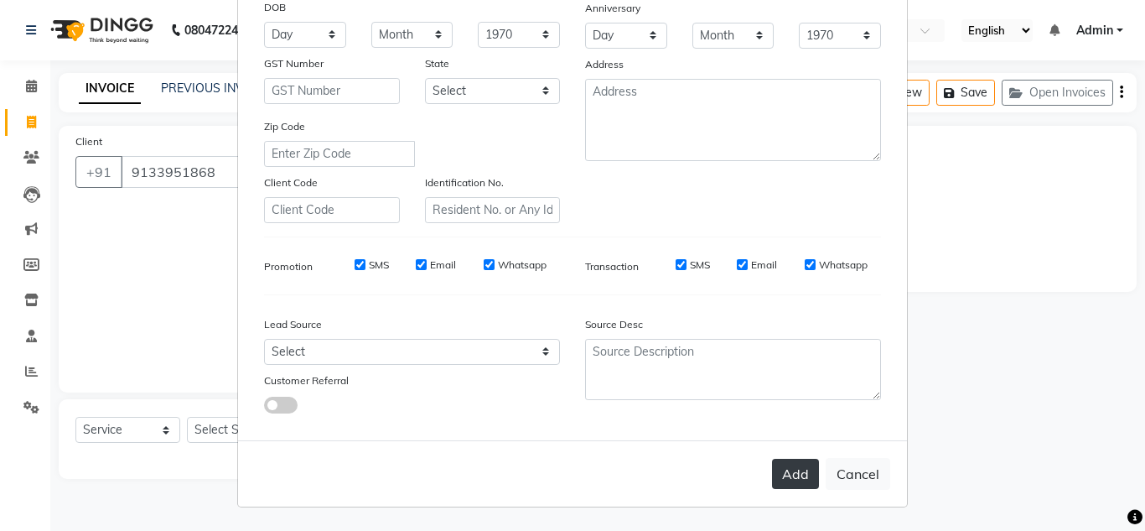
click at [801, 465] on button "Add" at bounding box center [795, 474] width 47 height 30
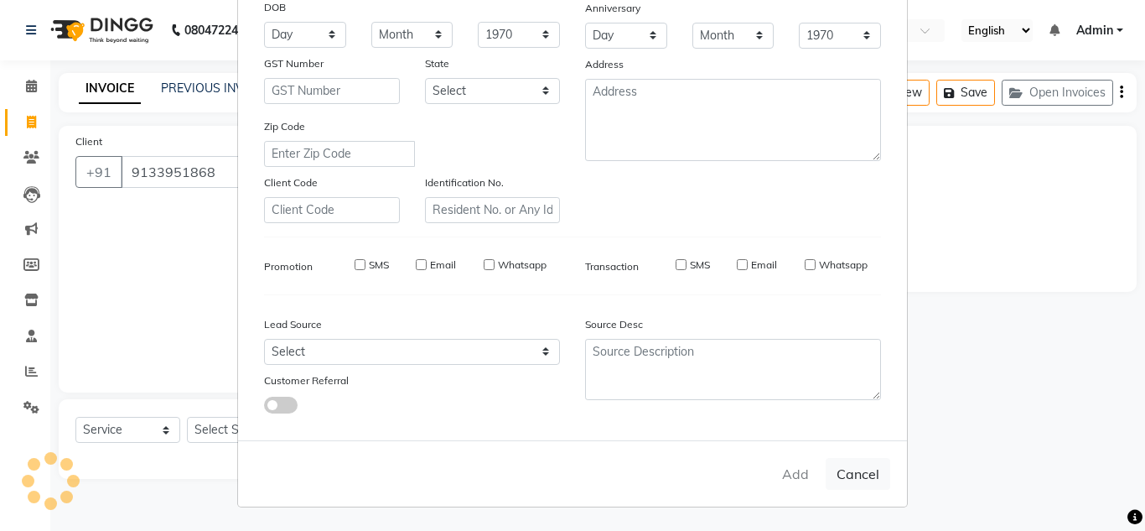
select select
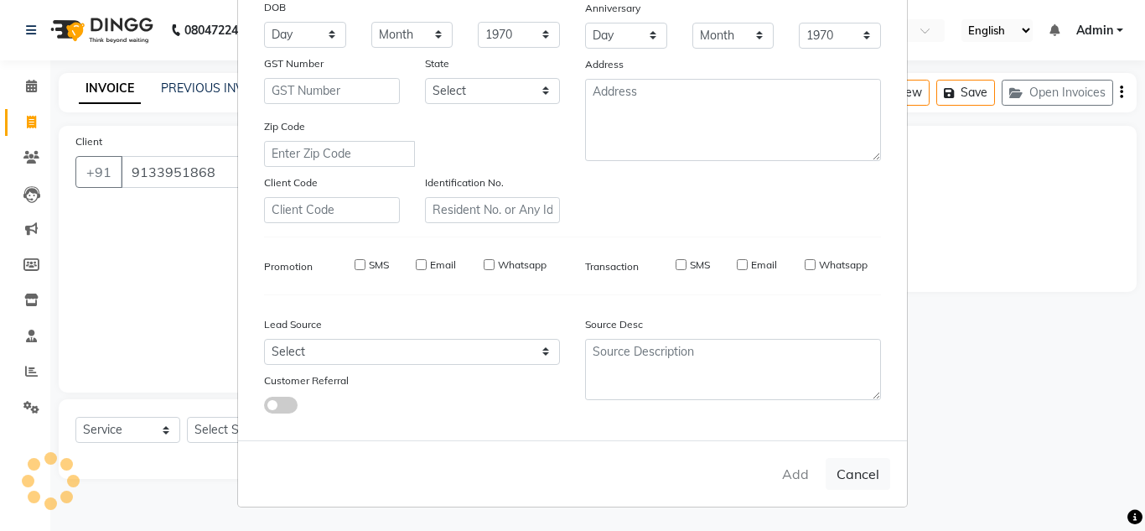
select select
checkbox input "false"
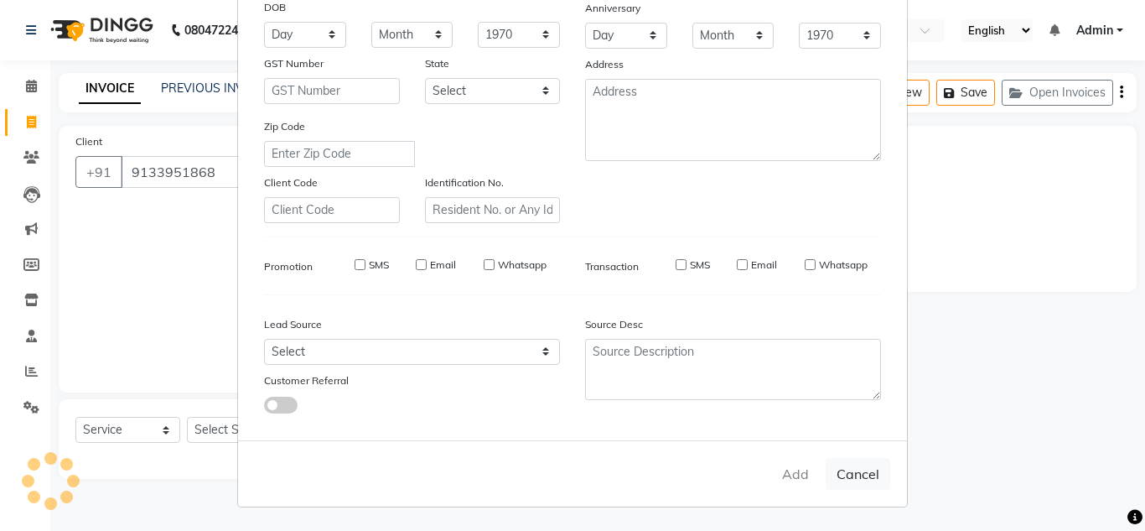
checkbox input "false"
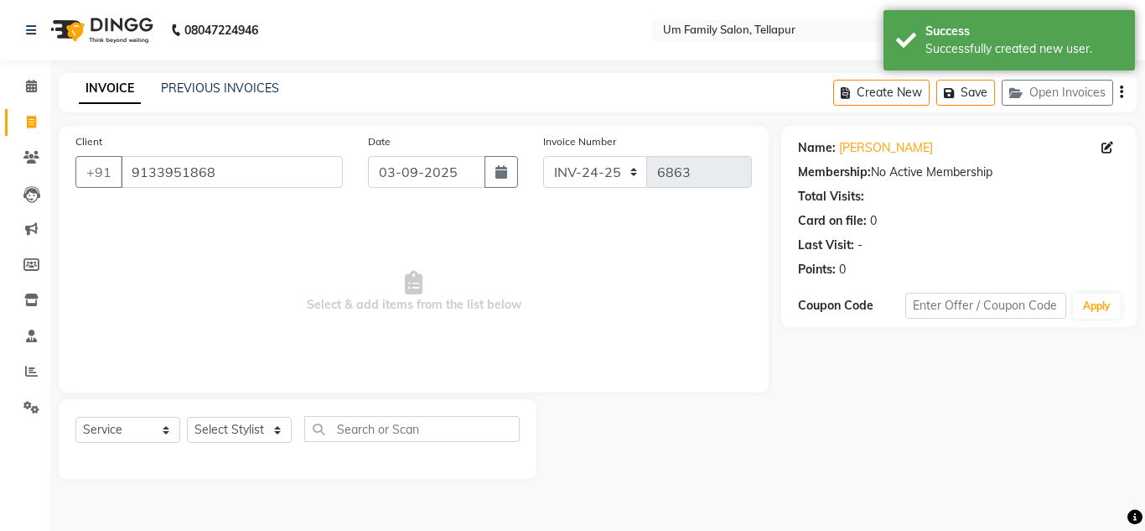
click at [801, 465] on div "Name: Deepti Membership: No Active Membership Total Visits: Card on file: 0 Las…" at bounding box center [966, 302] width 368 height 353
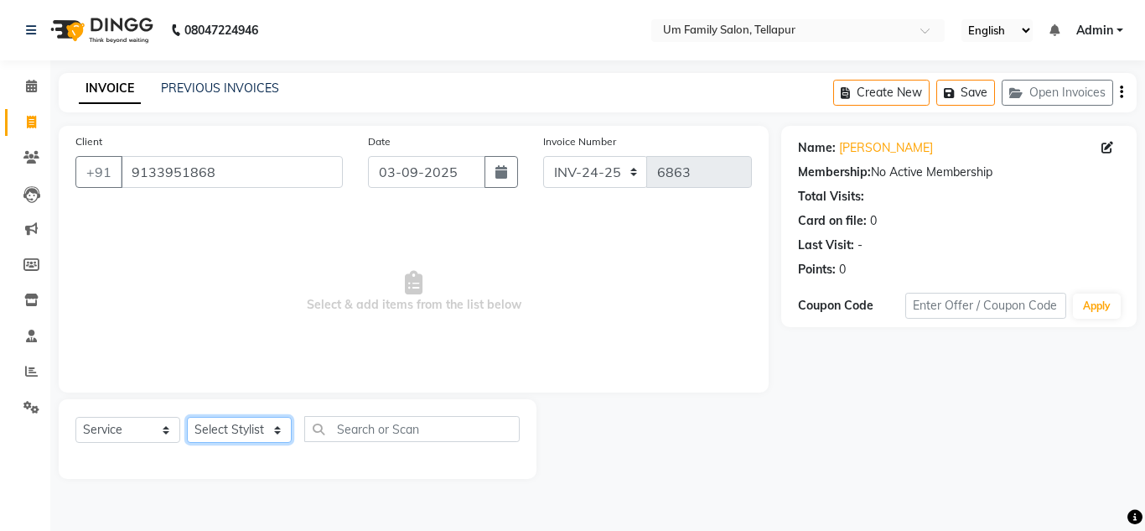
click at [247, 435] on select "Select Stylist Akash K. SAI pandu [PERSON_NAME]" at bounding box center [239, 430] width 105 height 26
select select "50956"
click at [187, 417] on select "Select Stylist Akash K. SAI pandu [PERSON_NAME]" at bounding box center [239, 430] width 105 height 26
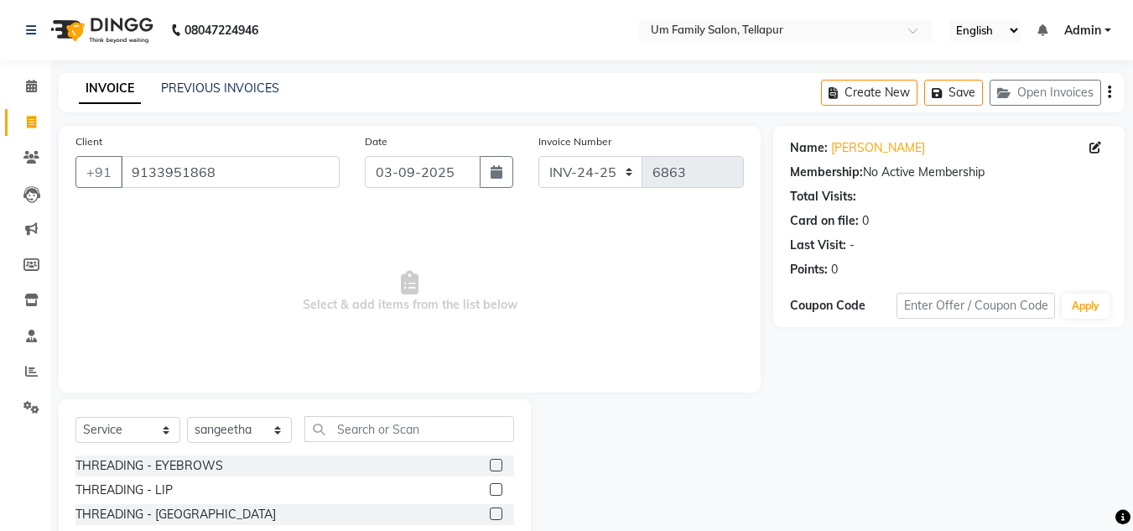
click at [359, 442] on div "Select Service Product Membership Package Voucher Prepaid Gift Card Select Styl…" at bounding box center [294, 435] width 439 height 39
click at [490, 464] on label at bounding box center [496, 465] width 13 height 13
click at [490, 464] on input "checkbox" at bounding box center [495, 465] width 11 height 11
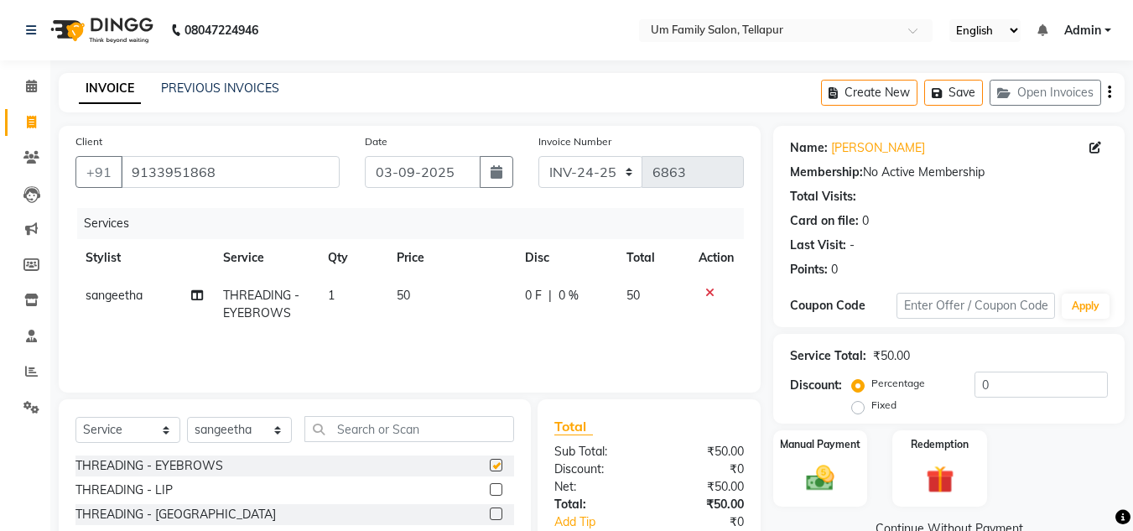
checkbox input "false"
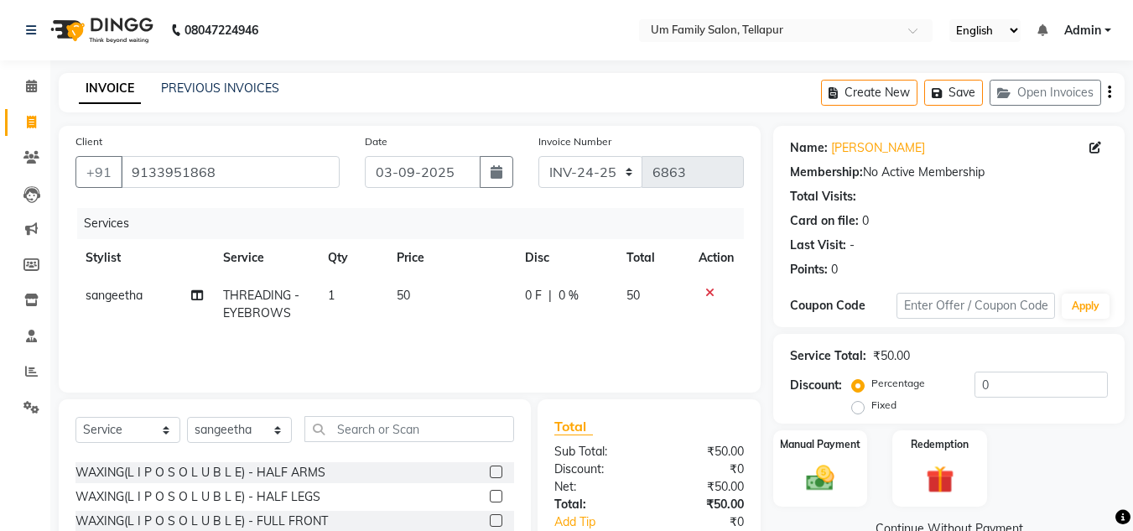
scroll to position [538, 0]
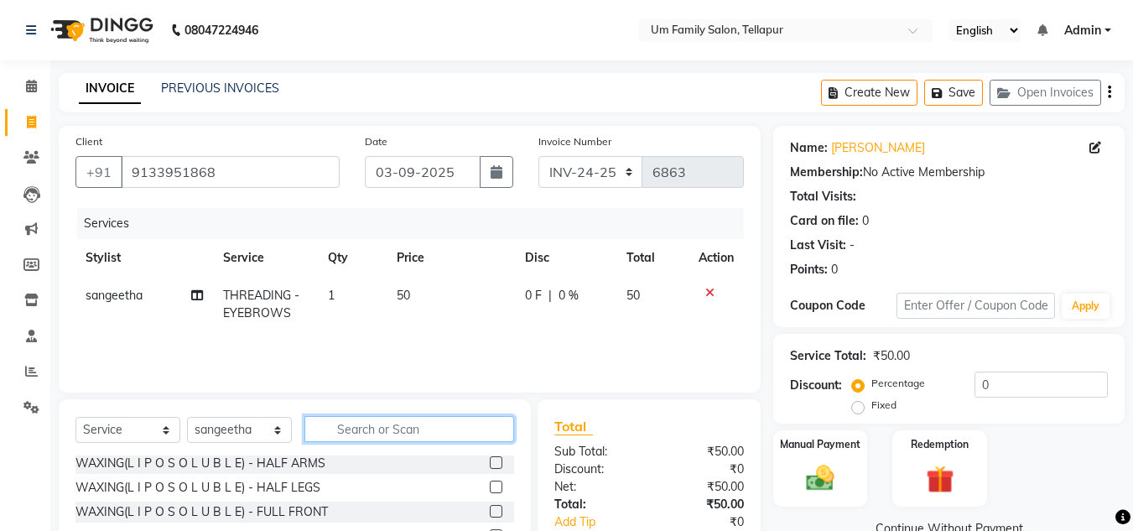
click at [420, 429] on input "text" at bounding box center [409, 429] width 210 height 26
type input "und"
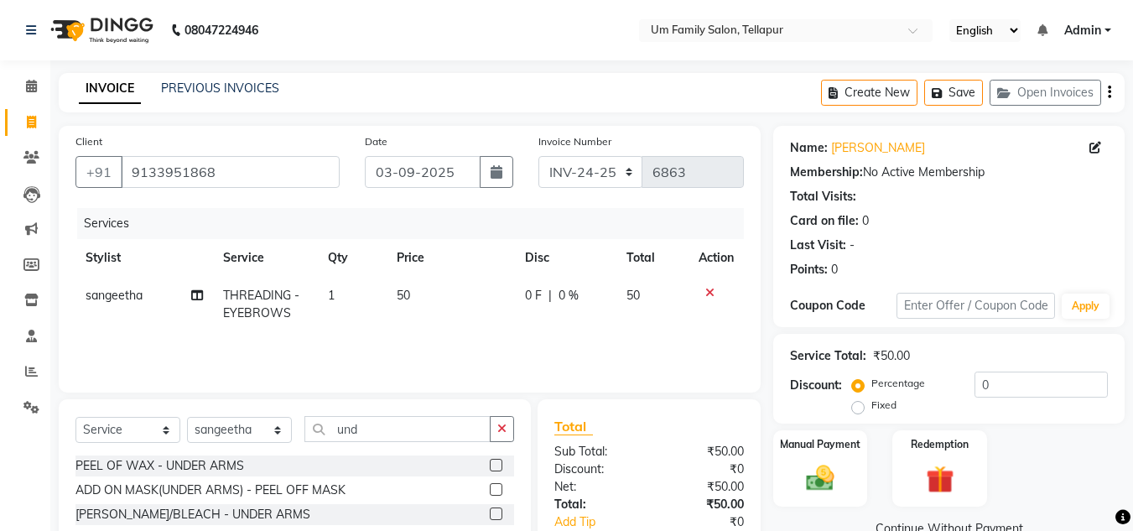
click at [495, 465] on label at bounding box center [496, 465] width 13 height 13
click at [495, 465] on input "checkbox" at bounding box center [495, 465] width 11 height 11
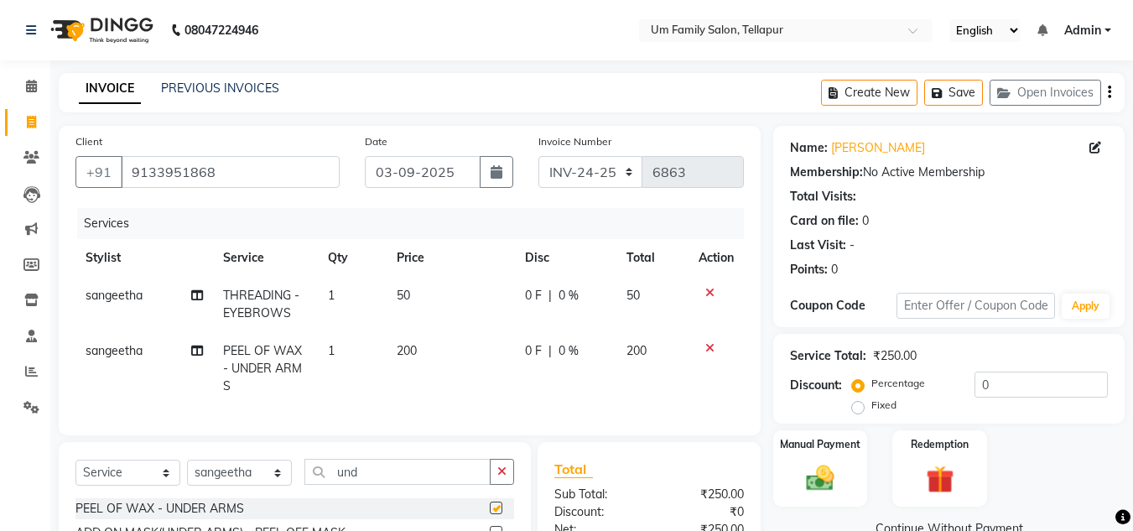
checkbox input "false"
click at [817, 455] on div "Manual Payment" at bounding box center [820, 469] width 98 height 80
click at [910, 526] on span "UPI" at bounding box center [908, 529] width 26 height 19
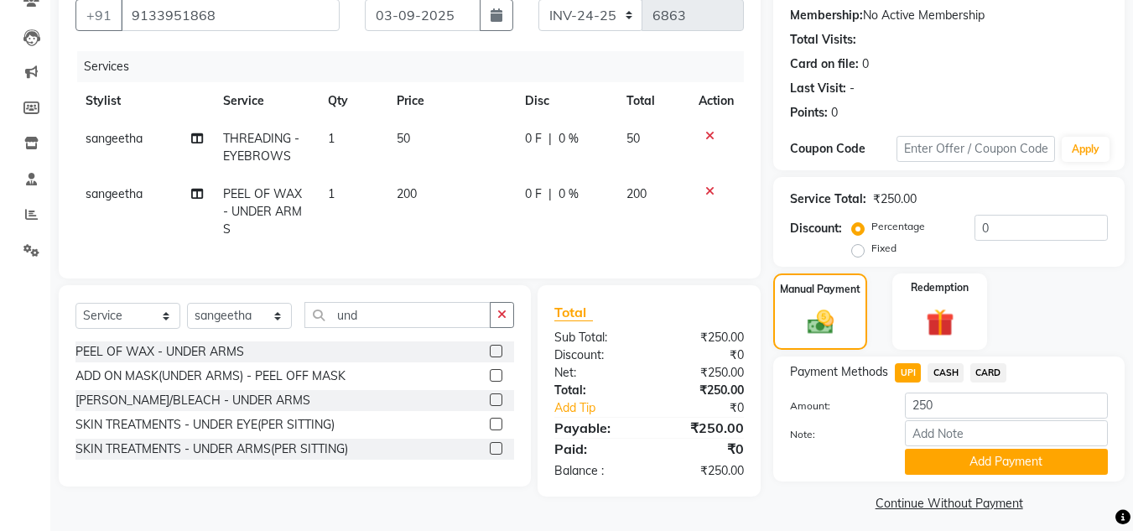
scroll to position [167, 0]
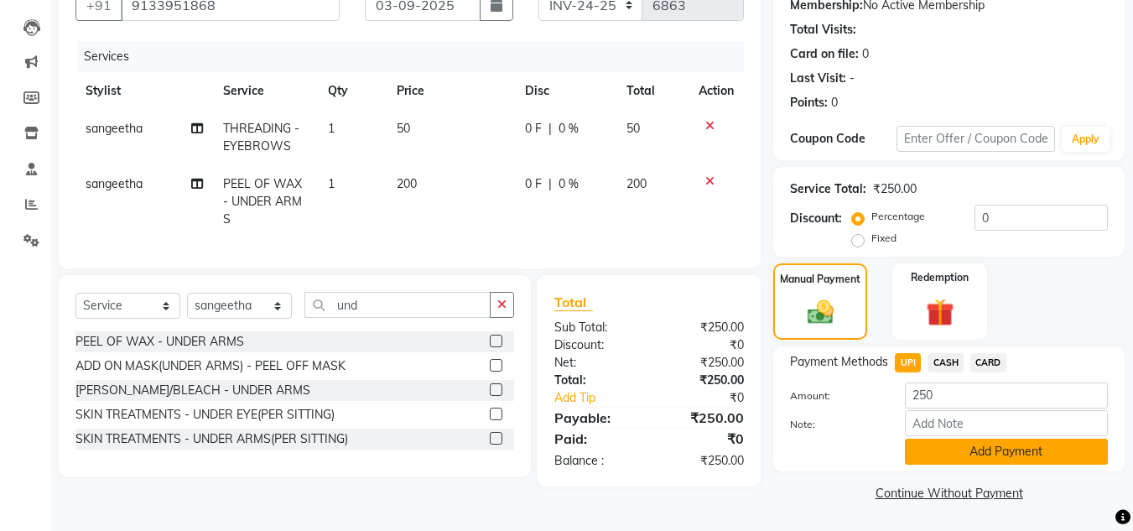
click at [1041, 454] on button "Add Payment" at bounding box center [1006, 452] width 203 height 26
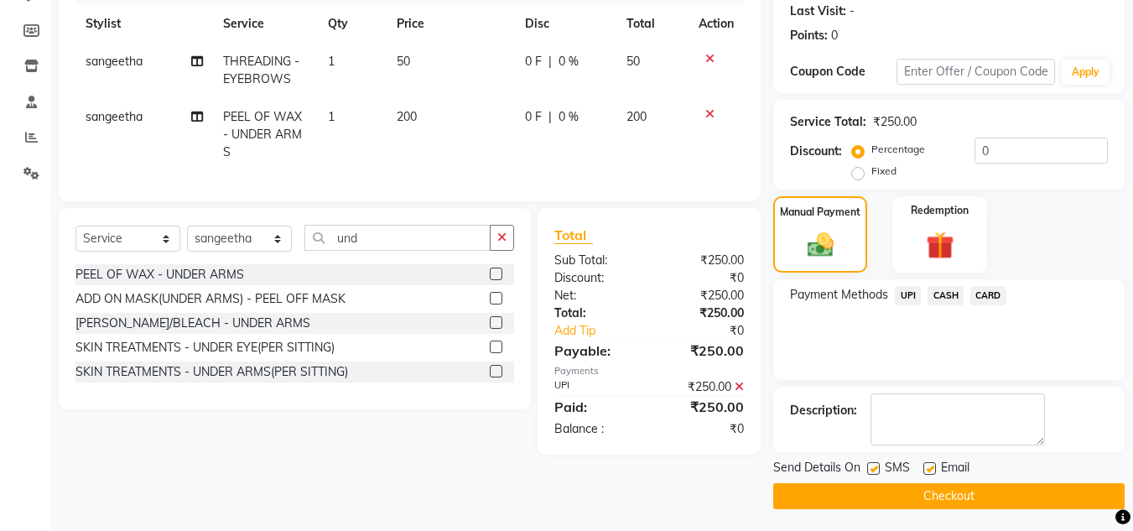
scroll to position [237, 0]
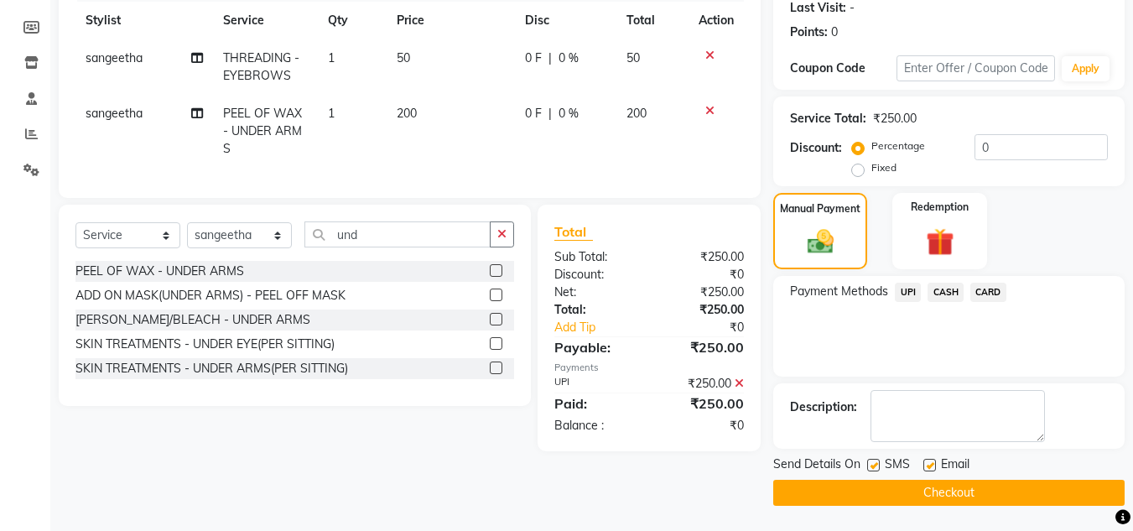
click at [1084, 497] on button "Checkout" at bounding box center [948, 493] width 351 height 26
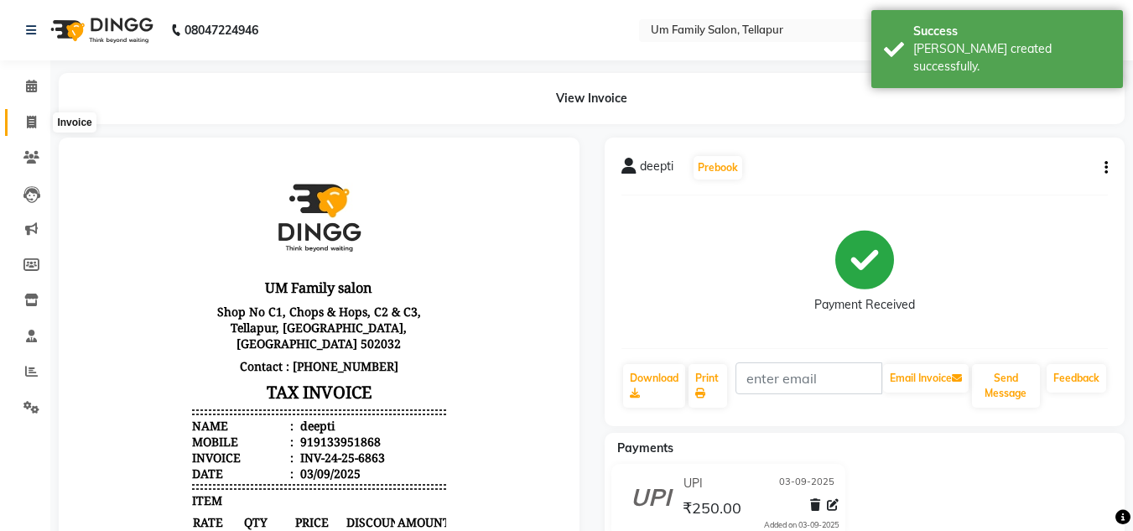
click at [33, 122] on icon at bounding box center [31, 122] width 9 height 13
select select "service"
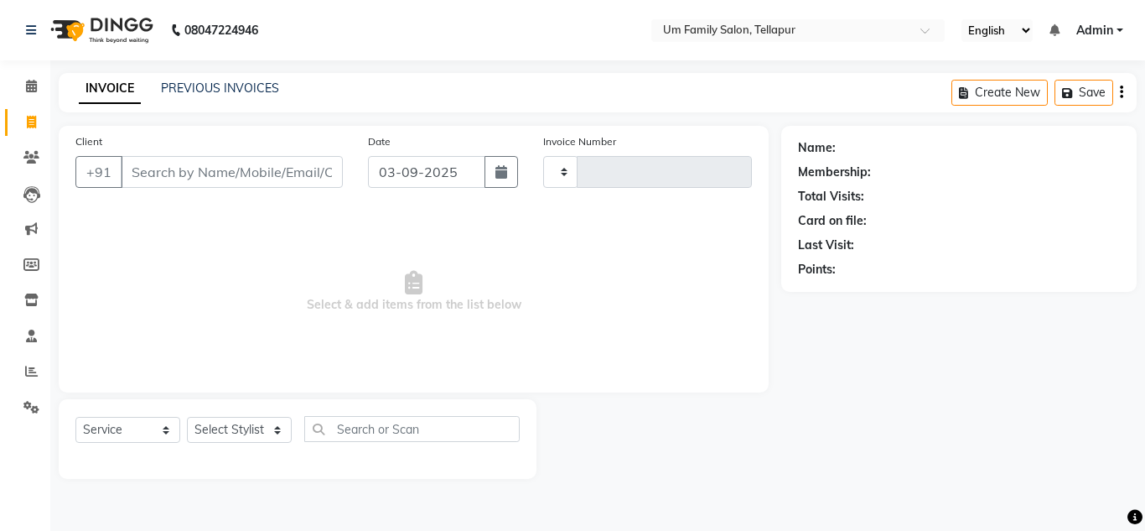
type input "6864"
select select "5102"
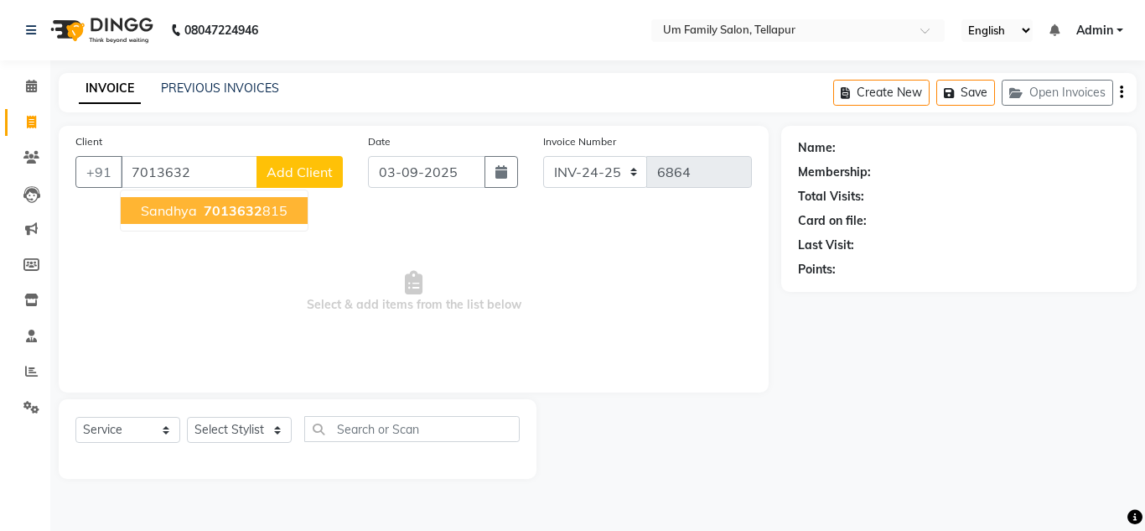
click at [206, 205] on span "7013632" at bounding box center [233, 210] width 59 height 17
type input "7013632815"
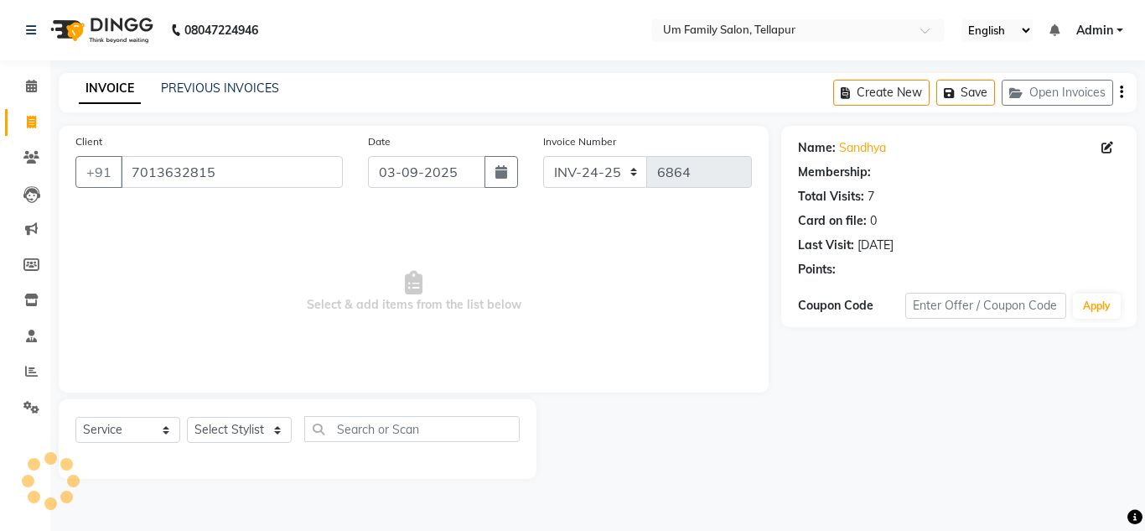
select select "1: Object"
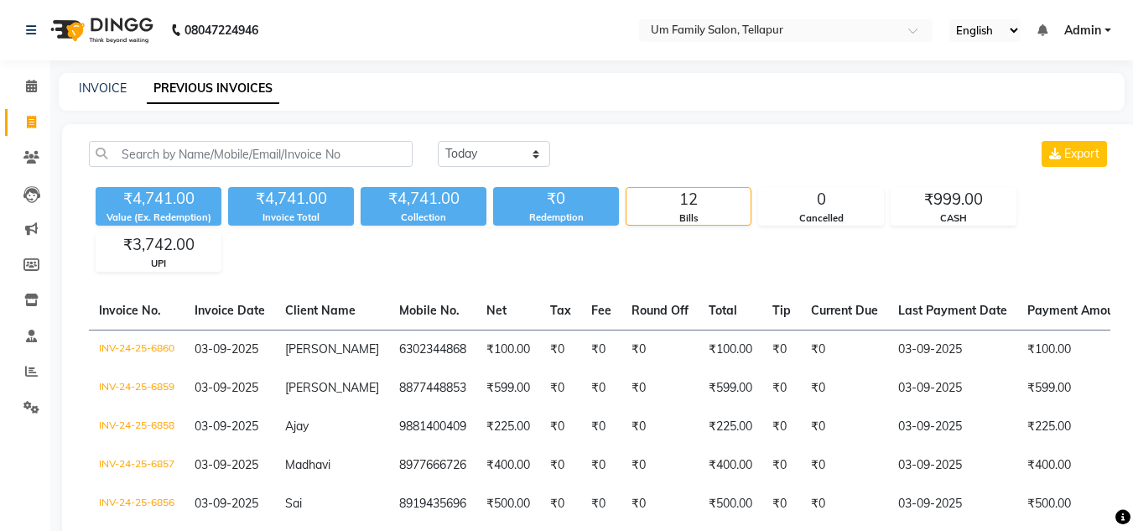
click at [119, 100] on div "INVOICE PREVIOUS INVOICES" at bounding box center [592, 92] width 1066 height 38
click at [83, 88] on link "INVOICE" at bounding box center [103, 88] width 48 height 15
select select "service"
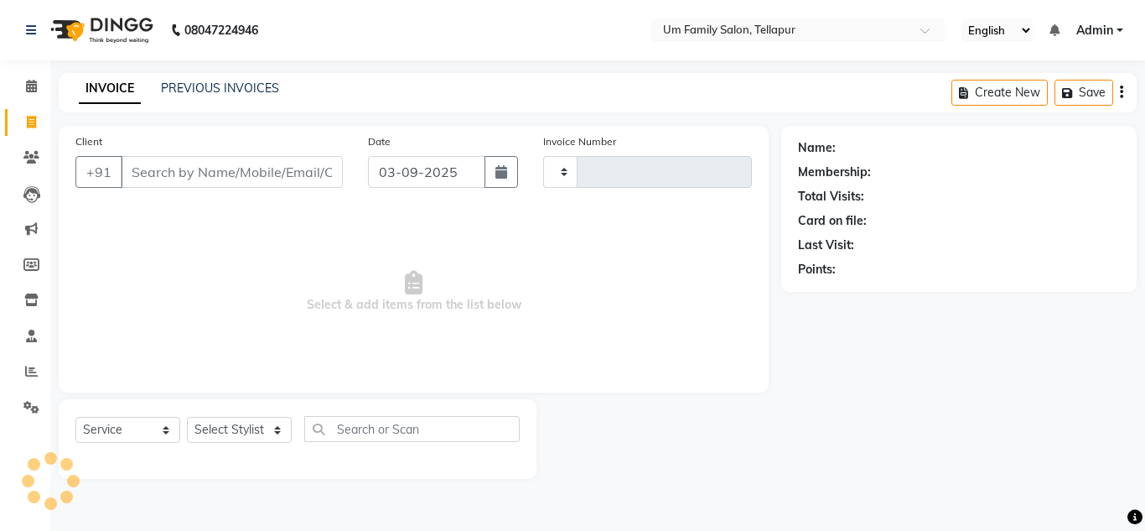
type input "6864"
select select "5102"
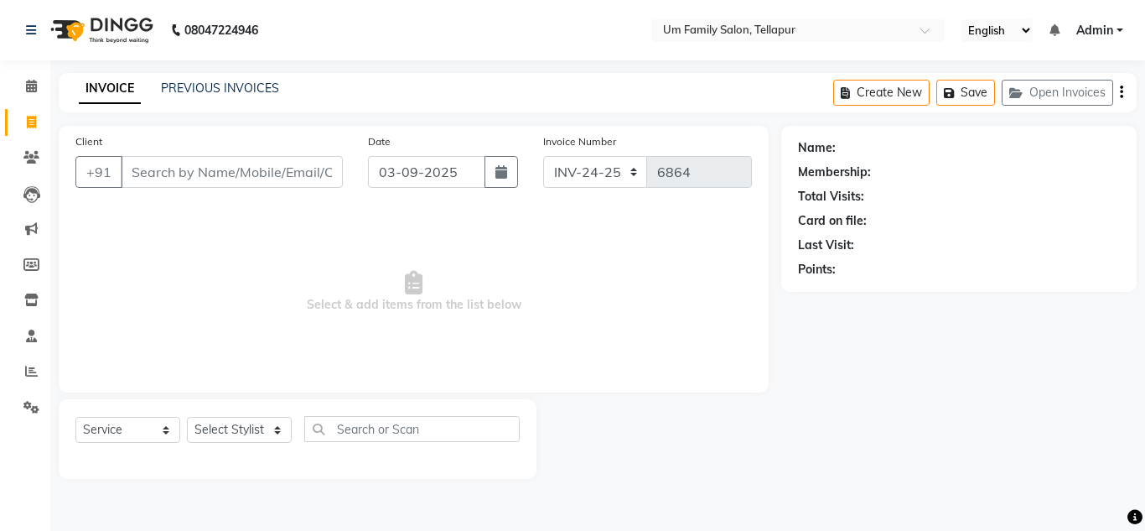
click at [169, 178] on input "Client" at bounding box center [232, 172] width 222 height 32
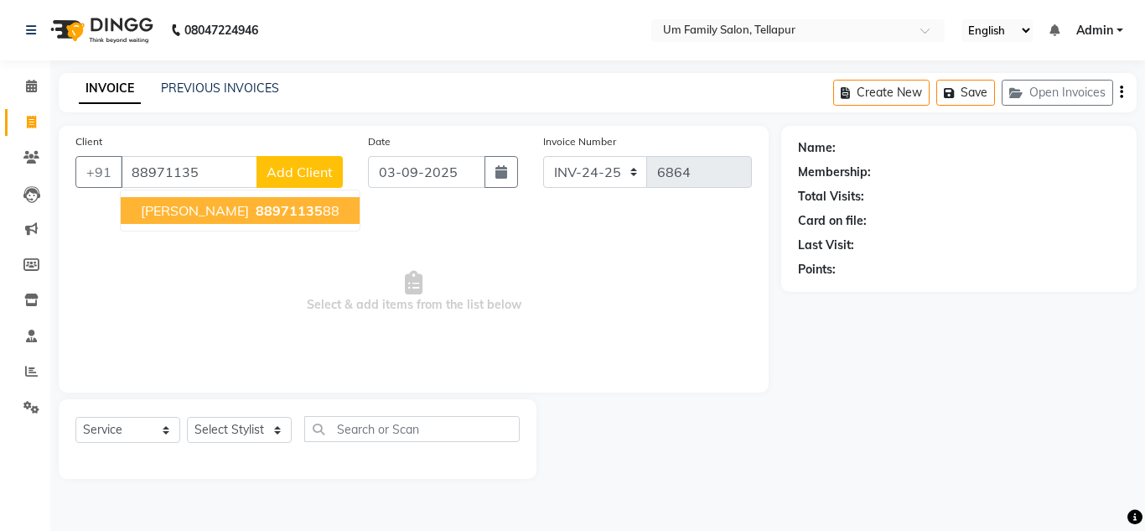
click at [256, 207] on span "88971135" at bounding box center [289, 210] width 67 height 17
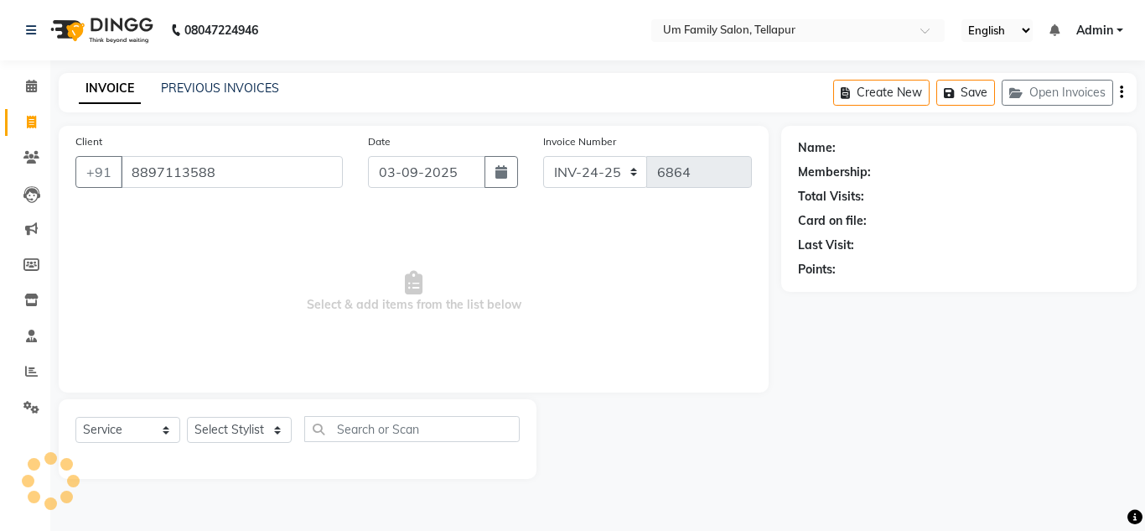
type input "8897113588"
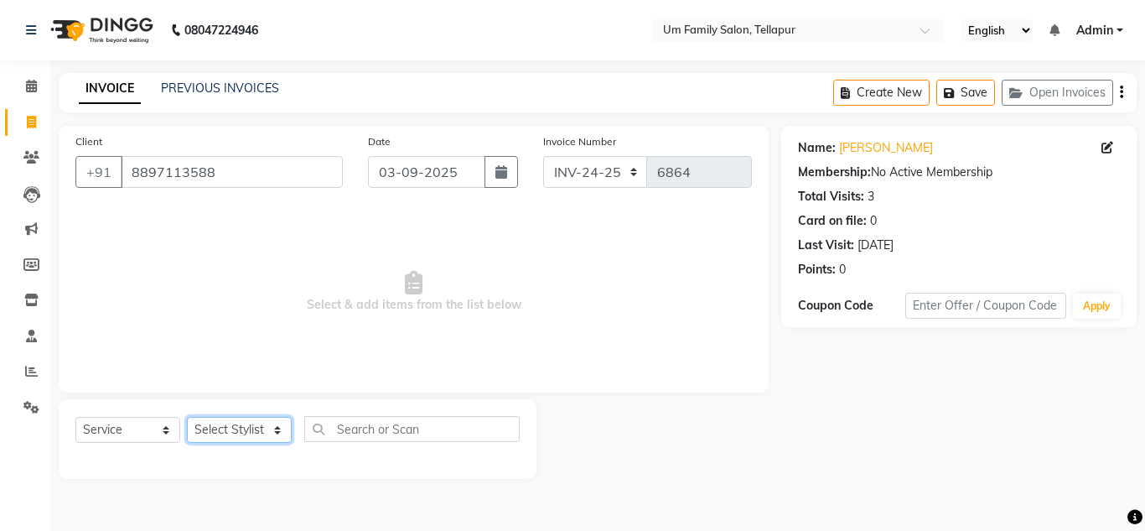
click at [258, 426] on select "Select Stylist Akash K. SAI pandu [PERSON_NAME]" at bounding box center [239, 430] width 105 height 26
select select "53917"
click at [187, 417] on select "Select Stylist Akash K. SAI pandu [PERSON_NAME]" at bounding box center [239, 430] width 105 height 26
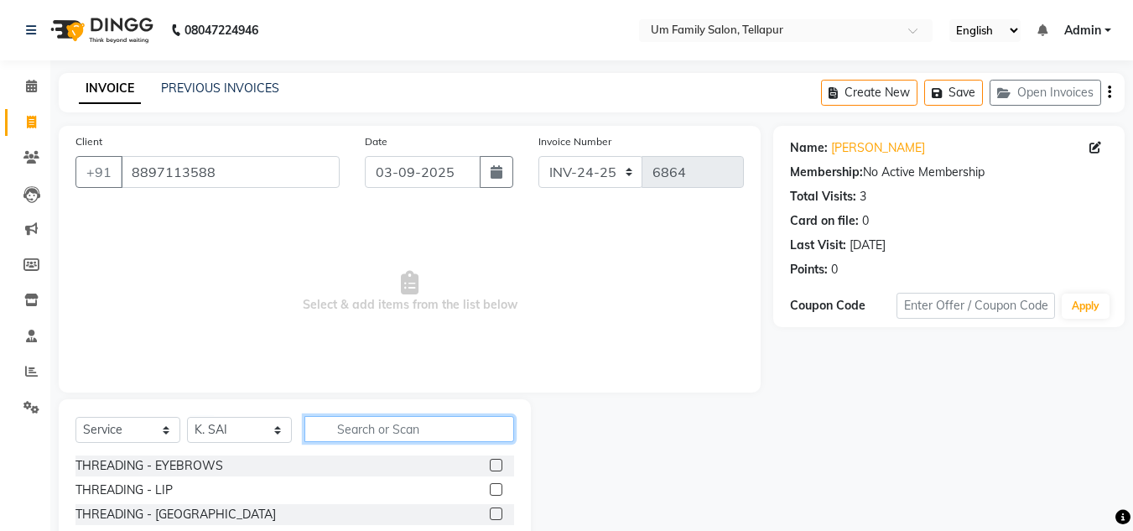
click at [357, 427] on input "text" at bounding box center [409, 429] width 210 height 26
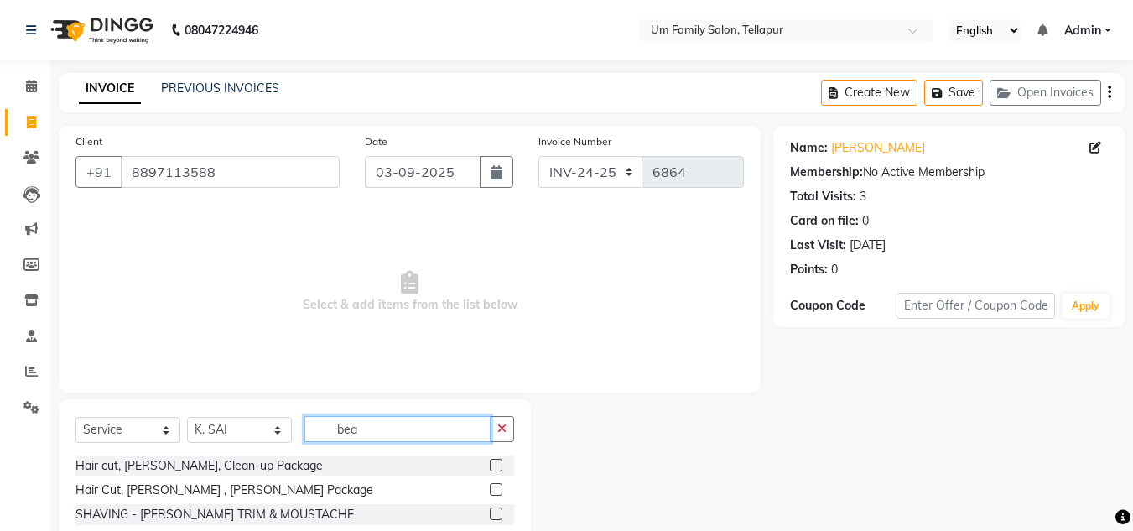
type input "bea"
click at [500, 510] on label at bounding box center [496, 513] width 13 height 13
click at [500, 510] on input "checkbox" at bounding box center [495, 514] width 11 height 11
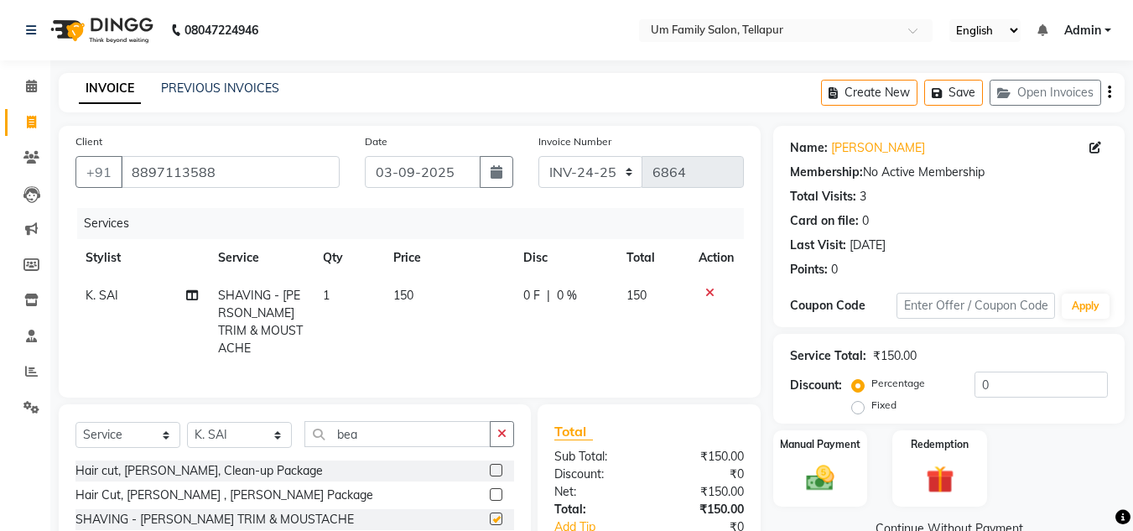
checkbox input "false"
click at [509, 432] on button "button" at bounding box center [502, 434] width 24 height 26
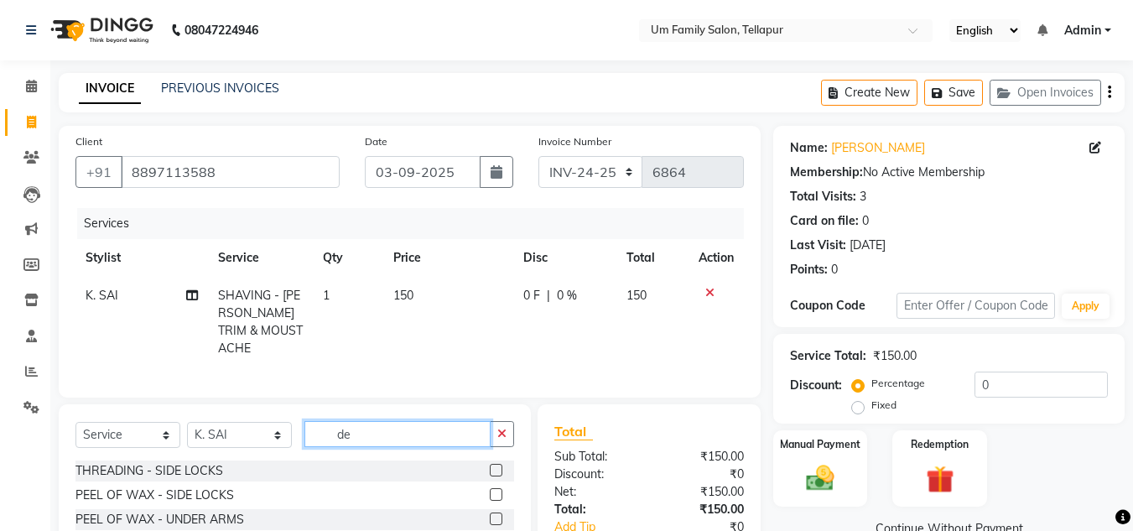
click at [409, 435] on input "de" at bounding box center [397, 434] width 186 height 26
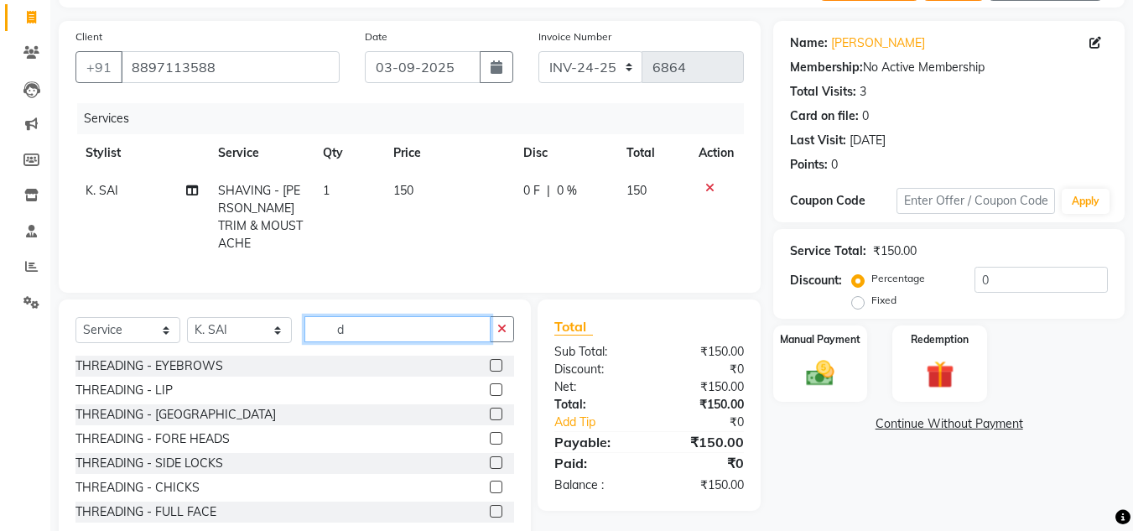
scroll to position [141, 0]
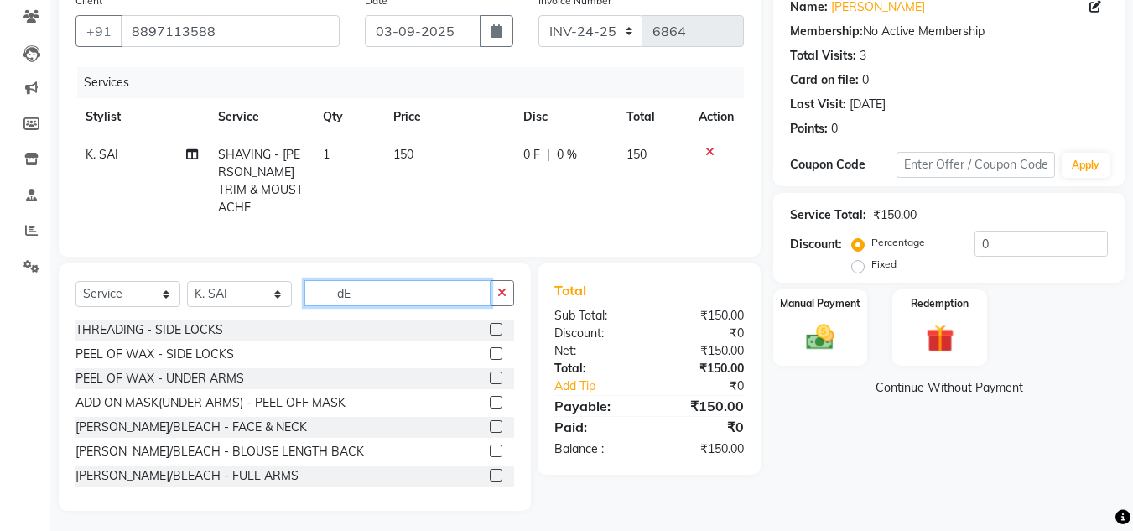
type input "dE"
click at [490, 420] on label at bounding box center [496, 426] width 13 height 13
click at [490, 422] on input "checkbox" at bounding box center [495, 427] width 11 height 11
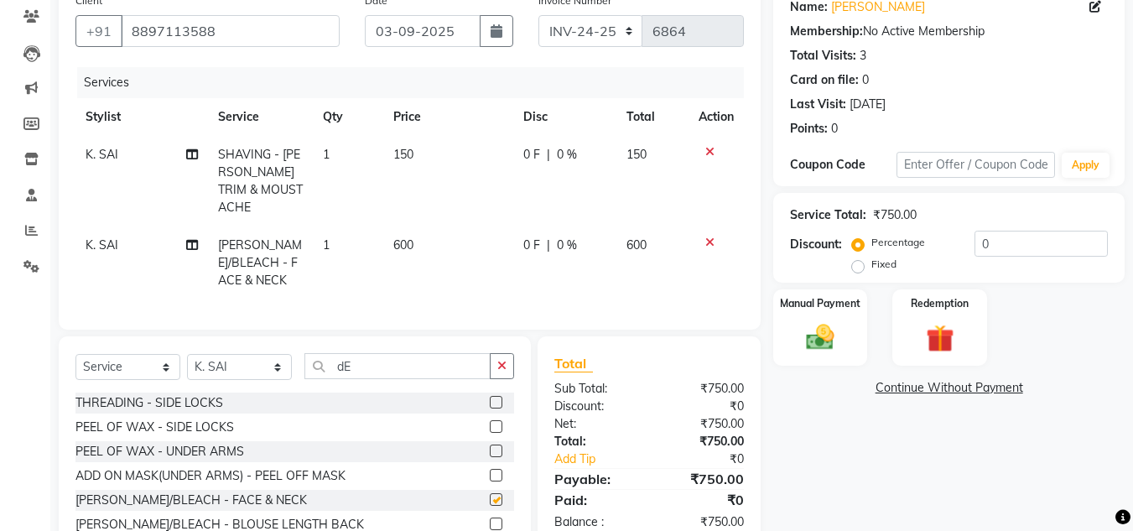
checkbox input "false"
click at [500, 372] on button "button" at bounding box center [502, 366] width 24 height 26
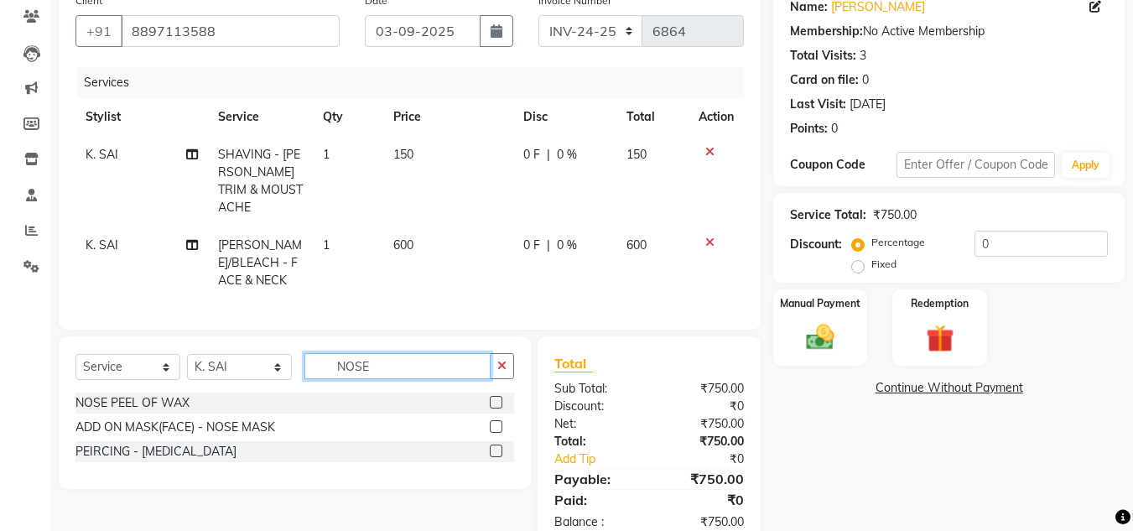
type input "NOSE"
click at [498, 422] on label at bounding box center [496, 426] width 13 height 13
click at [498, 422] on input "checkbox" at bounding box center [495, 427] width 11 height 11
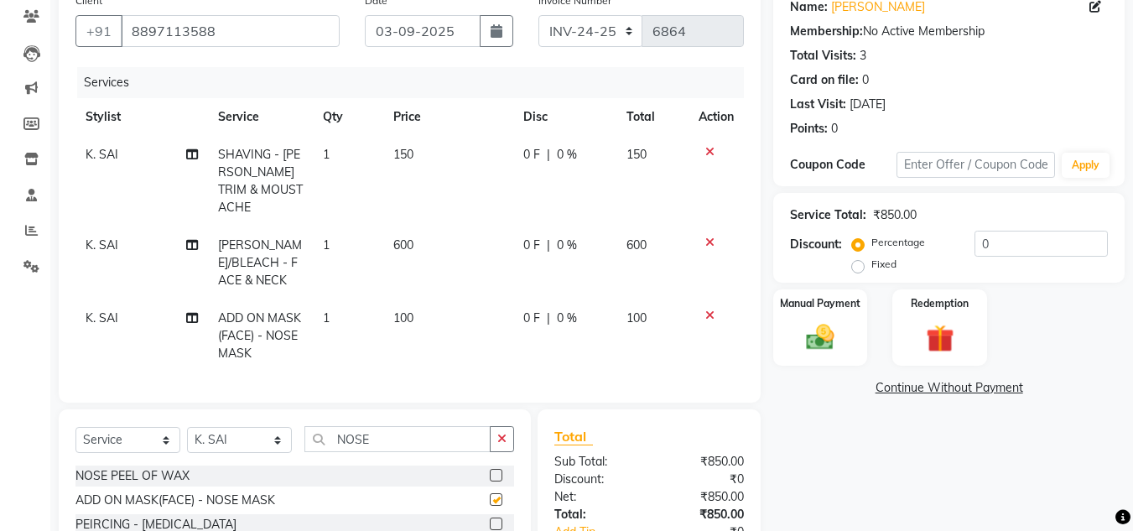
checkbox input "false"
click at [829, 320] on img at bounding box center [820, 337] width 47 height 34
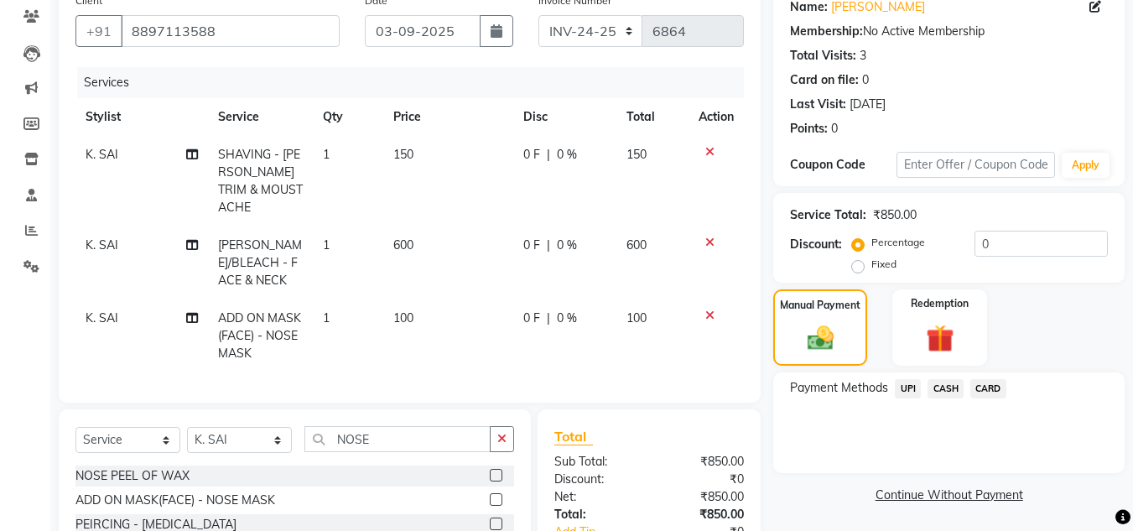
click at [906, 387] on span "UPI" at bounding box center [908, 388] width 26 height 19
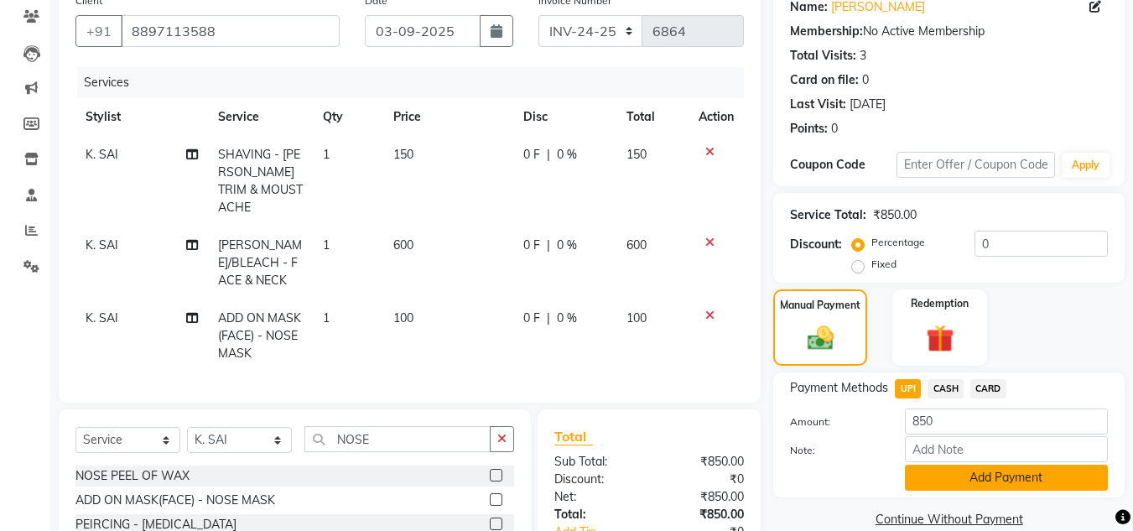
click at [956, 480] on button "Add Payment" at bounding box center [1006, 478] width 203 height 26
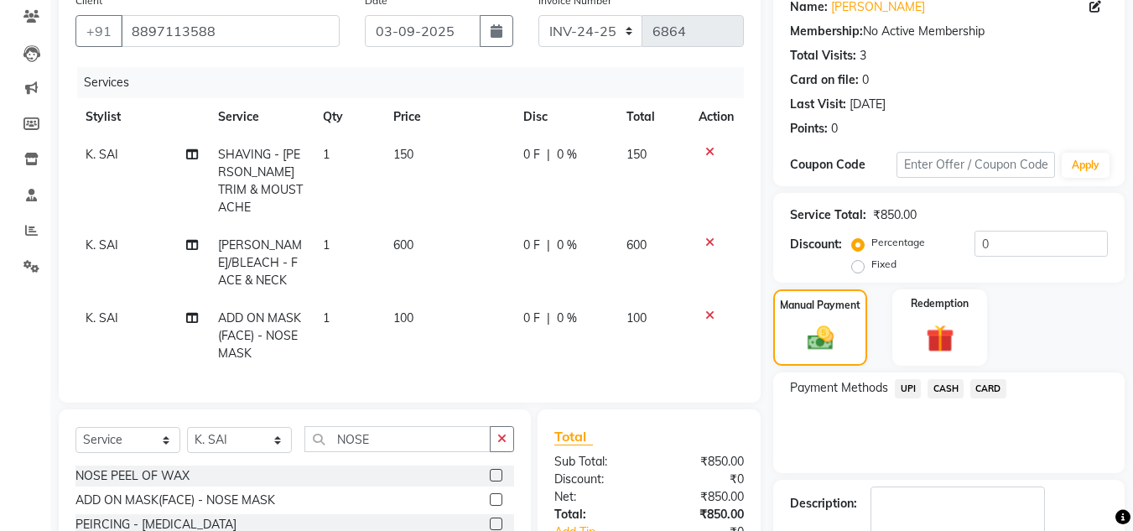
click at [906, 379] on span "UPI" at bounding box center [908, 388] width 26 height 19
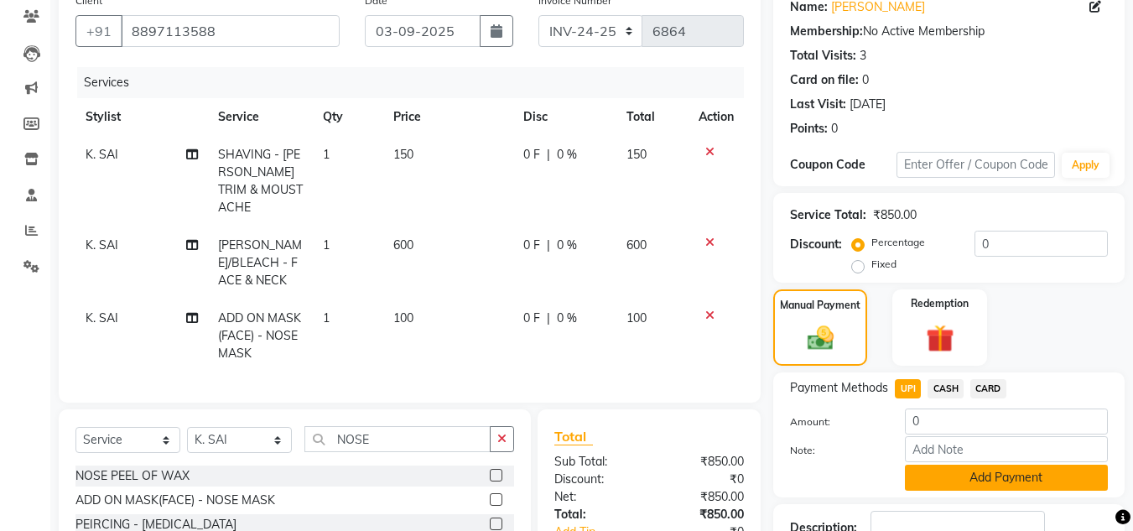
click at [963, 473] on button "Add Payment" at bounding box center [1006, 478] width 203 height 26
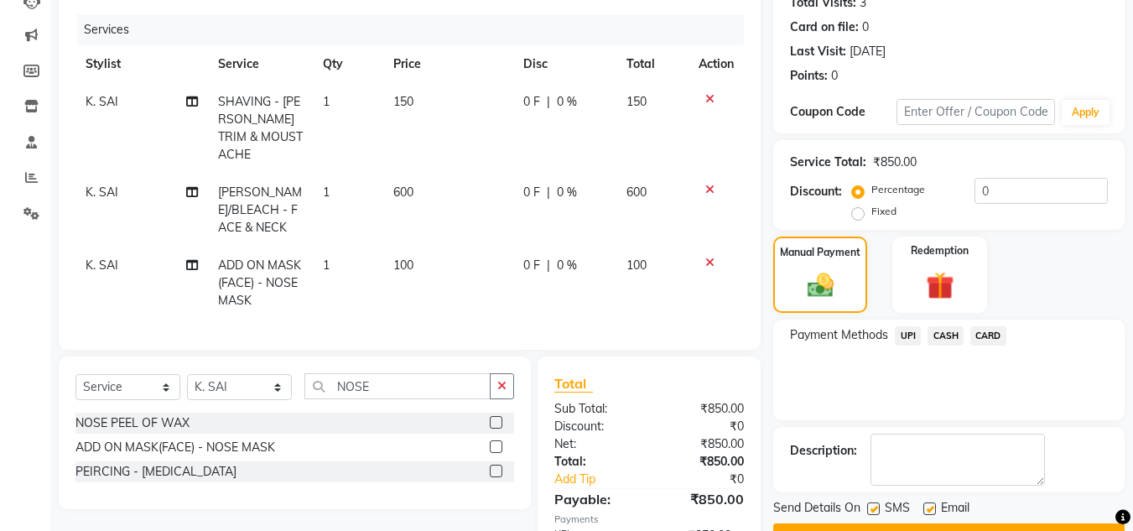
scroll to position [208, 0]
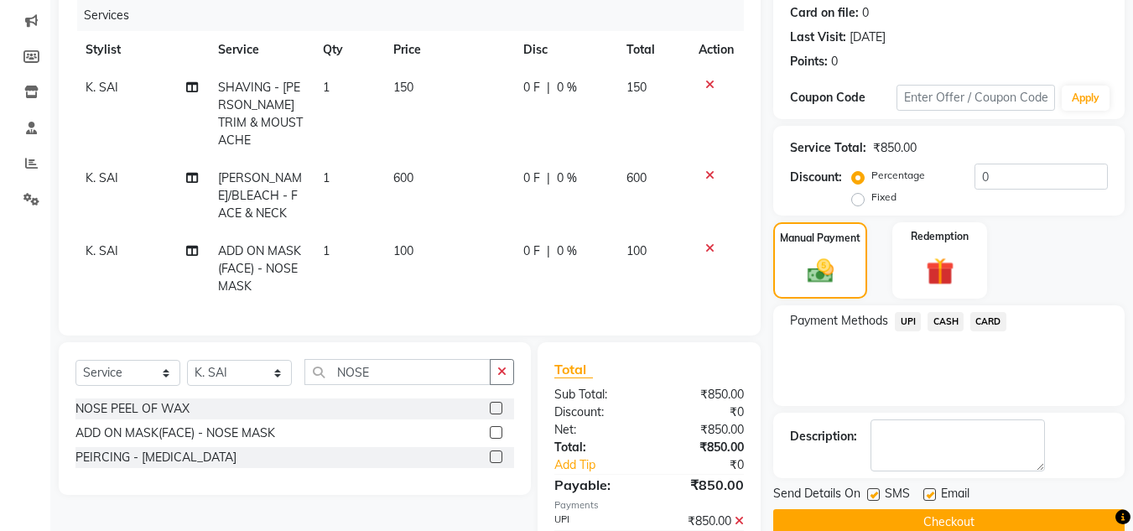
click at [1059, 479] on div "Name: Sajal Membership: No Active Membership Total Visits: 3 Card on file: 0 La…" at bounding box center [955, 253] width 364 height 671
click at [1052, 524] on button "Checkout" at bounding box center [948, 522] width 351 height 26
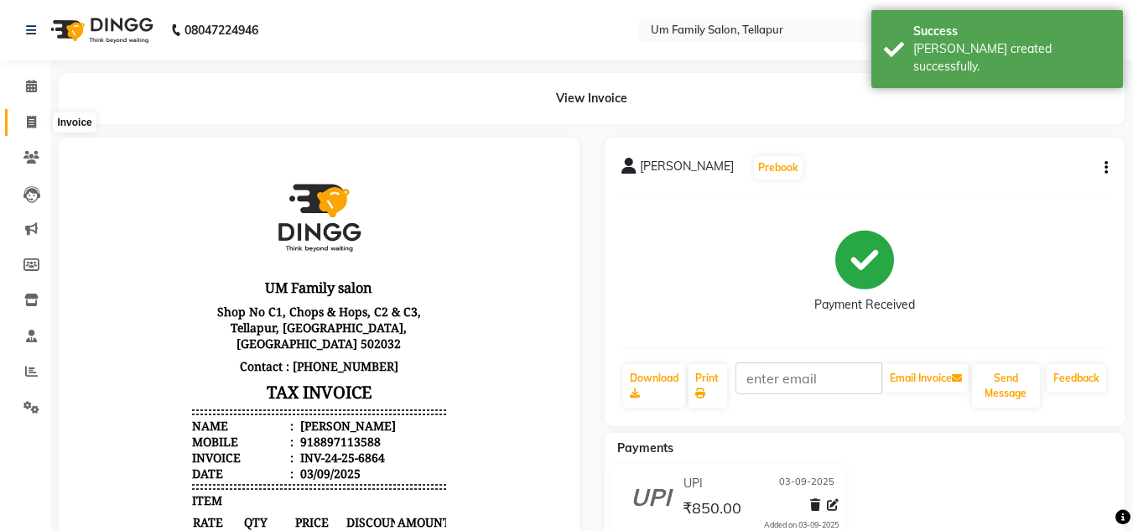
click at [29, 113] on span at bounding box center [31, 122] width 29 height 19
select select "service"
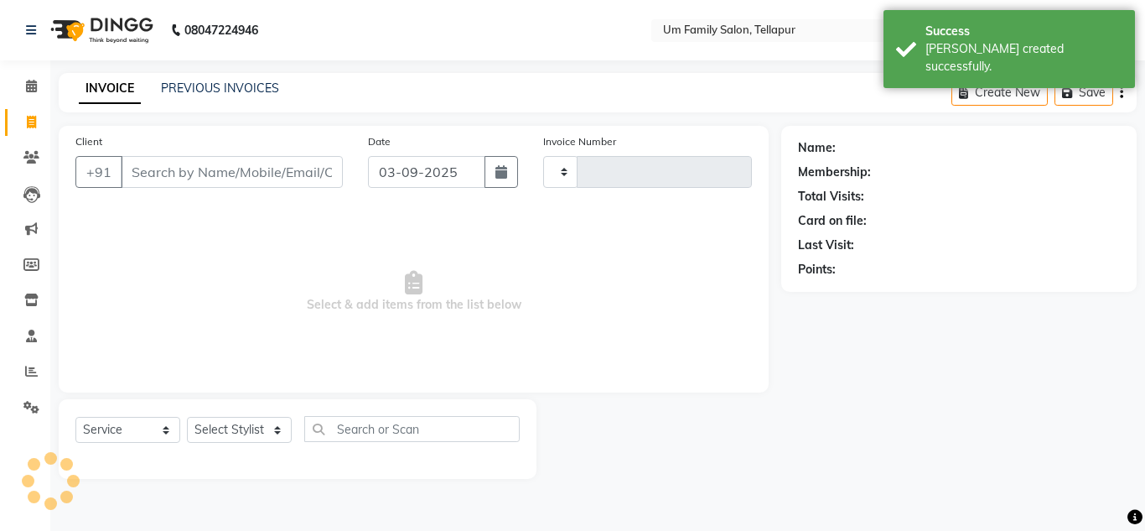
type input "6865"
select select "5102"
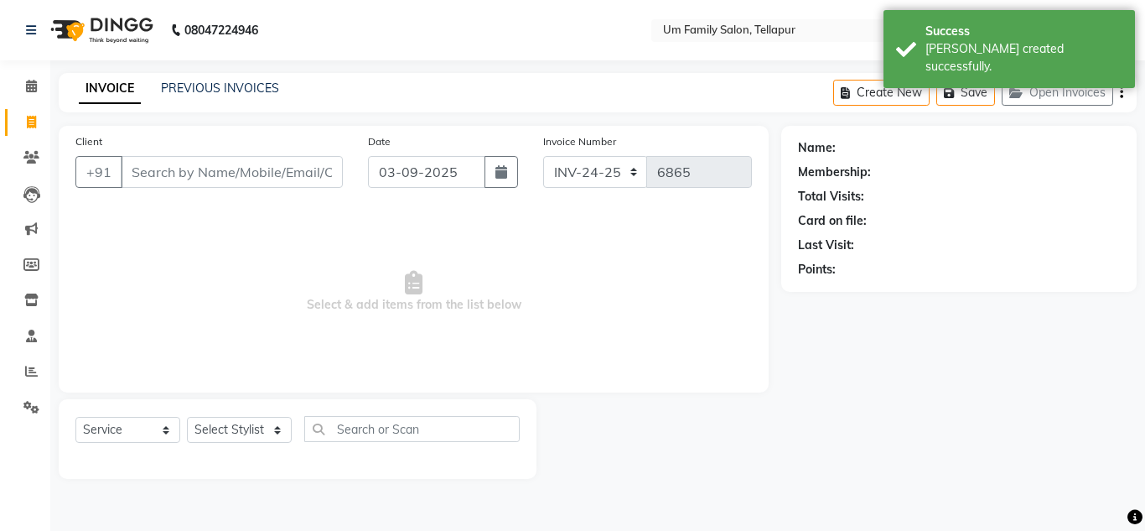
click at [147, 176] on input "Client" at bounding box center [232, 172] width 222 height 32
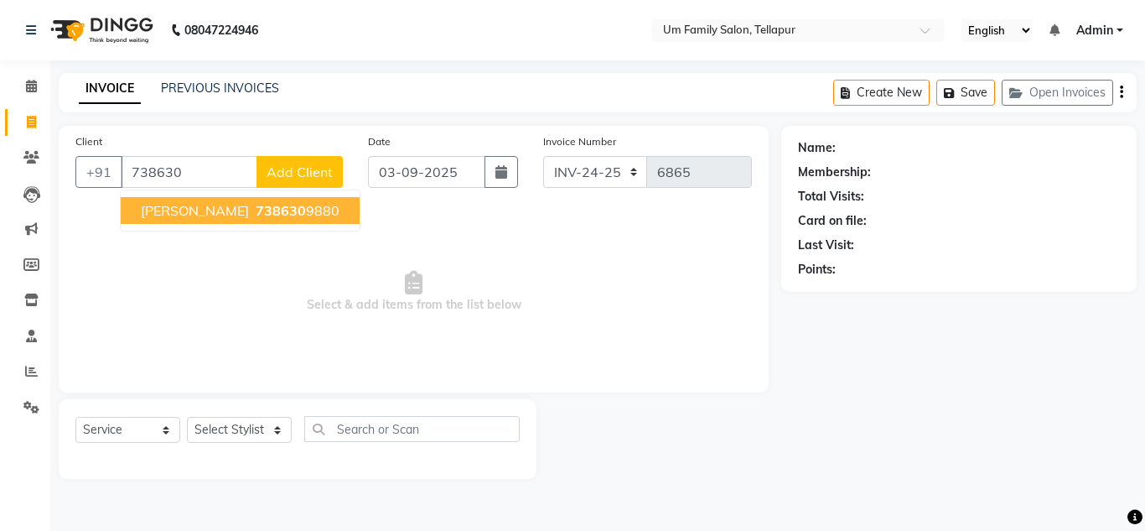
click at [256, 202] on span "738630" at bounding box center [281, 210] width 50 height 17
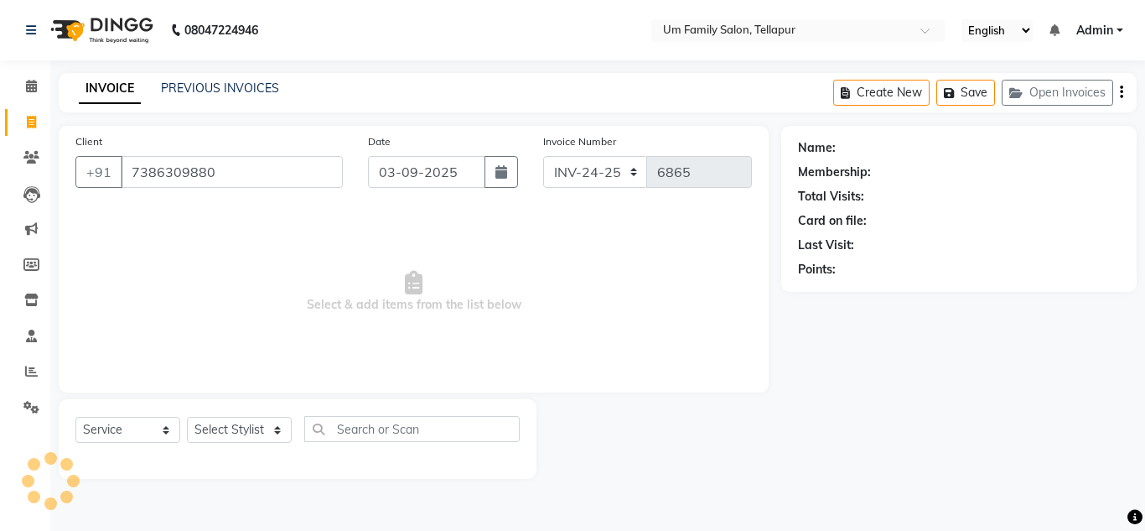
type input "7386309880"
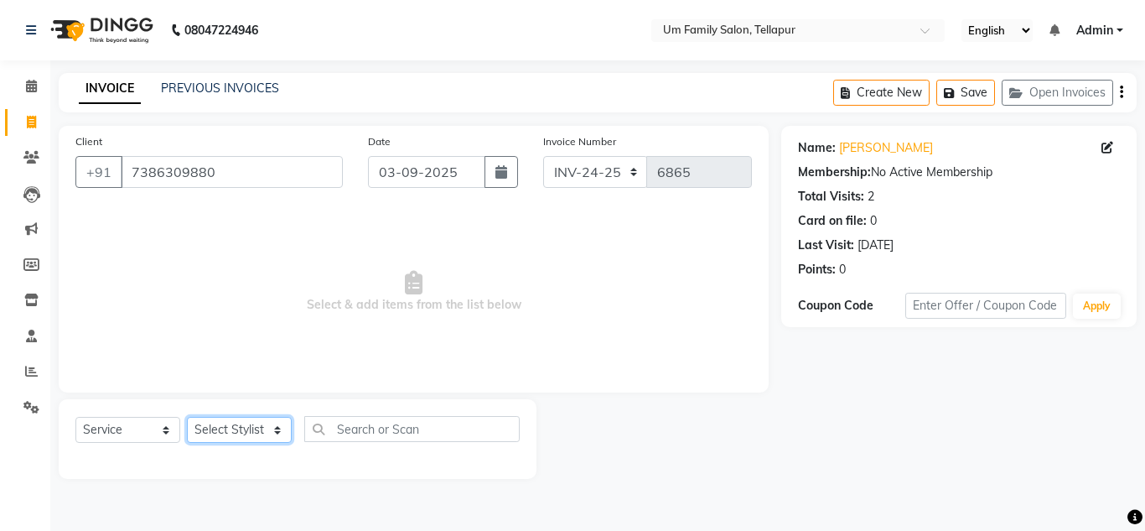
click at [227, 419] on select "Select Stylist Akash K. SAI pandu [PERSON_NAME]" at bounding box center [239, 430] width 105 height 26
select select "50956"
click at [187, 417] on select "Select Stylist Akash K. SAI pandu [PERSON_NAME]" at bounding box center [239, 430] width 105 height 26
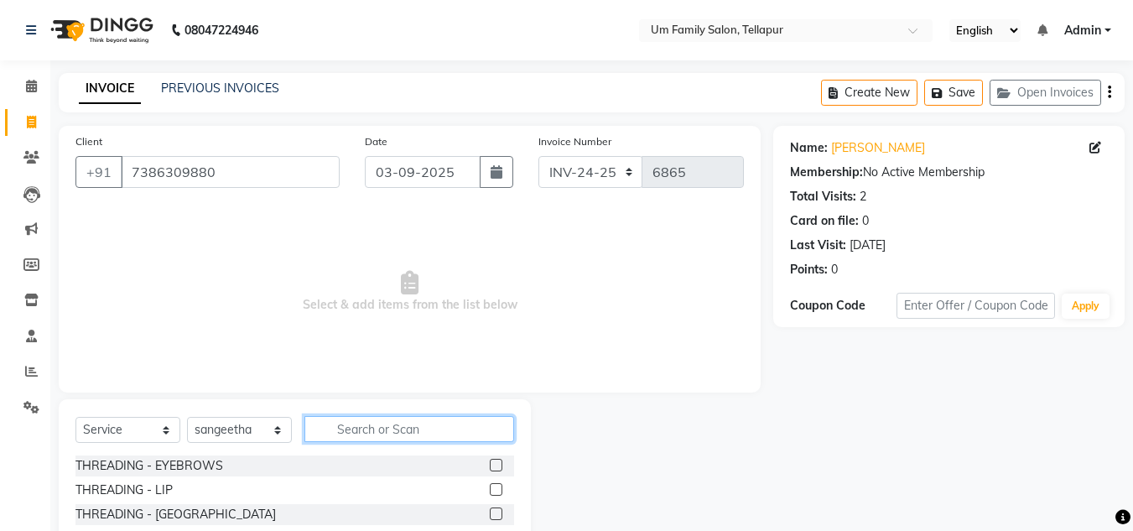
click at [335, 436] on input "text" at bounding box center [409, 429] width 210 height 26
click at [490, 458] on div at bounding box center [502, 465] width 24 height 21
click at [490, 460] on label at bounding box center [496, 465] width 13 height 13
click at [490, 460] on input "checkbox" at bounding box center [495, 465] width 11 height 11
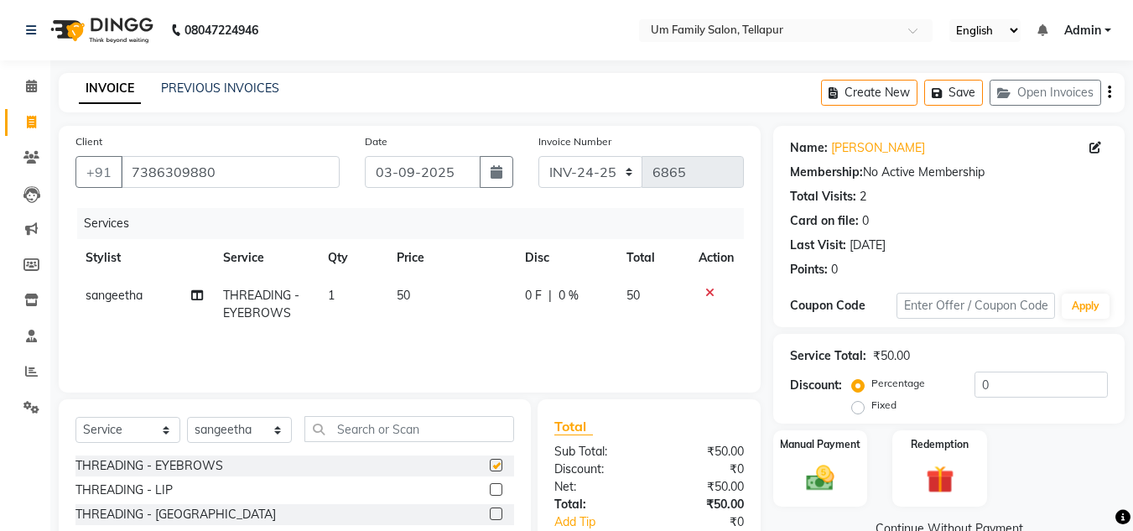
checkbox input "false"
click at [820, 460] on div "Manual Payment" at bounding box center [820, 469] width 98 height 80
click at [942, 521] on span "CASH" at bounding box center [945, 529] width 36 height 19
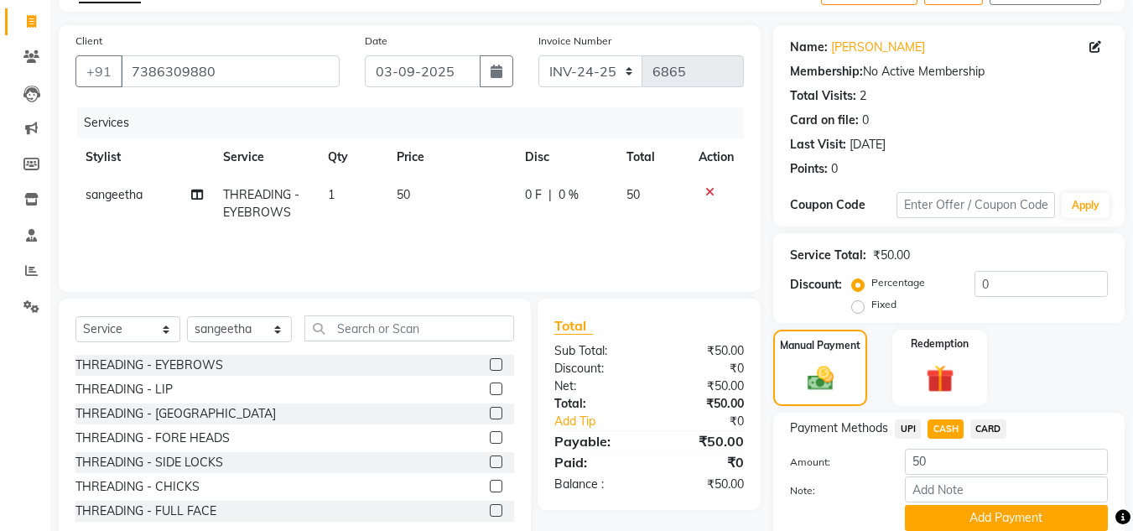
scroll to position [167, 0]
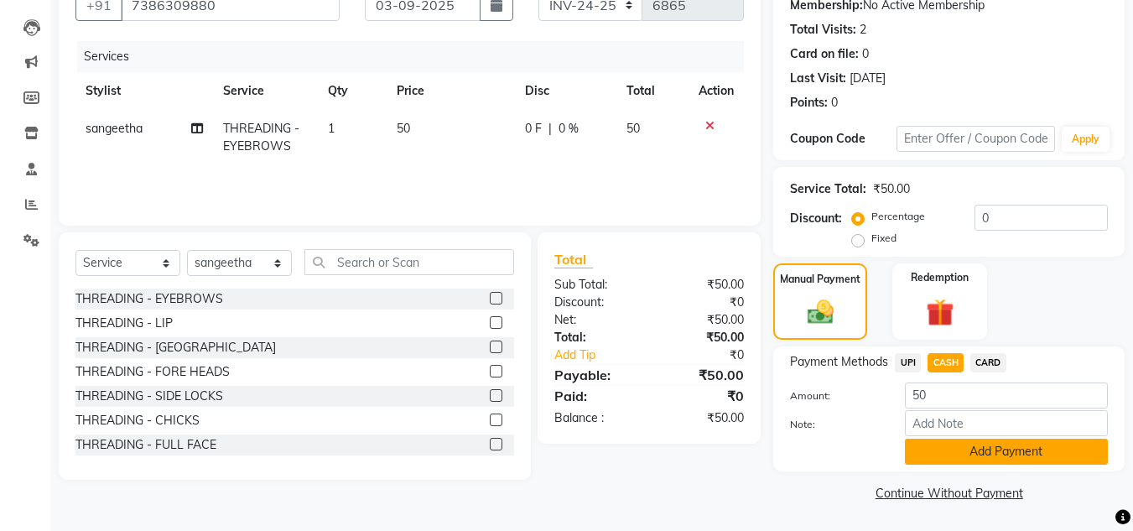
click at [1075, 452] on button "Add Payment" at bounding box center [1006, 452] width 203 height 26
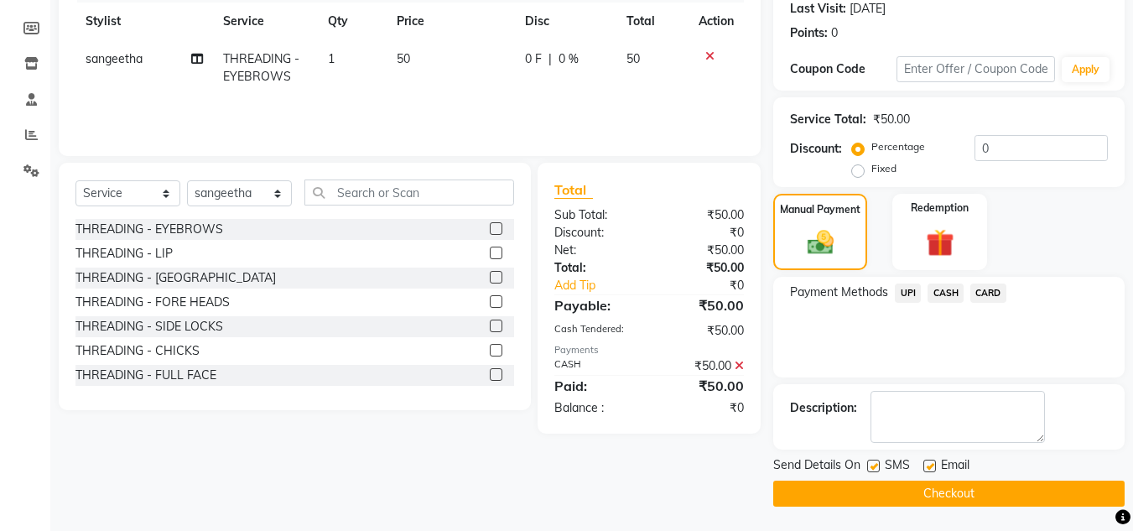
scroll to position [237, 0]
click at [1071, 491] on button "Checkout" at bounding box center [948, 493] width 351 height 26
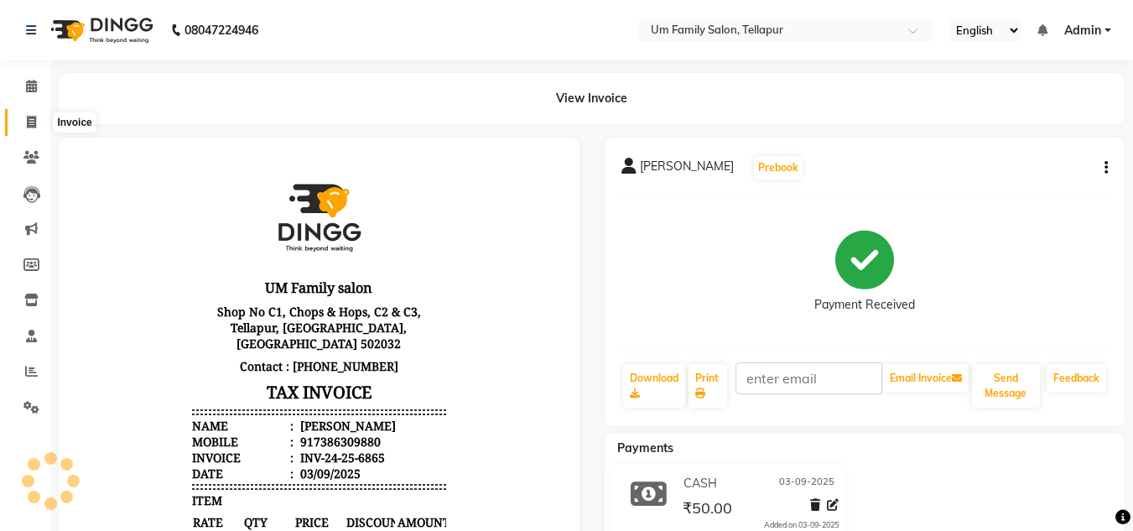
click at [28, 118] on icon at bounding box center [31, 122] width 9 height 13
select select "service"
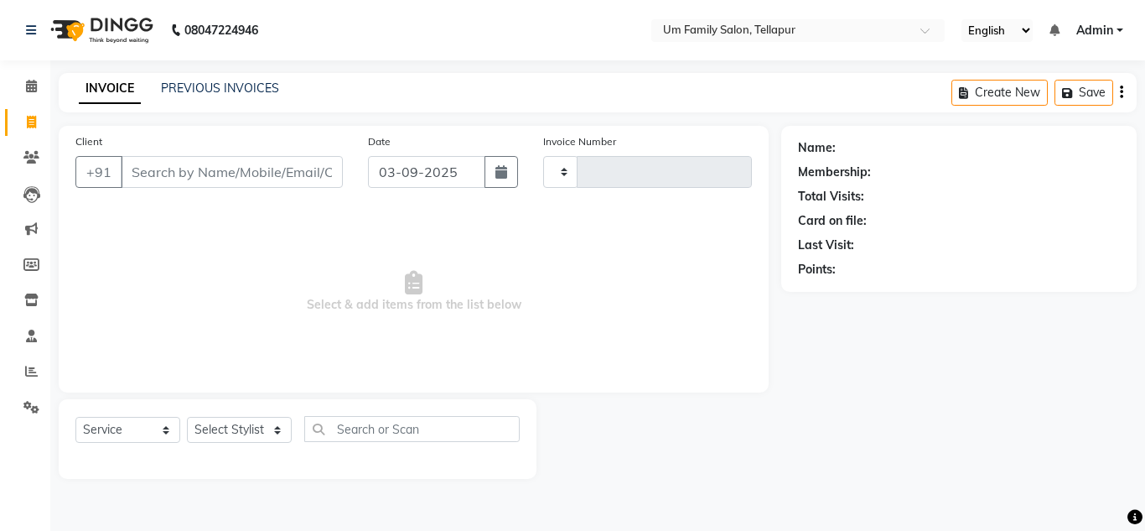
type input "6866"
select select "5102"
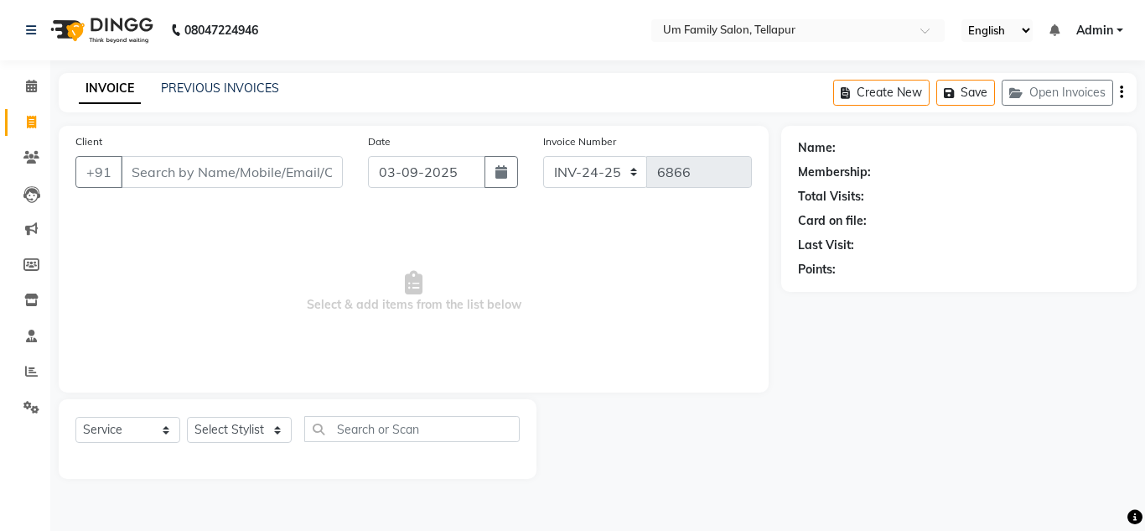
click at [138, 169] on input "Client" at bounding box center [232, 172] width 222 height 32
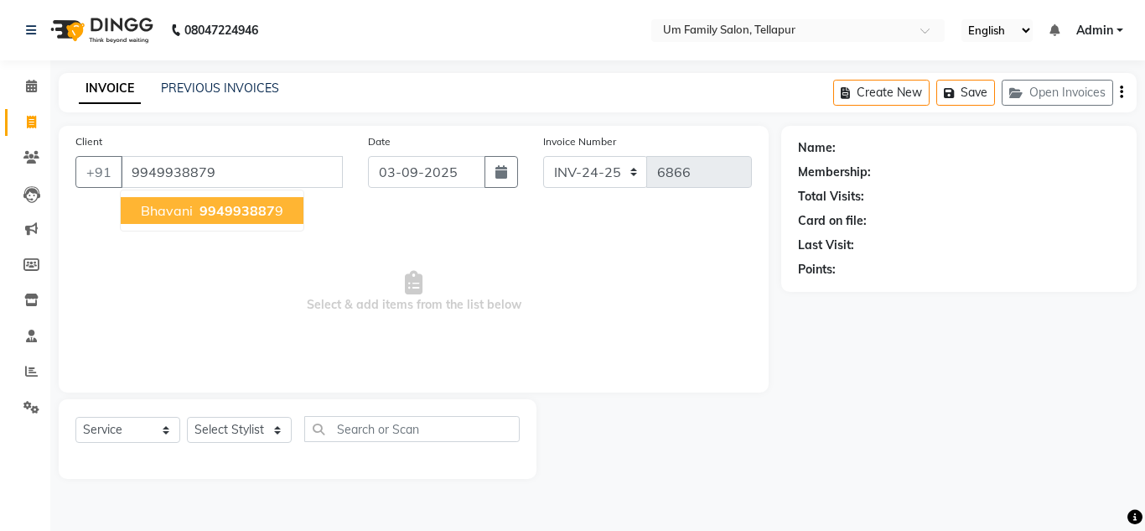
type input "9949938879"
click at [167, 221] on button "Bhavani 994993887 9" at bounding box center [212, 210] width 183 height 27
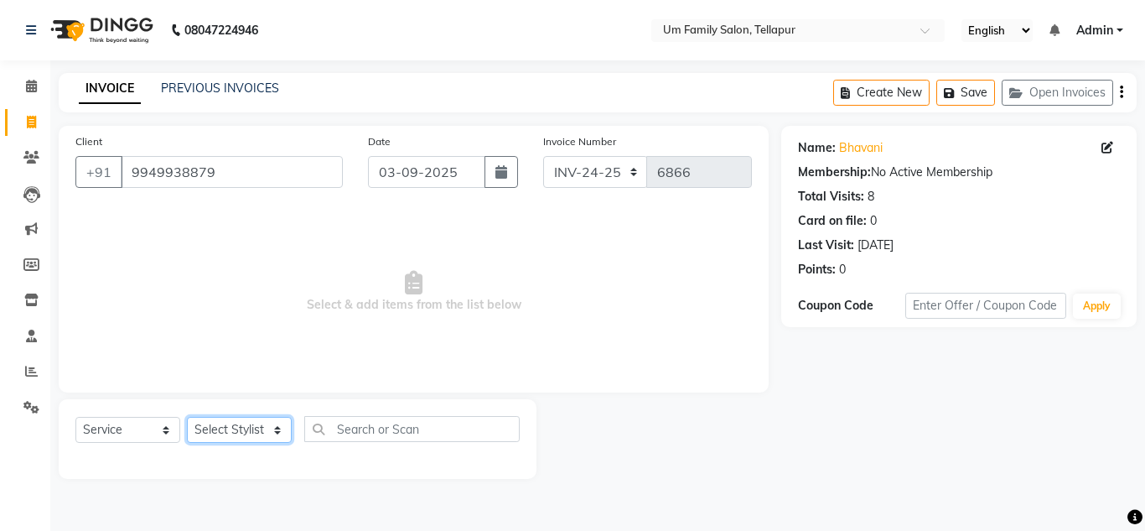
click at [256, 426] on select "Select Stylist Akash K. SAI pandu [PERSON_NAME]" at bounding box center [239, 430] width 105 height 26
select select "50956"
click at [187, 417] on select "Select Stylist Akash K. SAI pandu [PERSON_NAME]" at bounding box center [239, 430] width 105 height 26
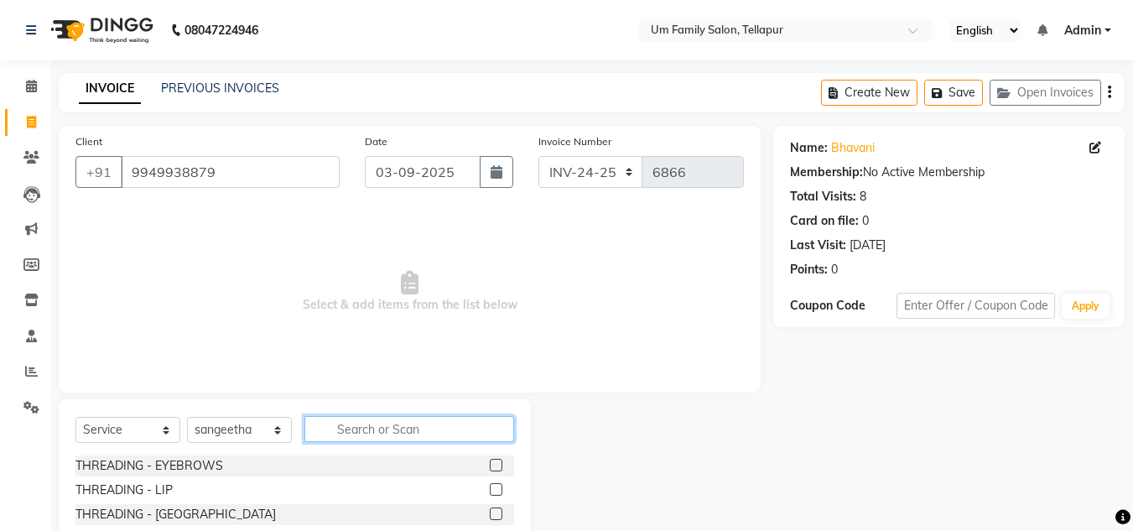
click at [330, 429] on input "text" at bounding box center [409, 429] width 210 height 26
type input "FULL"
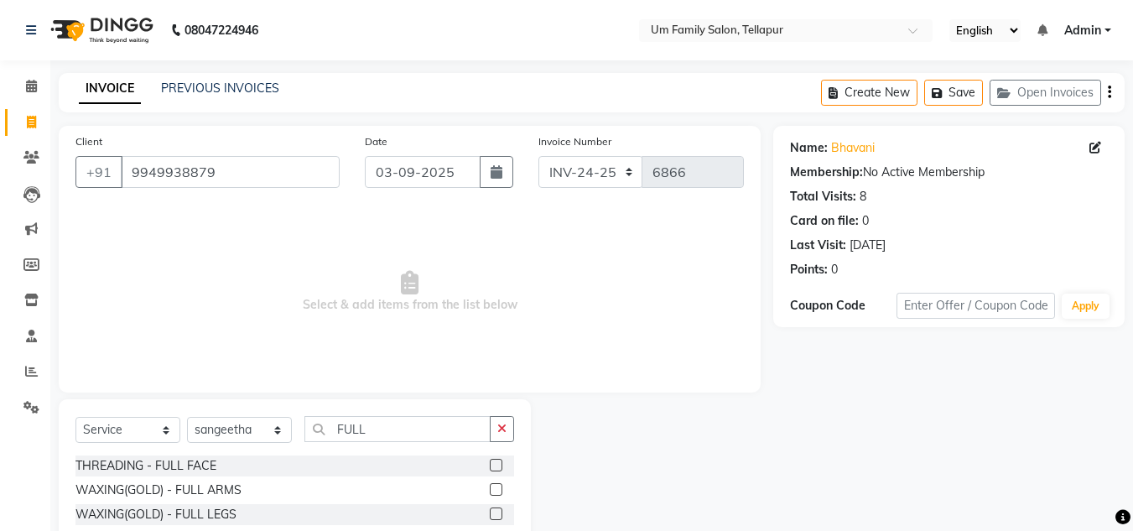
click at [490, 460] on label at bounding box center [496, 465] width 13 height 13
click at [490, 460] on input "checkbox" at bounding box center [495, 465] width 11 height 11
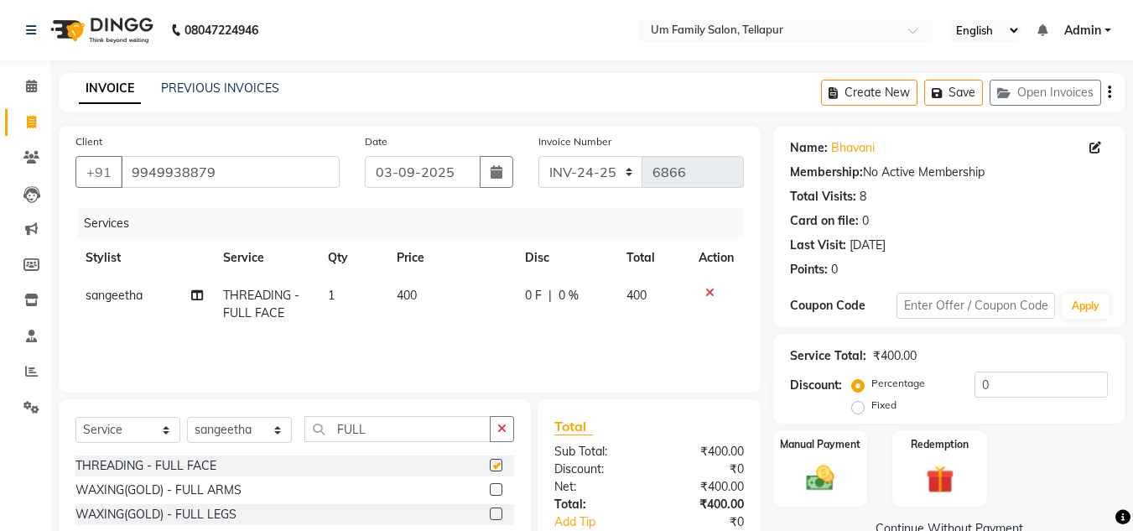
checkbox input "false"
click at [501, 431] on icon "button" at bounding box center [501, 429] width 9 height 12
click at [490, 465] on label at bounding box center [496, 465] width 13 height 13
click at [490, 465] on input "checkbox" at bounding box center [495, 465] width 11 height 11
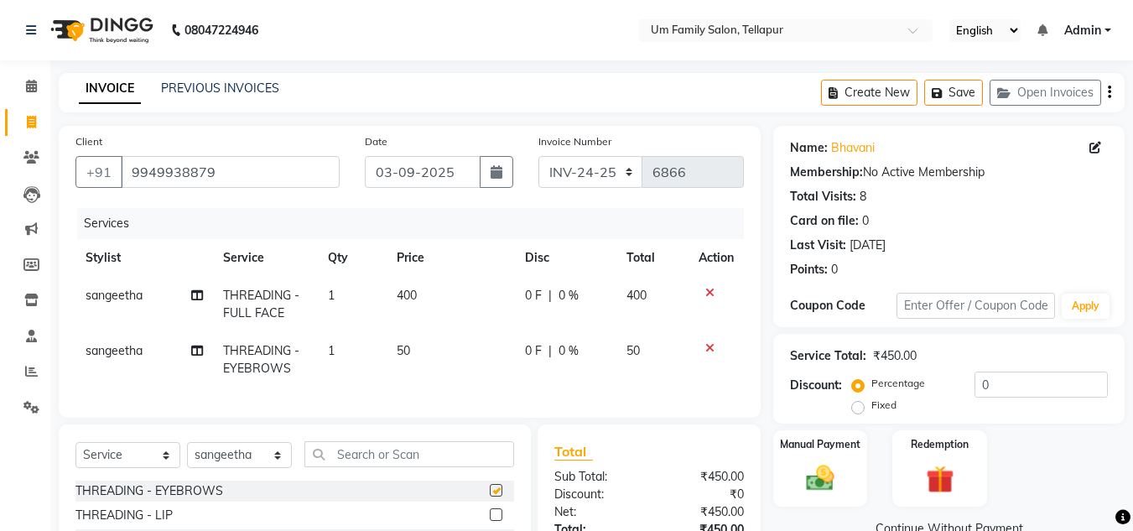
checkbox input "false"
click at [705, 351] on icon at bounding box center [709, 348] width 9 height 12
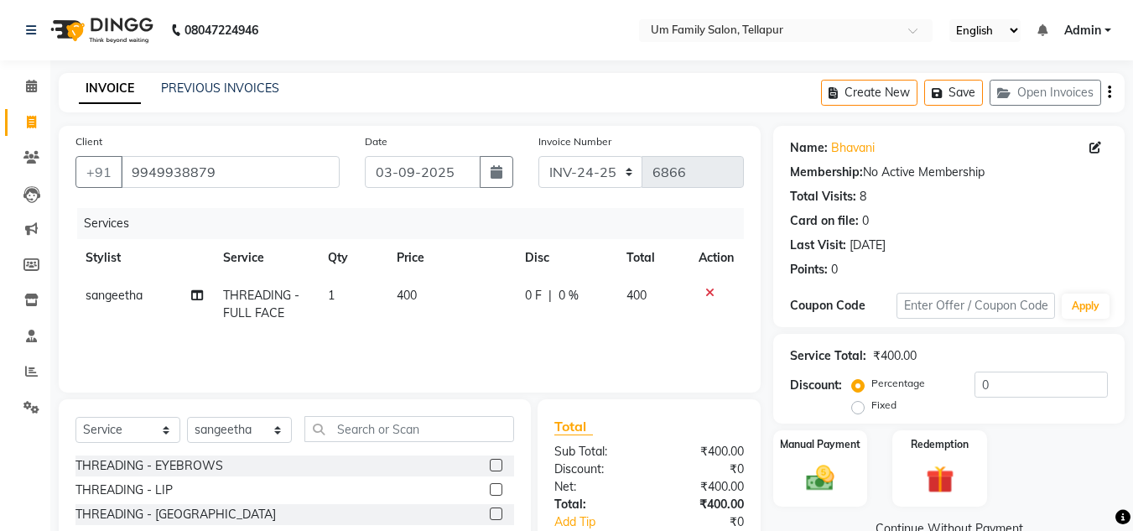
click at [420, 294] on td "400" at bounding box center [451, 304] width 128 height 55
select select "50956"
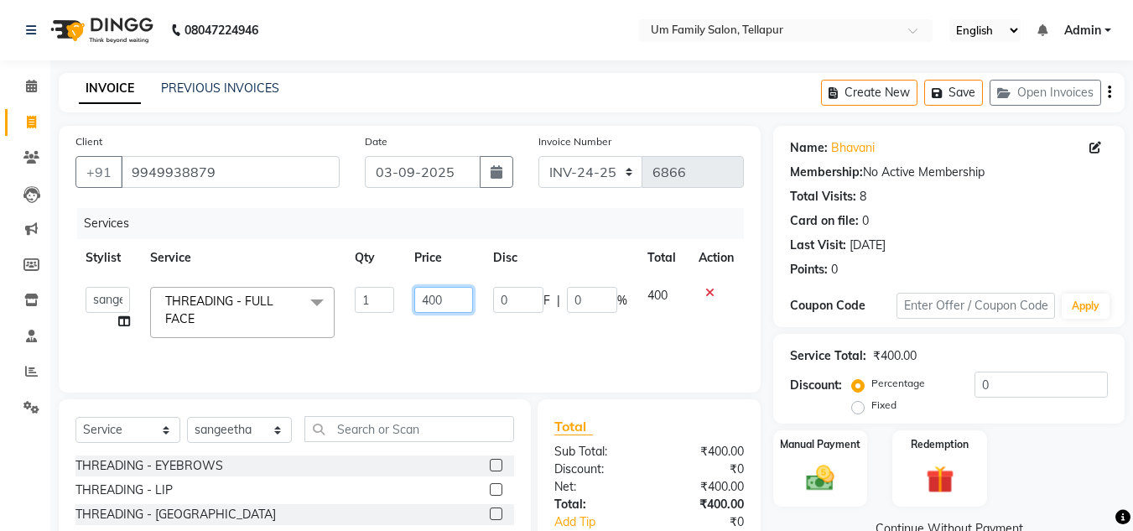
click at [438, 299] on input "400" at bounding box center [443, 300] width 58 height 26
click at [444, 299] on input "400" at bounding box center [443, 300] width 58 height 26
type input "4"
type input "500"
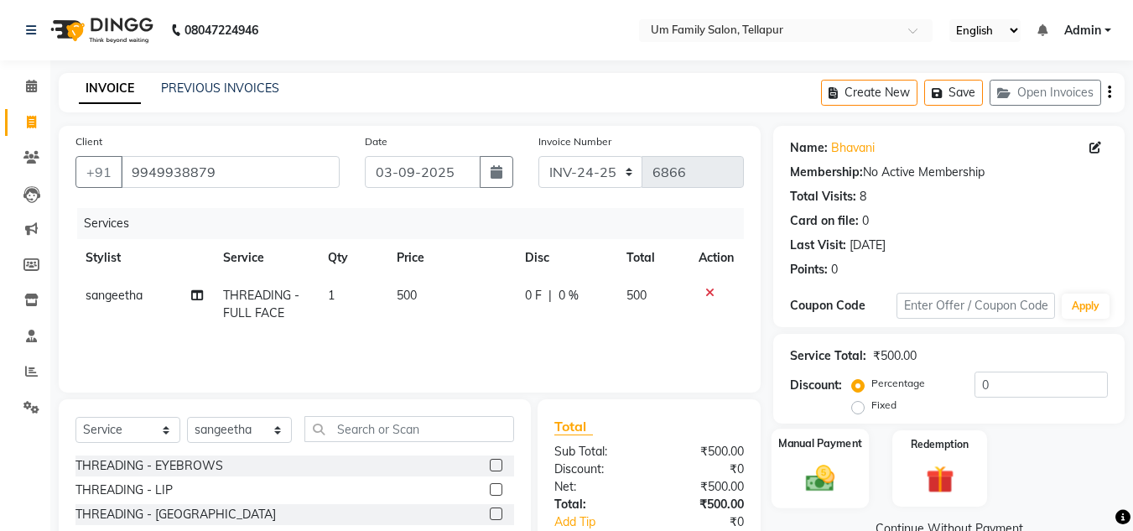
click at [799, 454] on div "Manual Payment" at bounding box center [820, 469] width 98 height 80
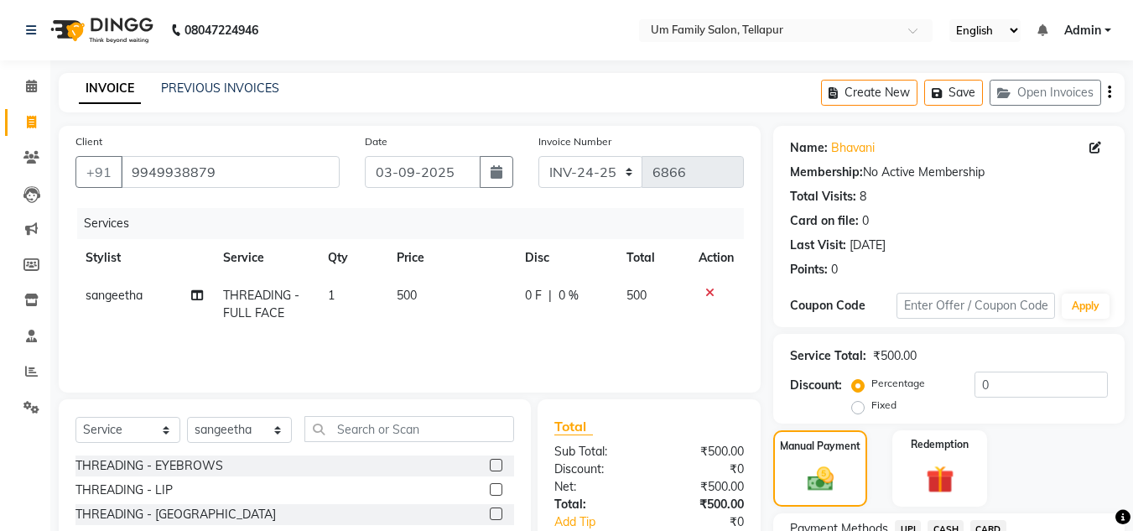
click at [950, 524] on span "CASH" at bounding box center [945, 529] width 36 height 19
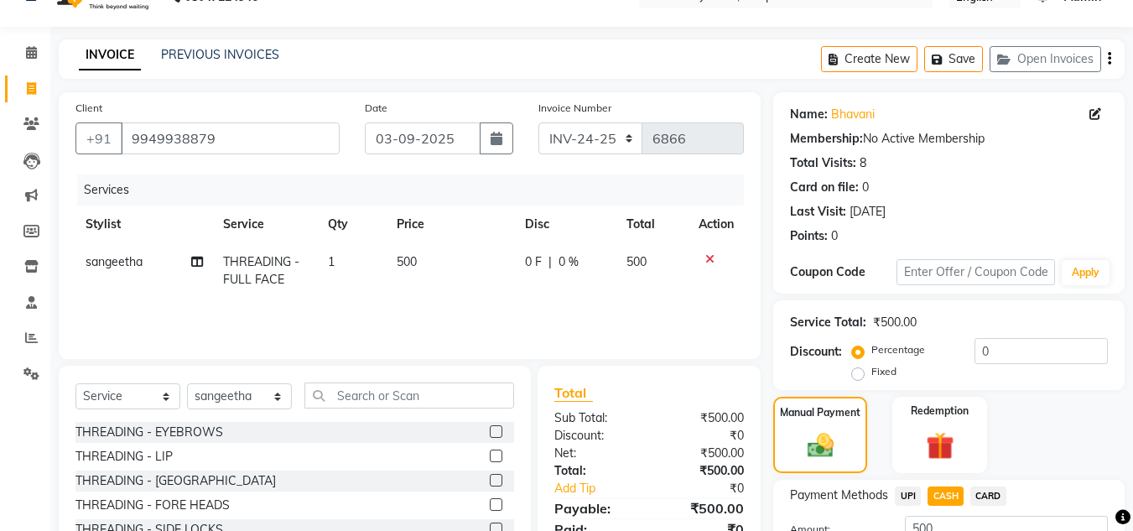
scroll to position [167, 0]
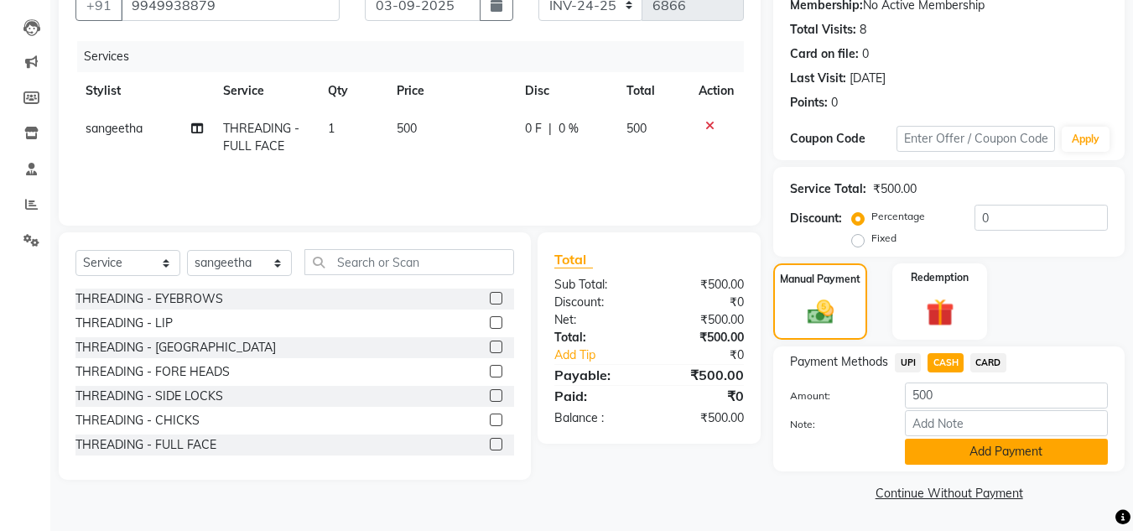
click at [1078, 450] on button "Add Payment" at bounding box center [1006, 452] width 203 height 26
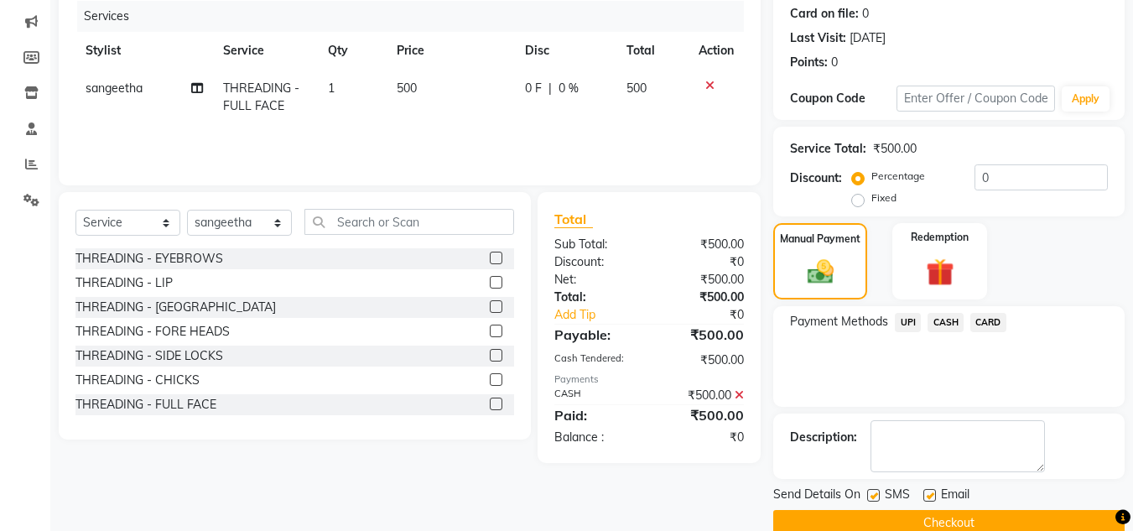
scroll to position [237, 0]
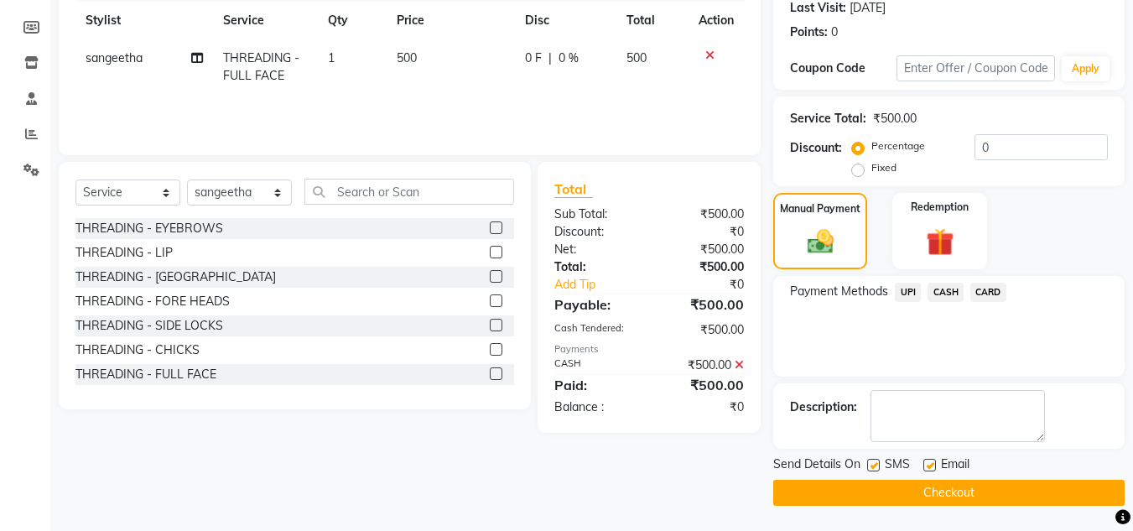
click at [1076, 477] on div "Send Details On SMS Email Checkout" at bounding box center [948, 480] width 351 height 50
click at [1076, 478] on div "Send Details On SMS Email Checkout" at bounding box center [948, 480] width 351 height 50
click at [1075, 485] on button "Checkout" at bounding box center [948, 493] width 351 height 26
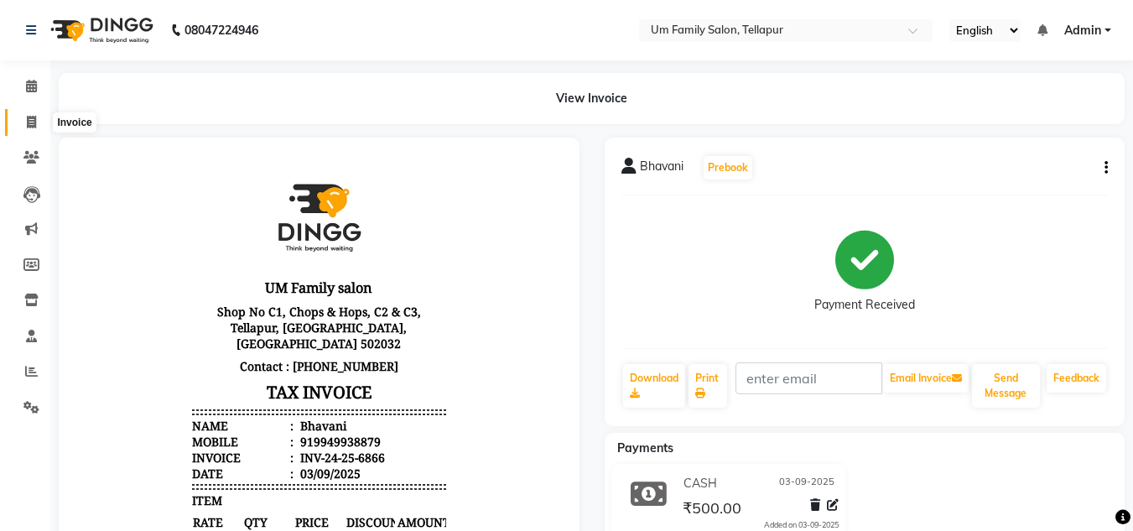
click at [39, 115] on span at bounding box center [31, 122] width 29 height 19
select select "service"
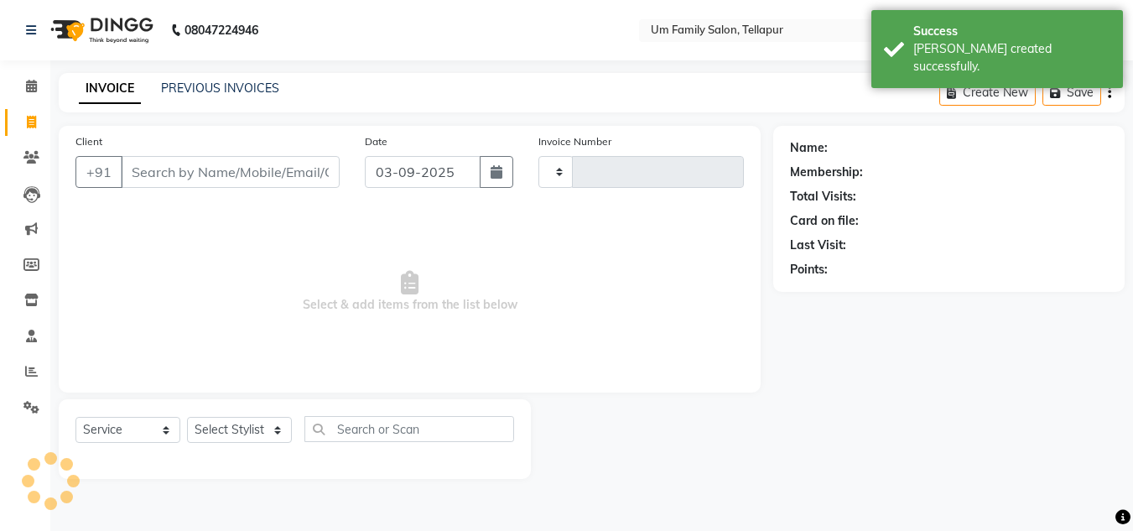
type input "6867"
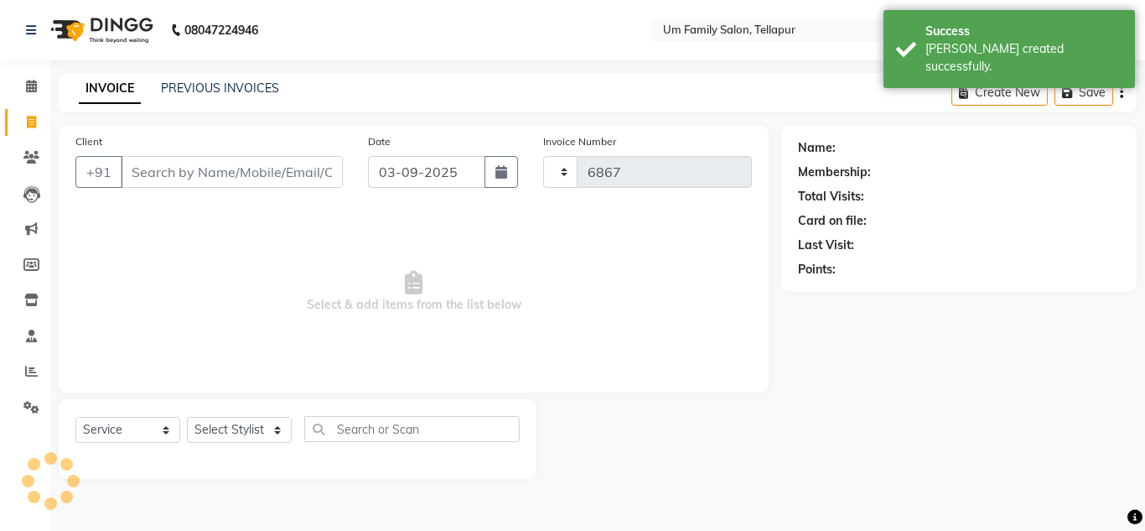
select select "5102"
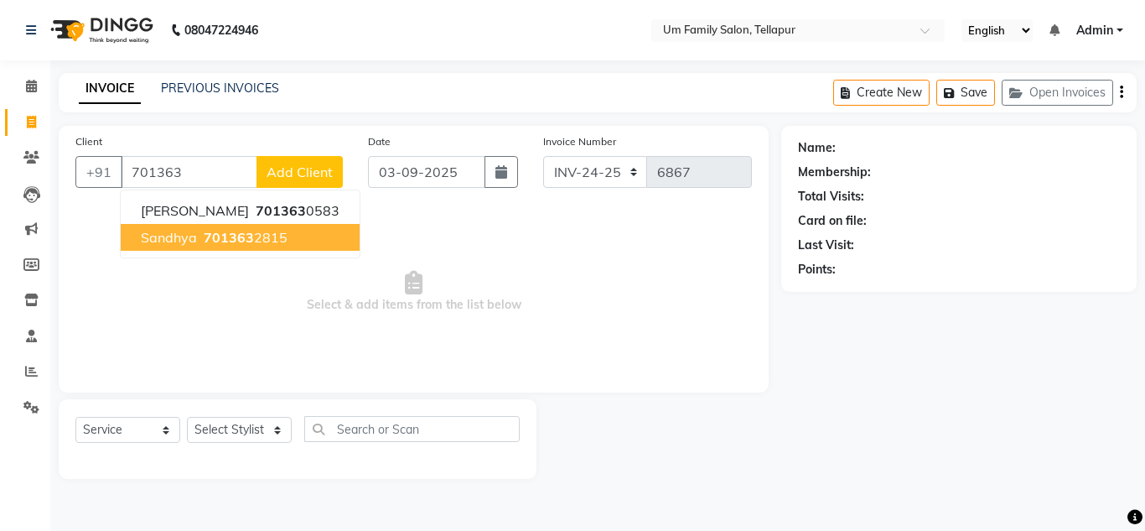
click at [164, 235] on span "Sandhya" at bounding box center [169, 237] width 56 height 17
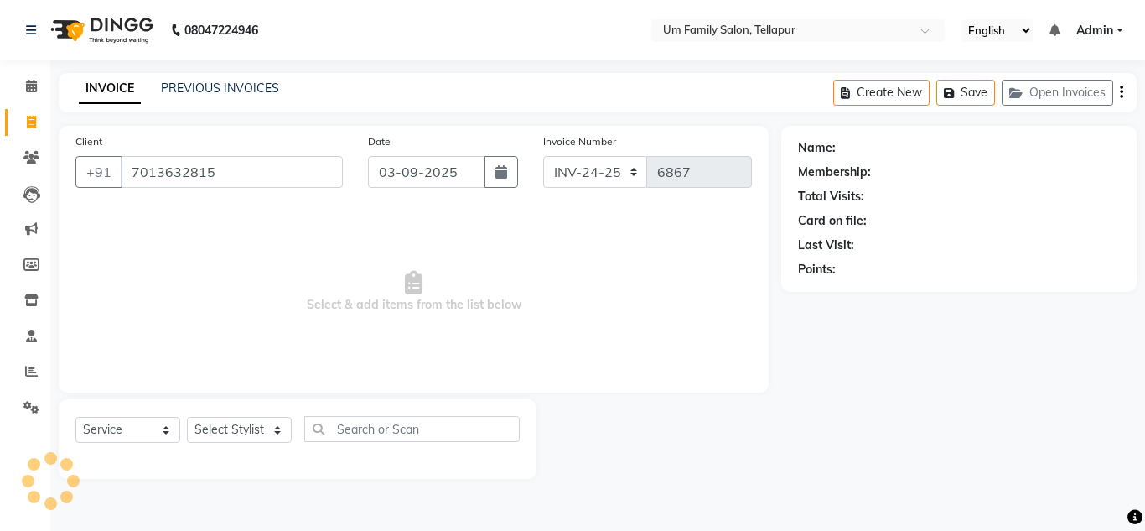
type input "7013632815"
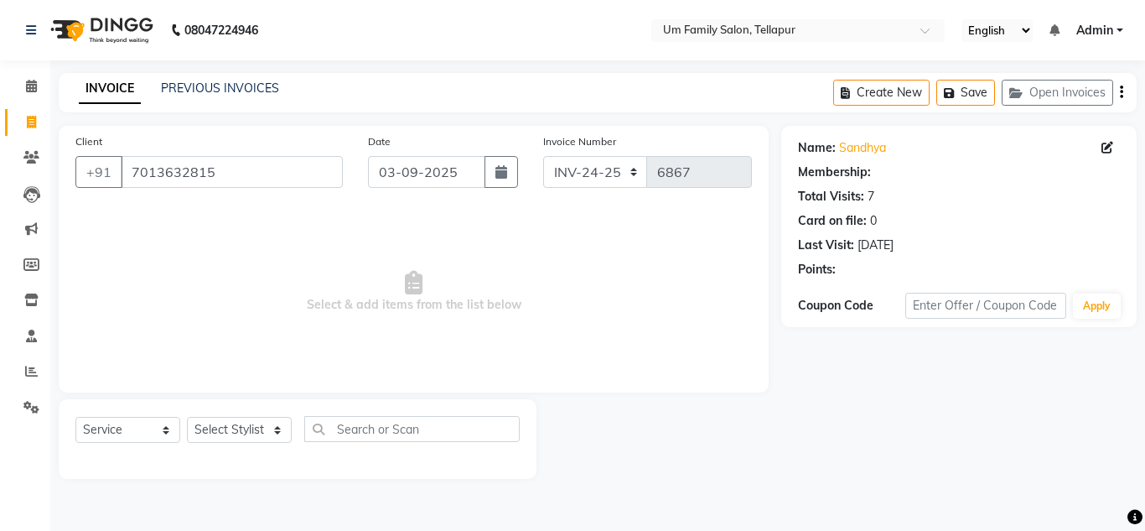
select select "1: Object"
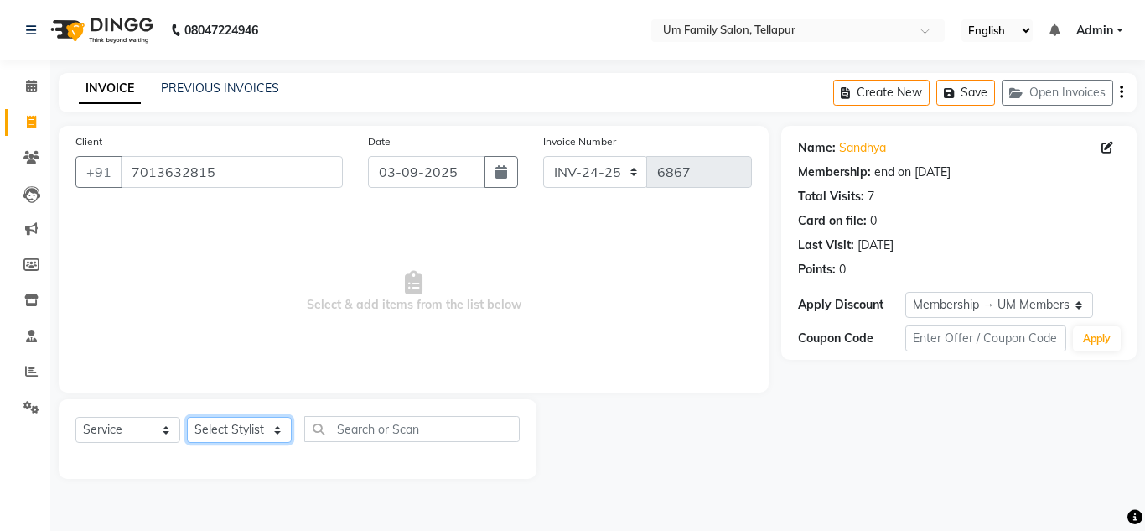
click at [218, 431] on select "Select Stylist Akash K. SAI pandu [PERSON_NAME]" at bounding box center [239, 430] width 105 height 26
select select "50956"
click at [187, 417] on select "Select Stylist Akash K. SAI pandu [PERSON_NAME]" at bounding box center [239, 430] width 105 height 26
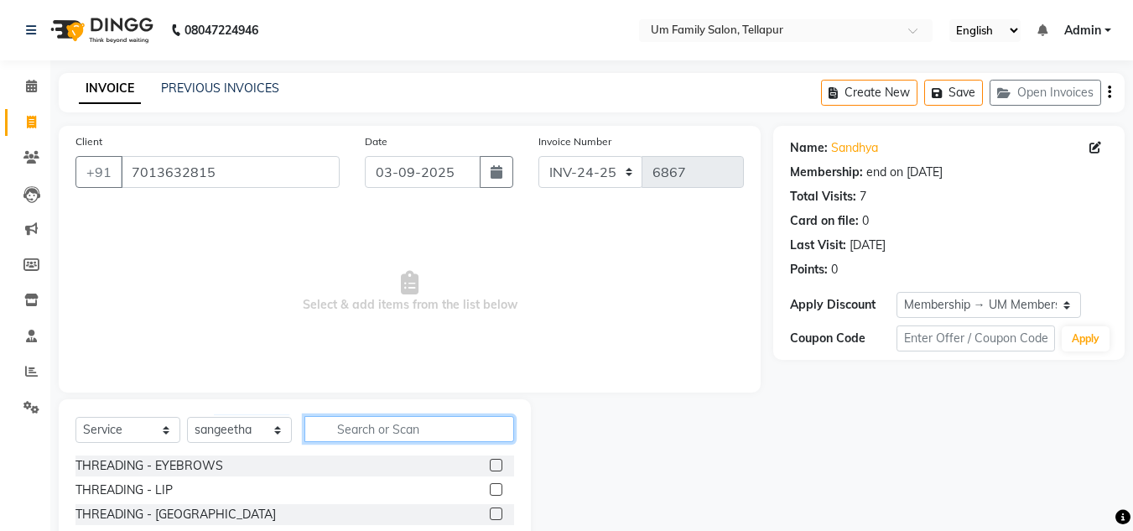
click at [337, 431] on input "text" at bounding box center [409, 429] width 210 height 26
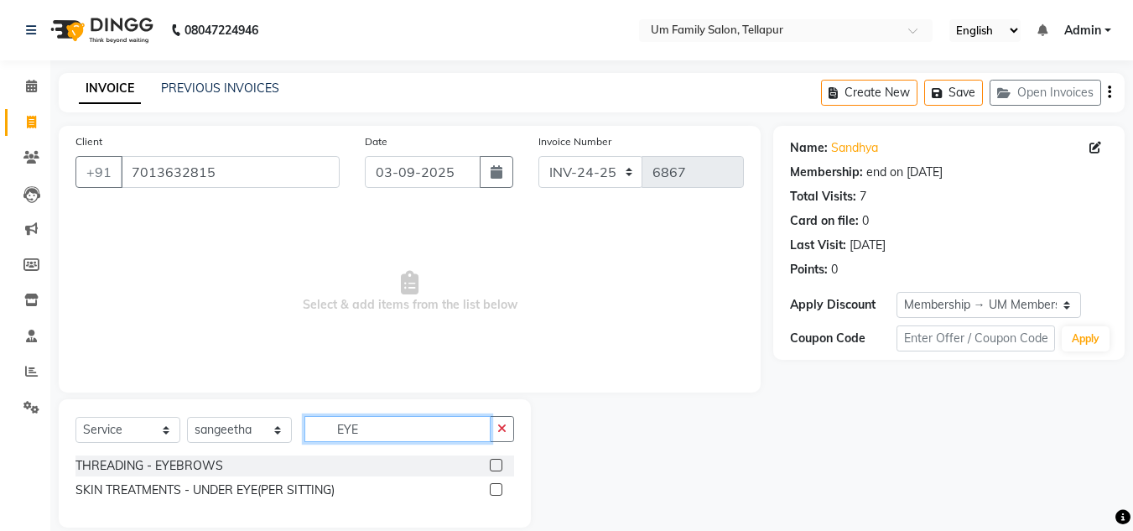
type input "EYE"
click at [494, 465] on label at bounding box center [496, 465] width 13 height 13
click at [494, 465] on input "checkbox" at bounding box center [495, 465] width 11 height 11
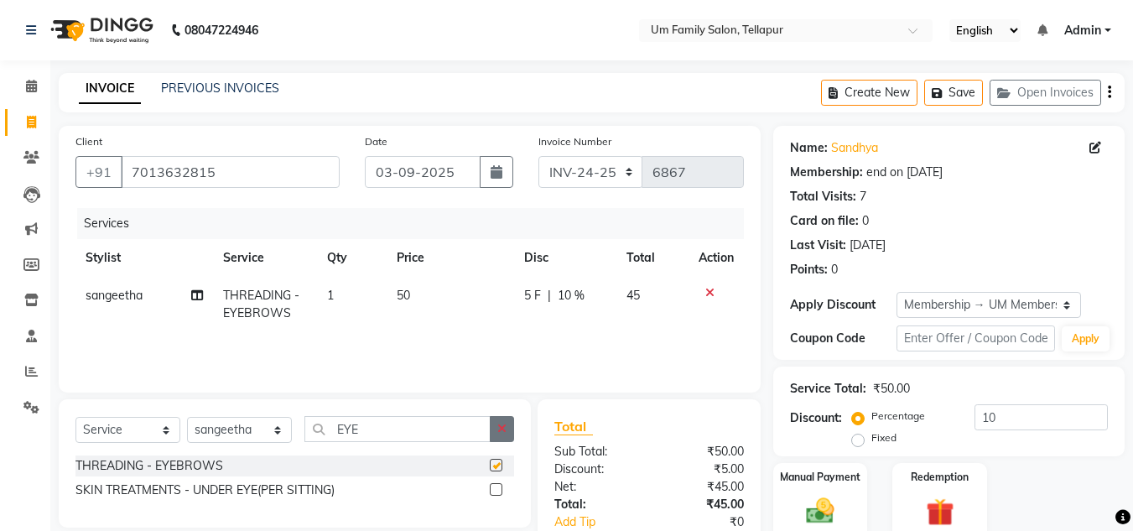
checkbox input "false"
click at [507, 428] on button "button" at bounding box center [502, 429] width 24 height 26
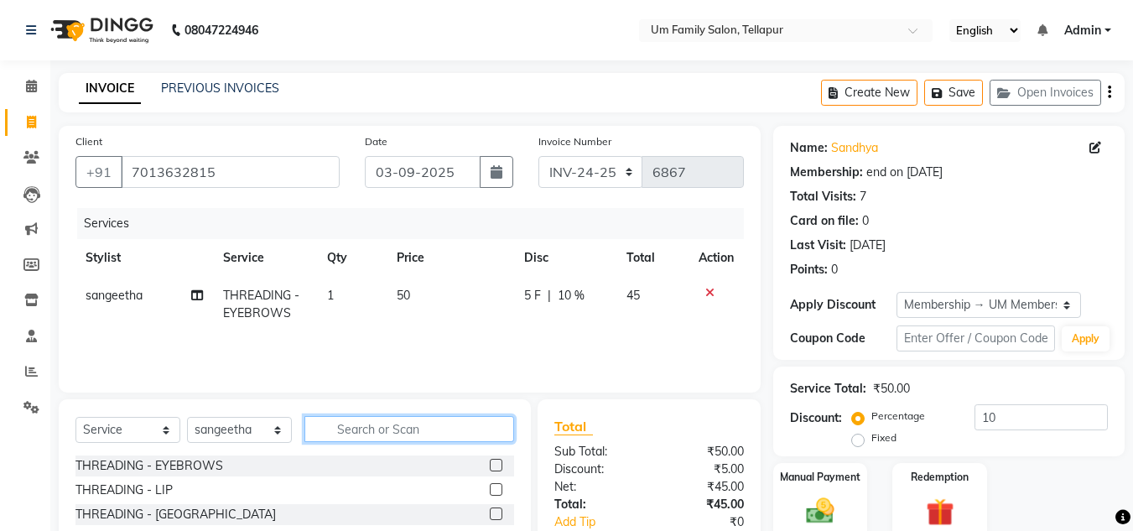
click at [476, 426] on input "text" at bounding box center [409, 429] width 210 height 26
type input "UP"
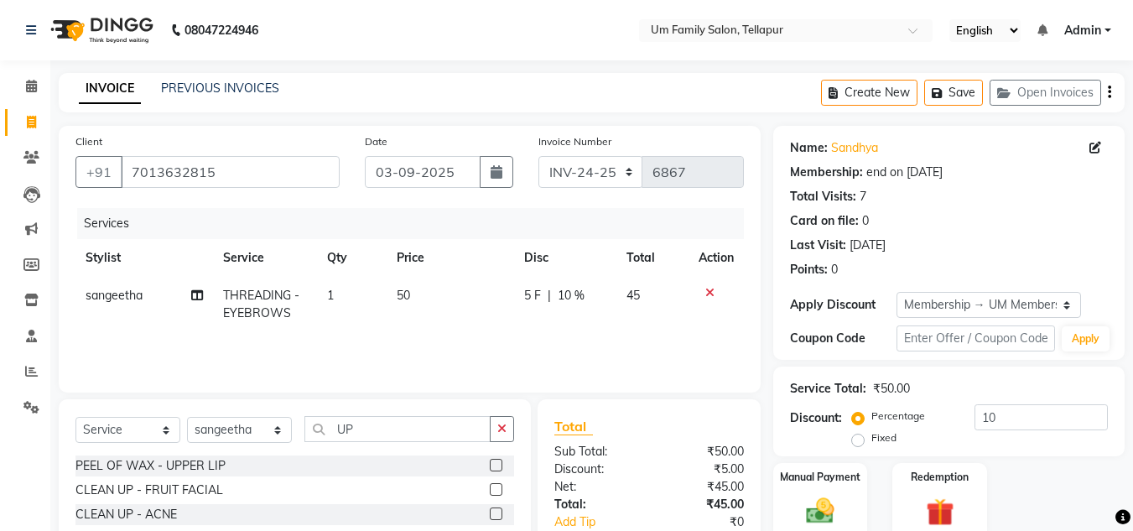
click at [490, 460] on label at bounding box center [496, 465] width 13 height 13
click at [490, 460] on input "checkbox" at bounding box center [495, 465] width 11 height 11
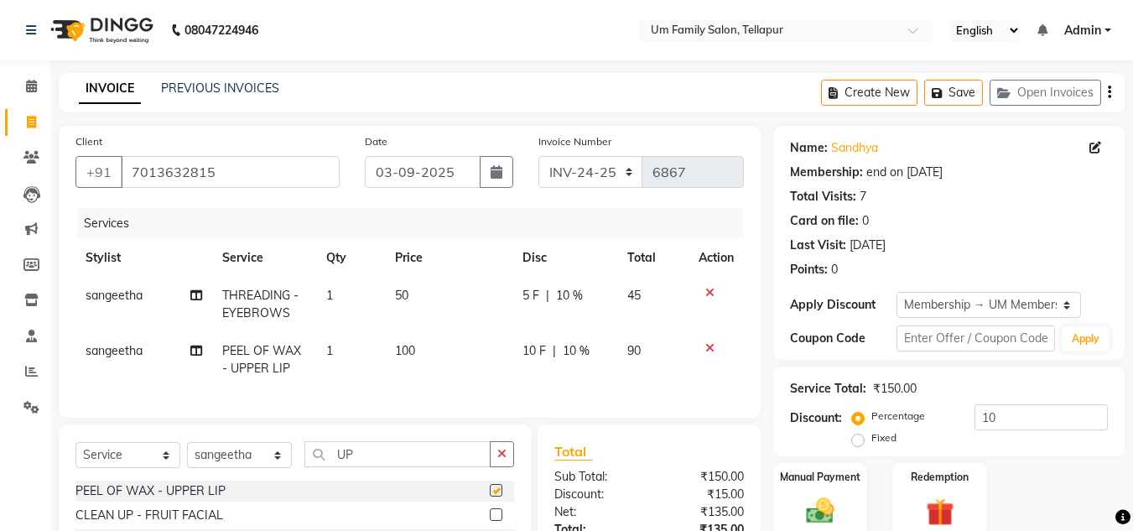
checkbox input "false"
click at [798, 496] on img at bounding box center [820, 511] width 47 height 34
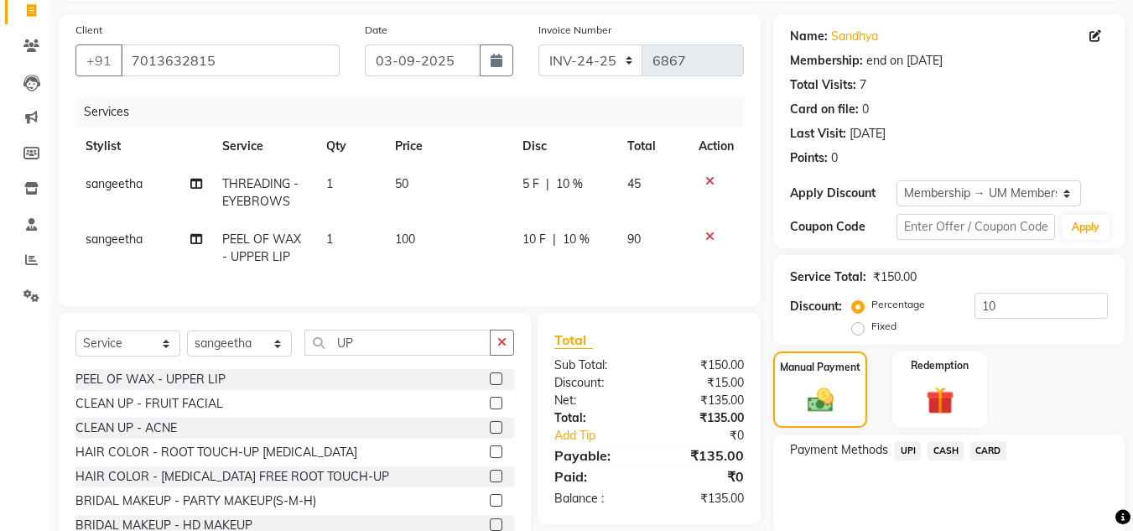
scroll to position [168, 0]
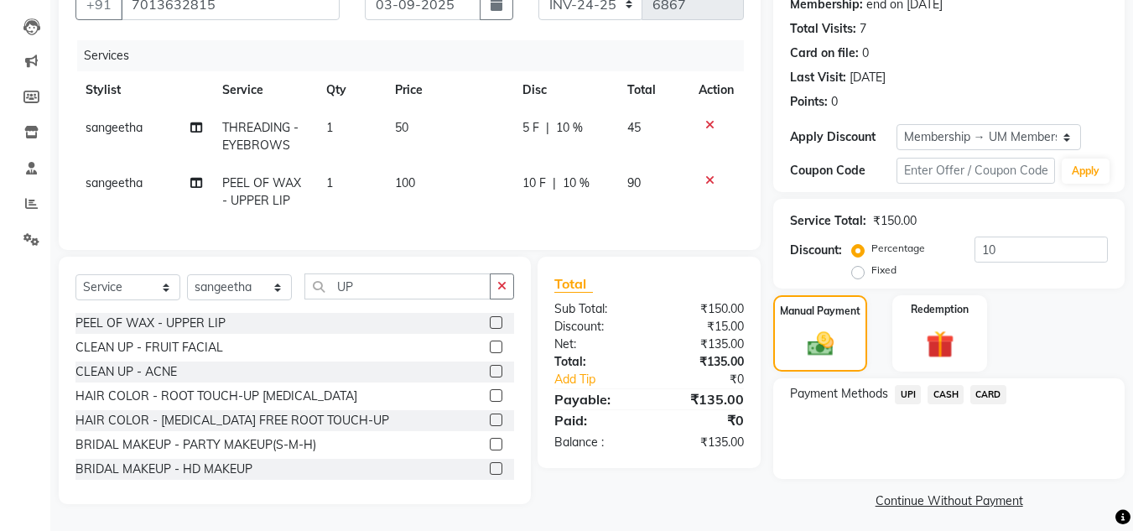
click at [912, 395] on span "UPI" at bounding box center [908, 394] width 26 height 19
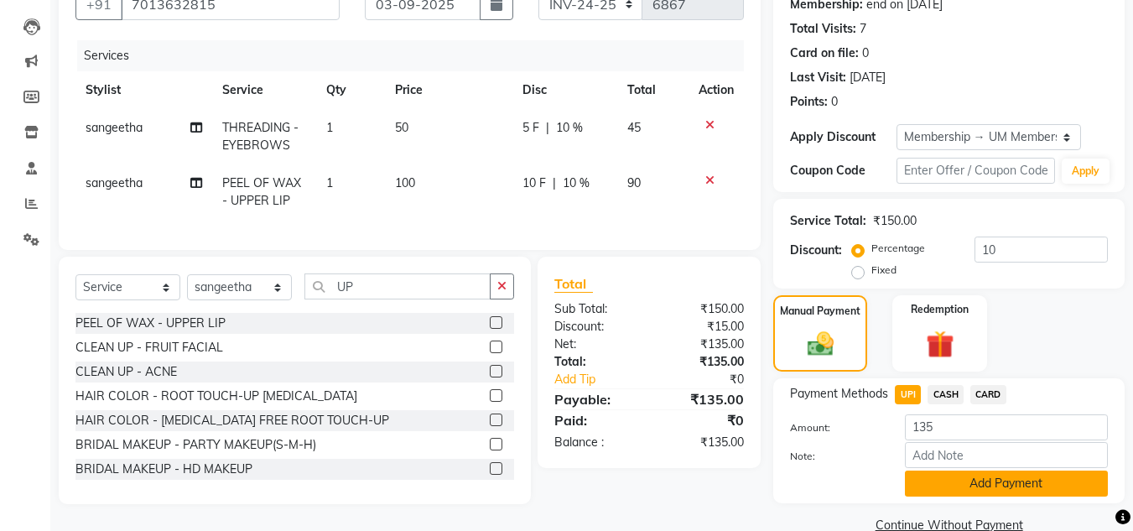
click at [976, 486] on button "Add Payment" at bounding box center [1006, 483] width 203 height 26
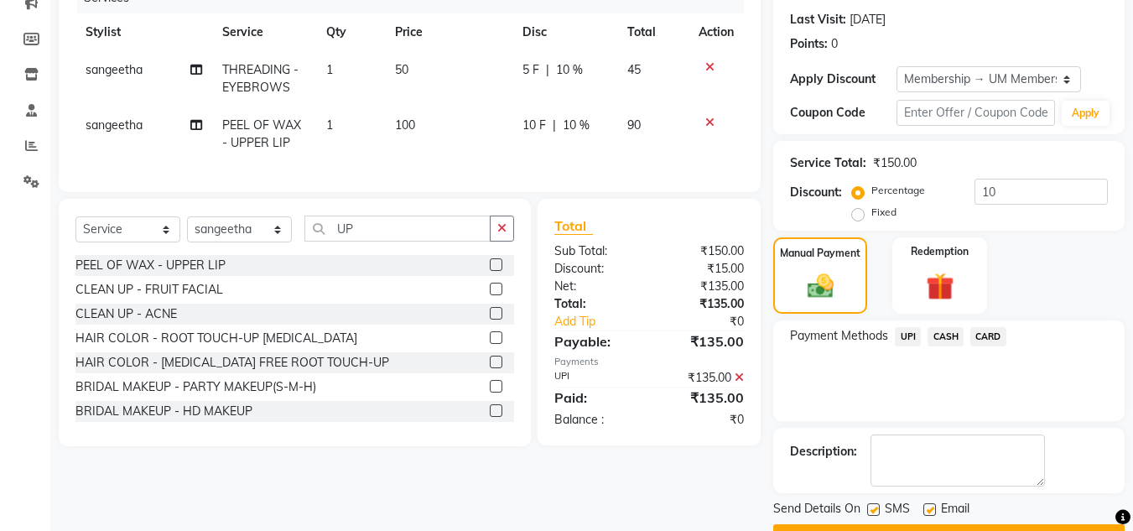
scroll to position [270, 0]
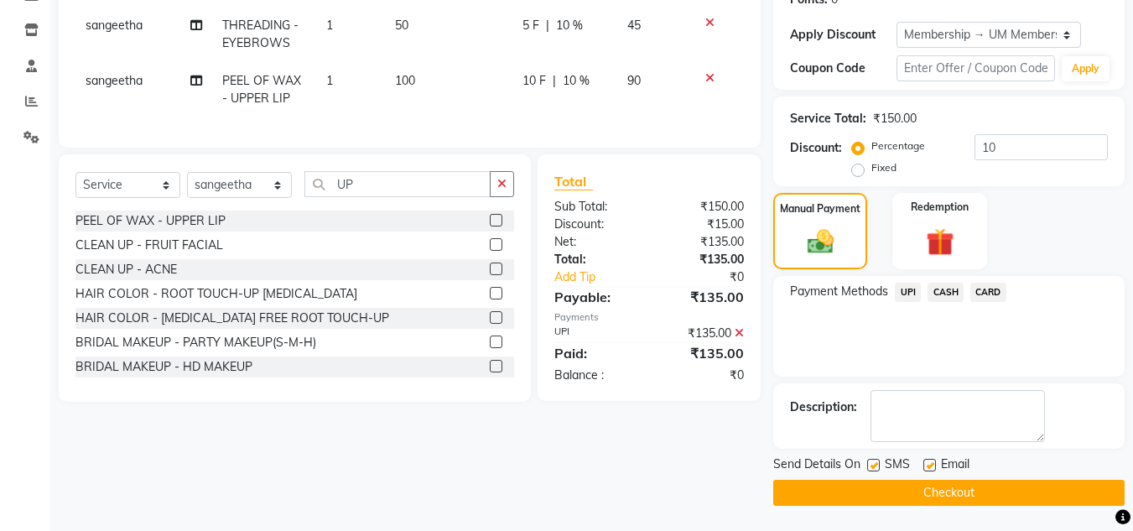
click at [1040, 490] on button "Checkout" at bounding box center [948, 493] width 351 height 26
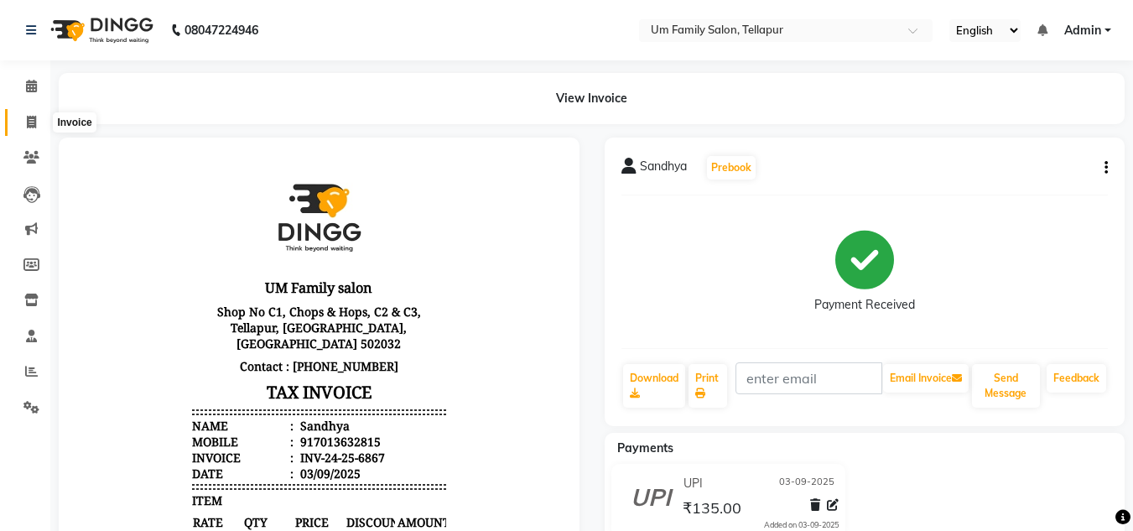
click at [29, 121] on icon at bounding box center [31, 122] width 9 height 13
select select "service"
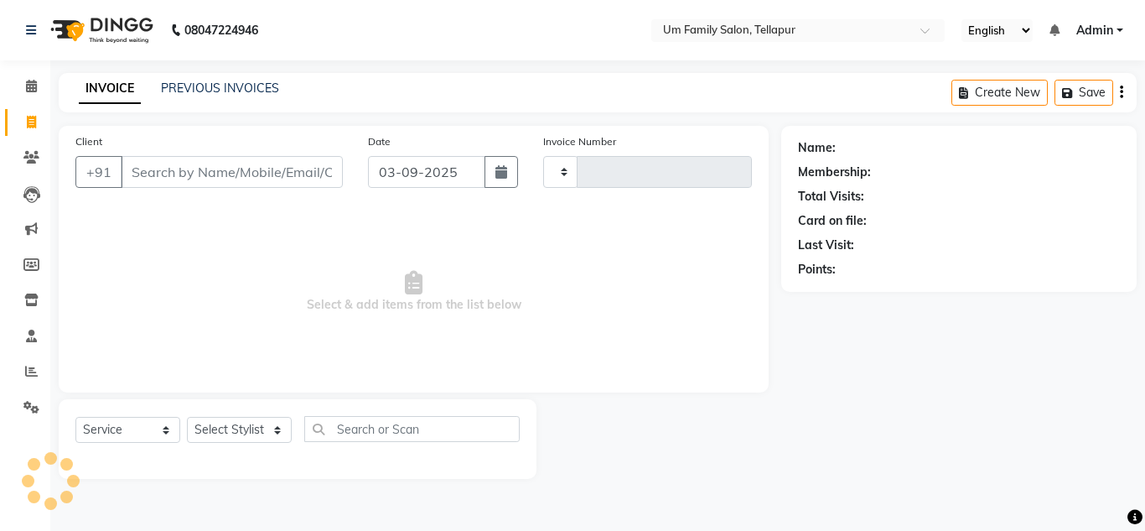
type input "6868"
select select "5102"
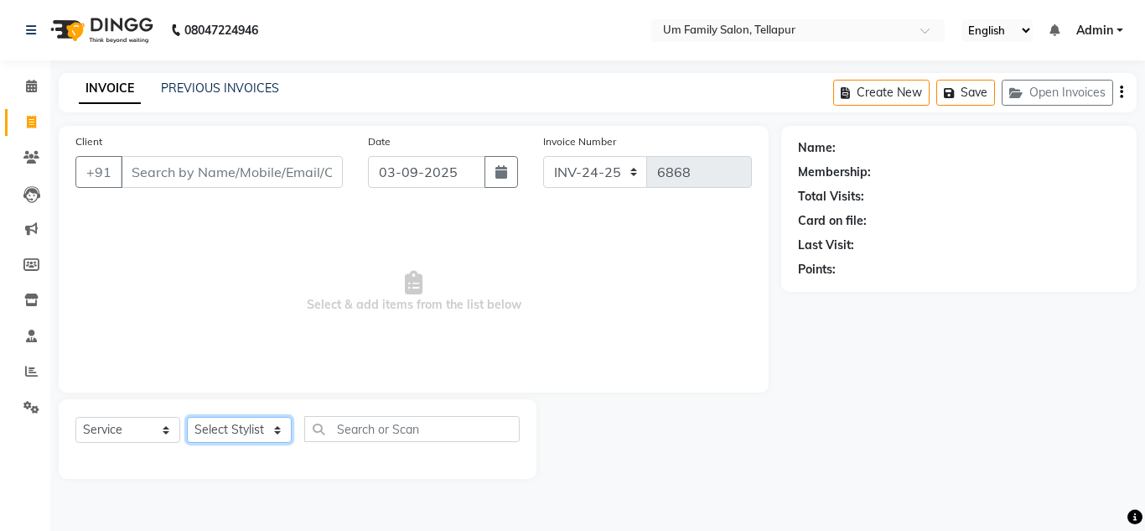
click at [247, 422] on select "Select Stylist Akash K. SAI pandu [PERSON_NAME]" at bounding box center [239, 430] width 105 height 26
select select "53917"
click at [187, 417] on select "Select Stylist Akash K. SAI pandu [PERSON_NAME]" at bounding box center [239, 430] width 105 height 26
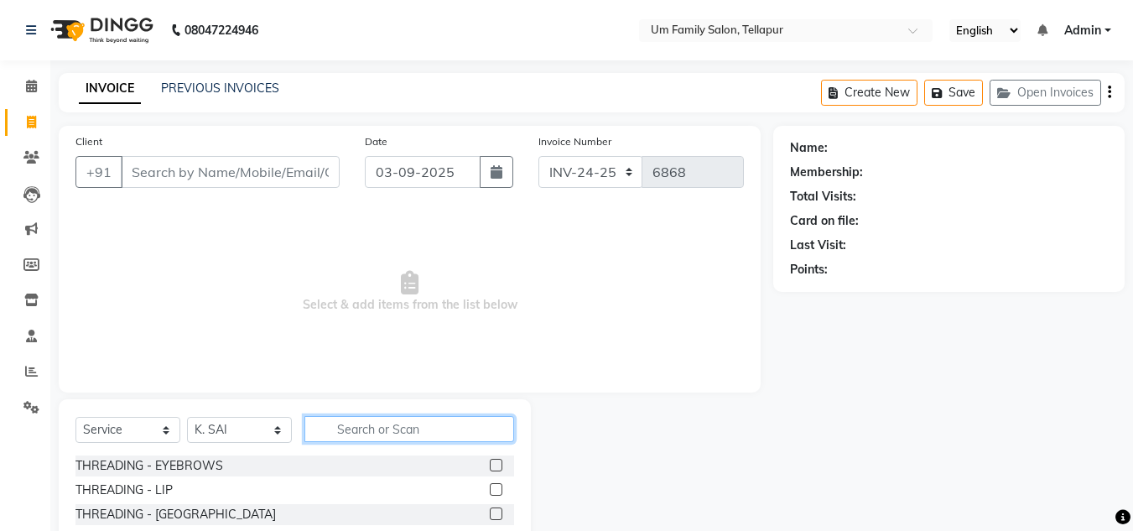
click at [346, 430] on input "text" at bounding box center [409, 429] width 210 height 26
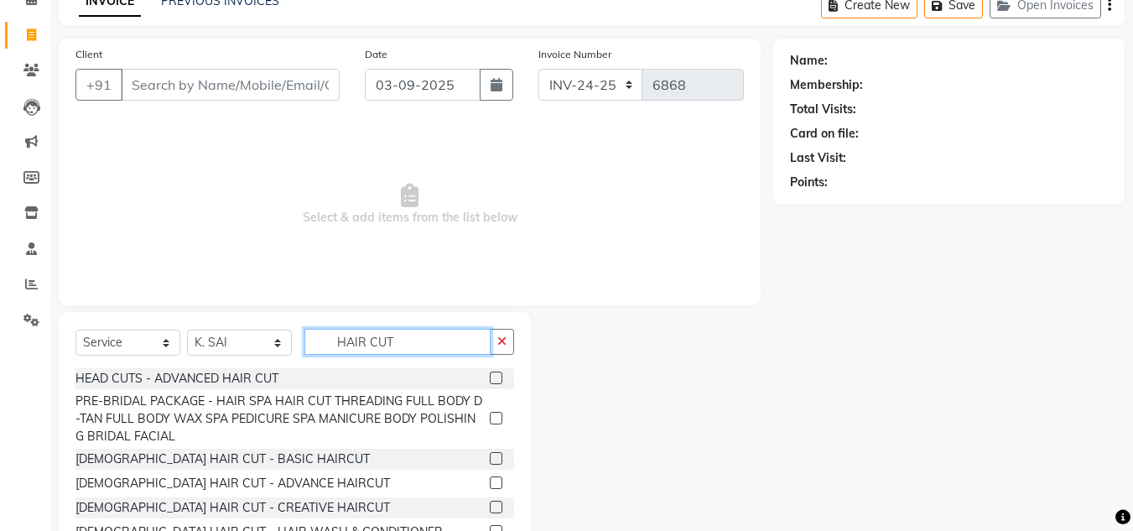
scroll to position [141, 0]
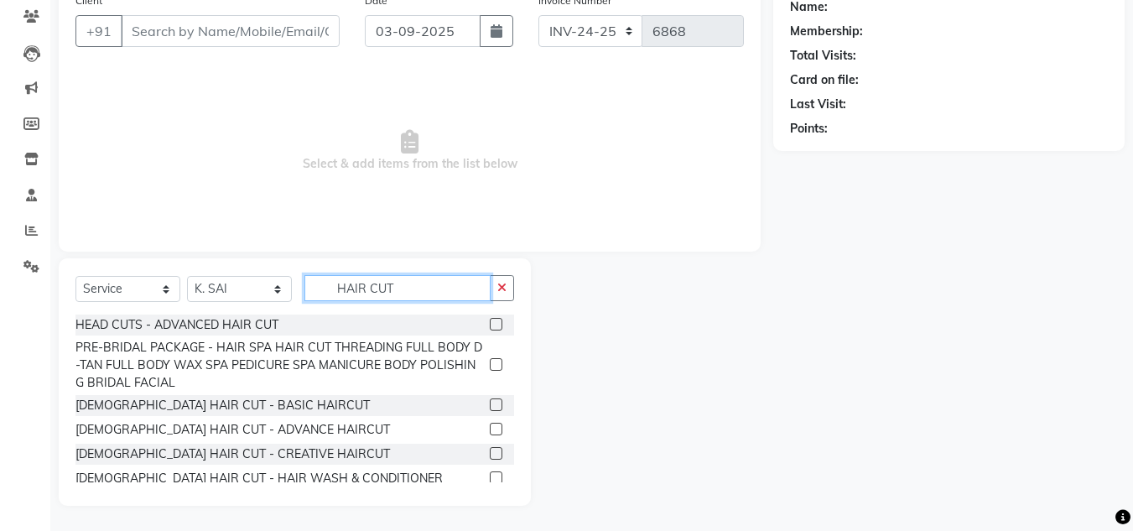
type input "HAIR CUT"
click at [490, 401] on label at bounding box center [496, 404] width 13 height 13
click at [490, 401] on input "checkbox" at bounding box center [495, 405] width 11 height 11
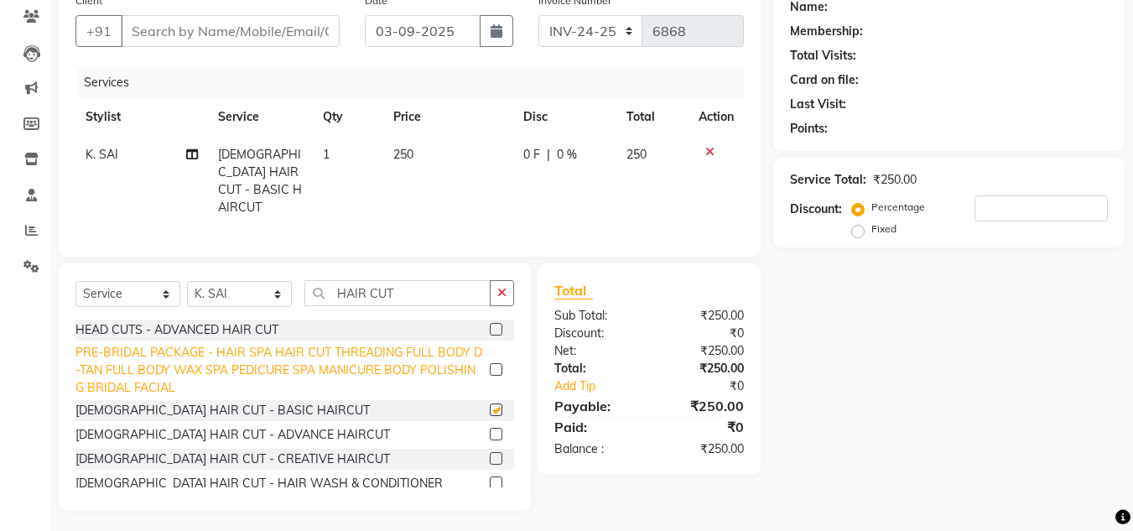
checkbox input "false"
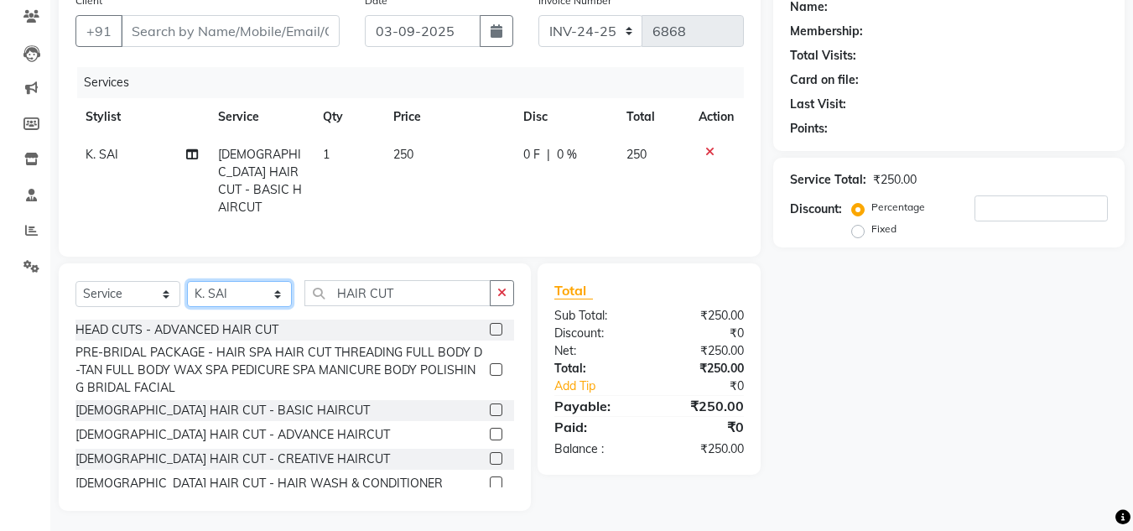
click at [262, 291] on select "Select Stylist Akash K. SAI pandu [PERSON_NAME]" at bounding box center [239, 294] width 105 height 26
select select "50956"
click at [187, 281] on select "Select Stylist Akash K. SAI pandu [PERSON_NAME]" at bounding box center [239, 294] width 105 height 26
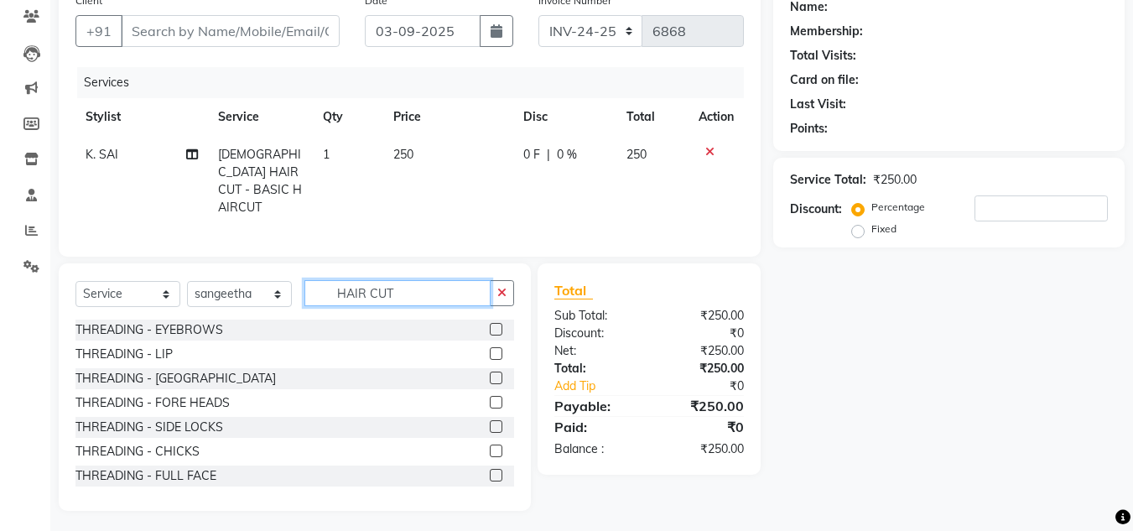
click at [403, 288] on input "HAIR CUT" at bounding box center [397, 293] width 186 height 26
type input "H"
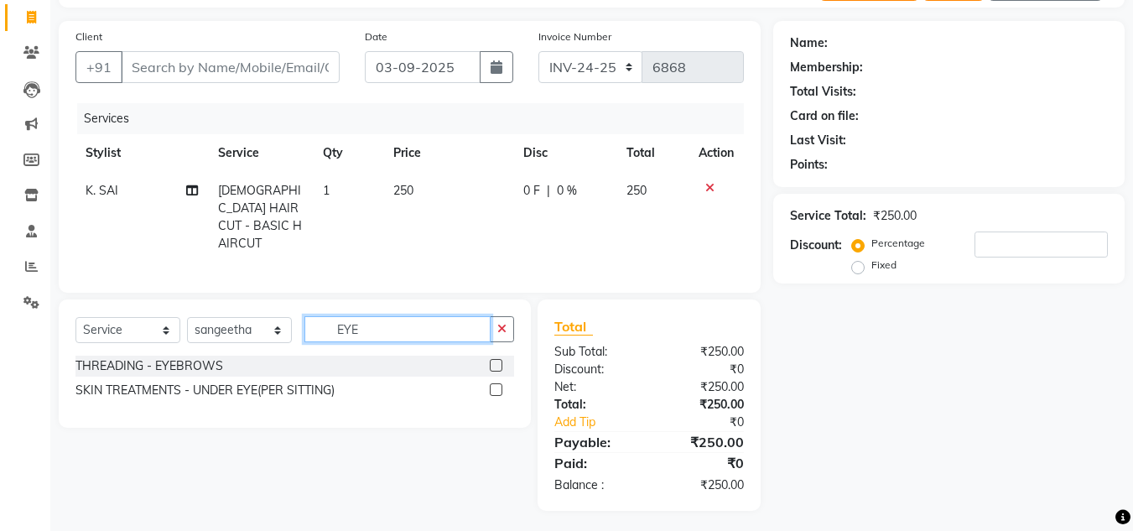
type input "EYE"
click at [495, 359] on label at bounding box center [496, 365] width 13 height 13
click at [495, 361] on input "checkbox" at bounding box center [495, 366] width 11 height 11
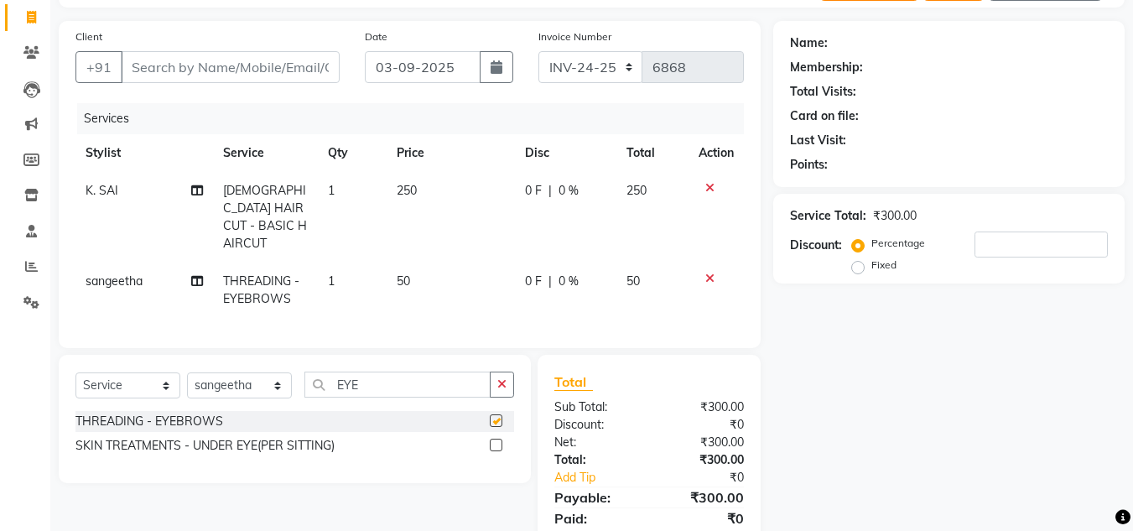
checkbox input "false"
click at [501, 382] on icon "button" at bounding box center [501, 384] width 9 height 12
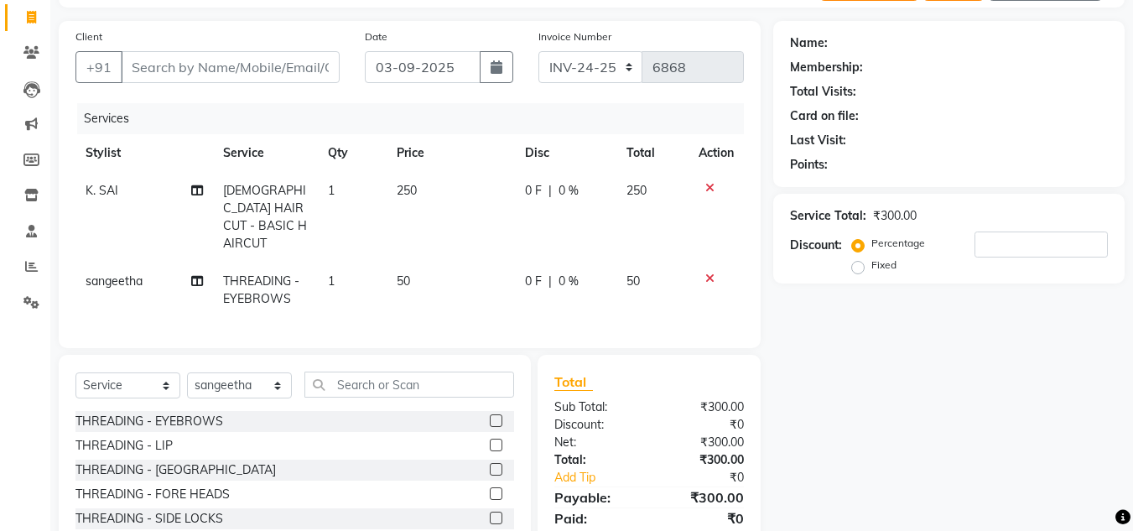
click at [490, 473] on div at bounding box center [495, 472] width 11 height 18
click at [490, 465] on label at bounding box center [496, 469] width 13 height 13
click at [490, 465] on input "checkbox" at bounding box center [495, 470] width 11 height 11
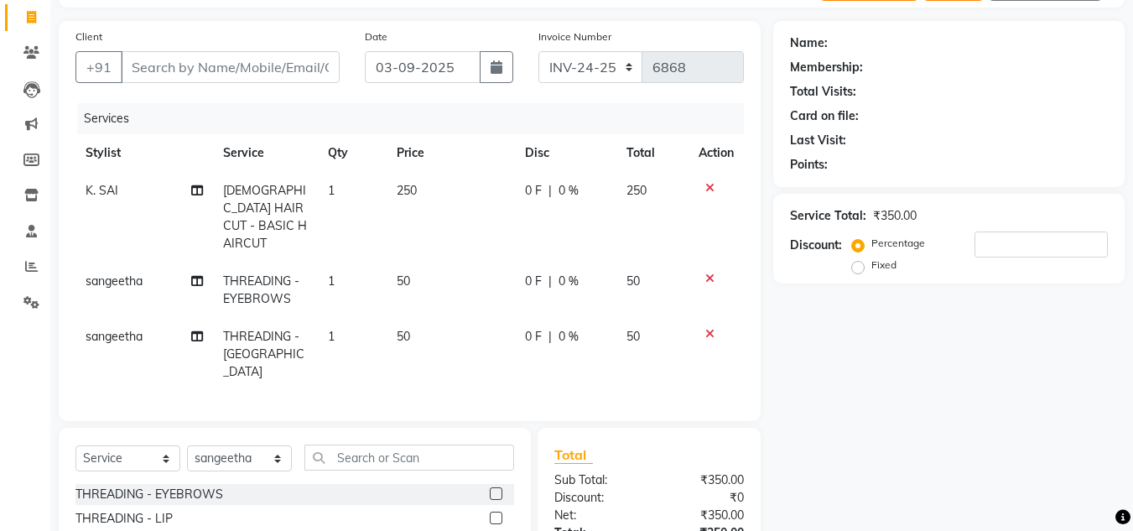
checkbox input "false"
click at [301, 72] on input "Client" at bounding box center [230, 67] width 219 height 32
click at [221, 66] on input "Client" at bounding box center [230, 67] width 219 height 32
type input "8"
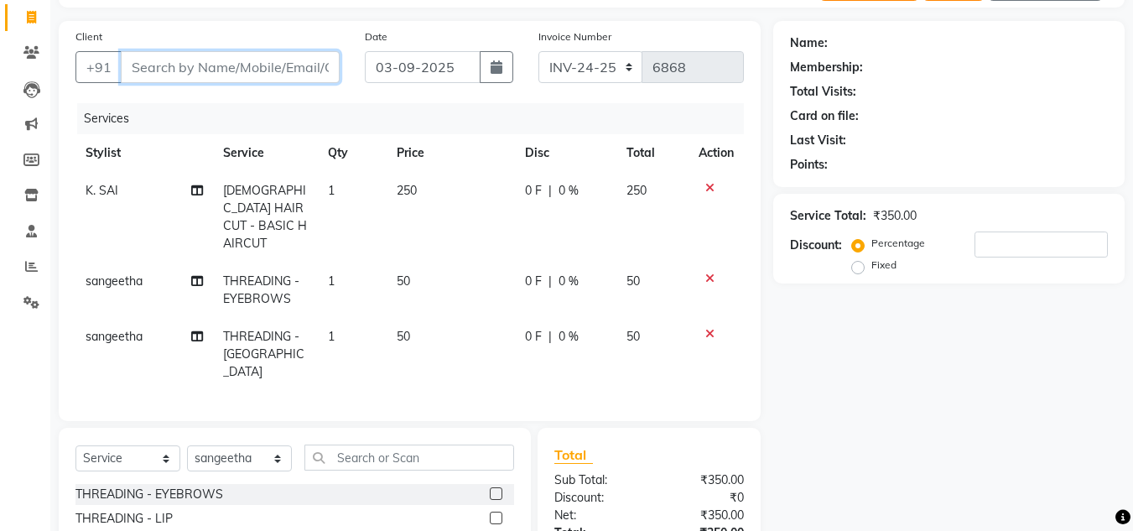
type input "0"
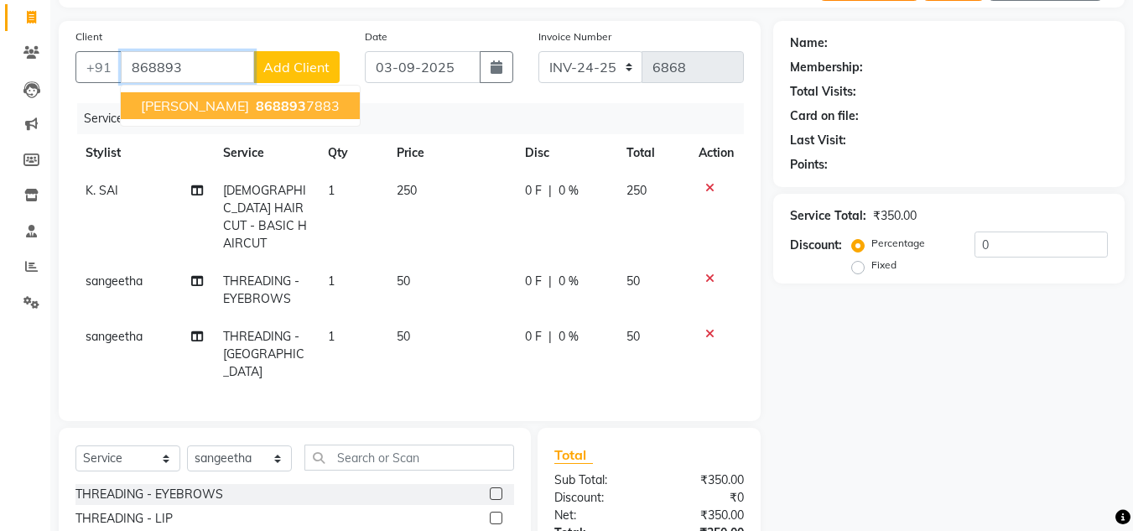
click at [256, 100] on span "868893" at bounding box center [281, 105] width 50 height 17
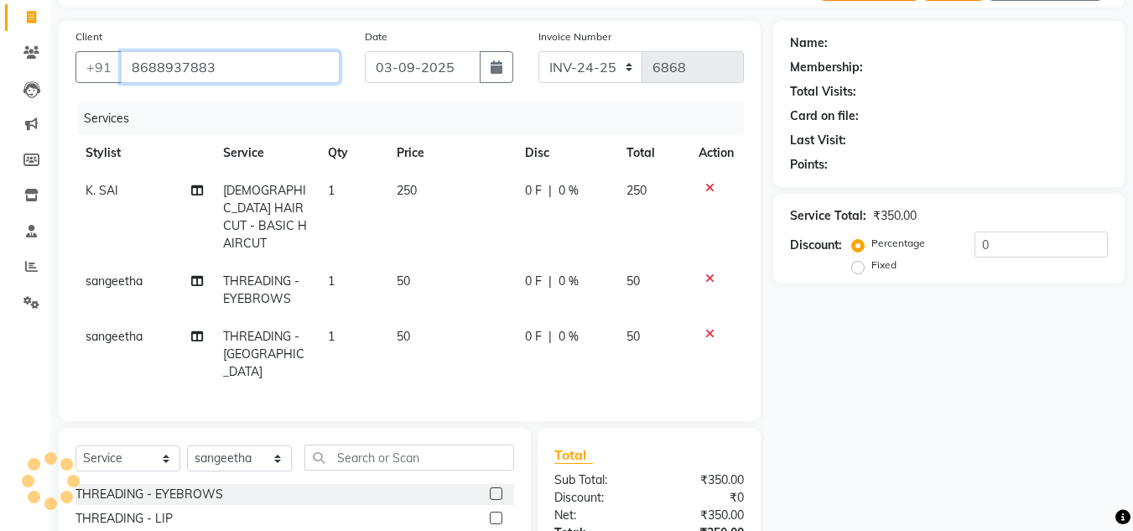
type input "8688937883"
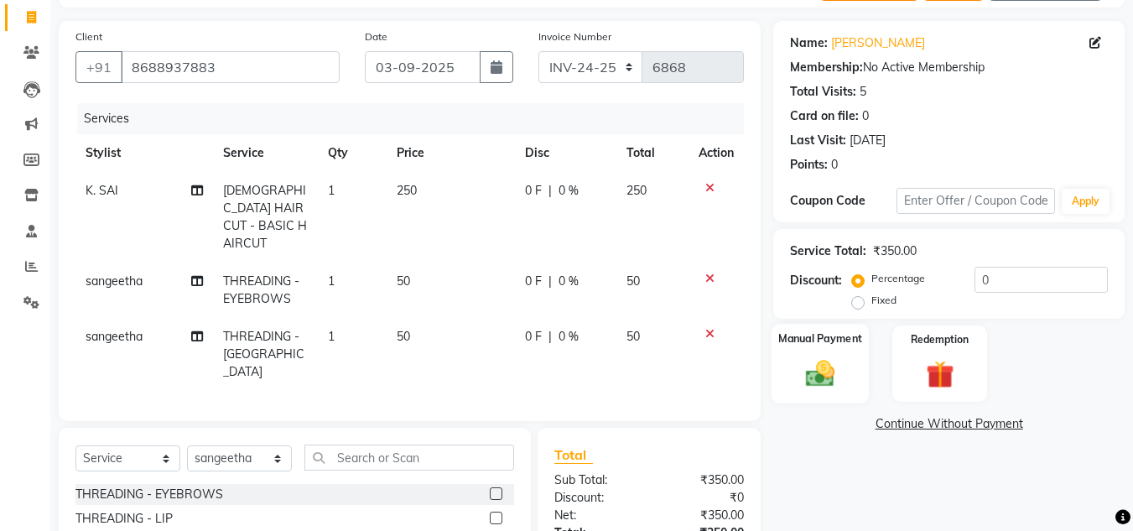
click at [821, 377] on img at bounding box center [820, 373] width 47 height 34
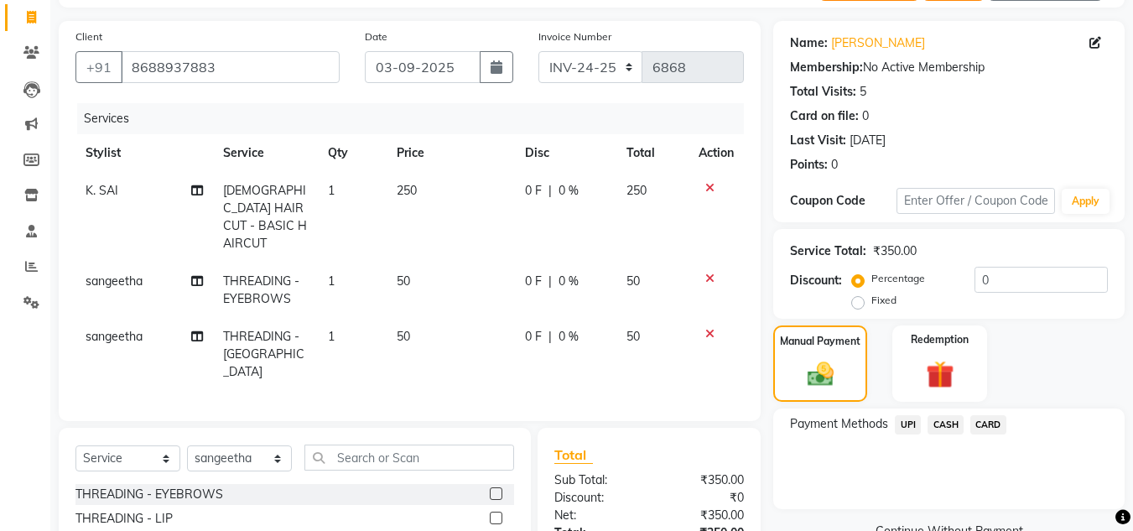
click at [908, 427] on span "UPI" at bounding box center [908, 424] width 26 height 19
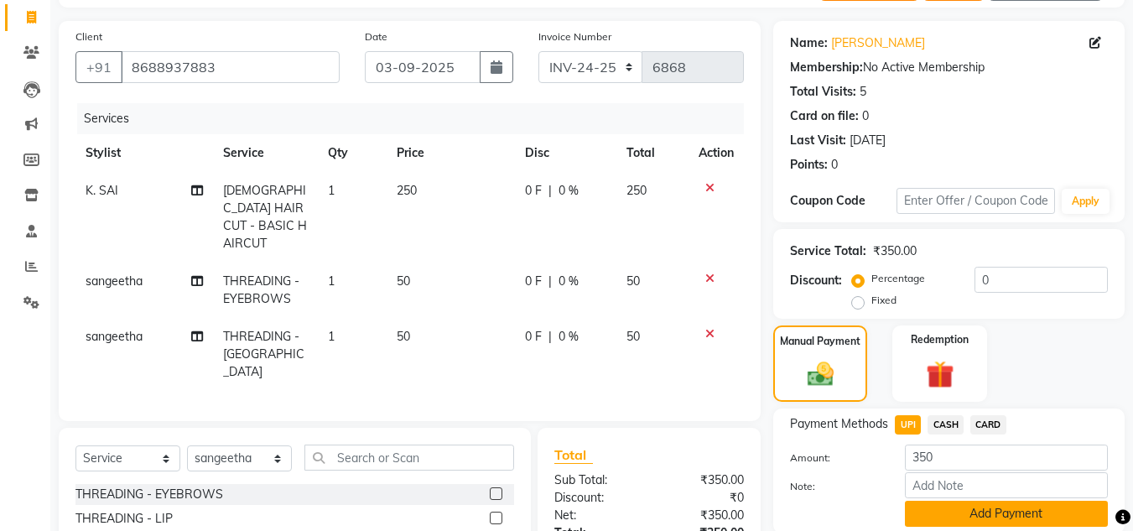
click at [1039, 514] on button "Add Payment" at bounding box center [1006, 514] width 203 height 26
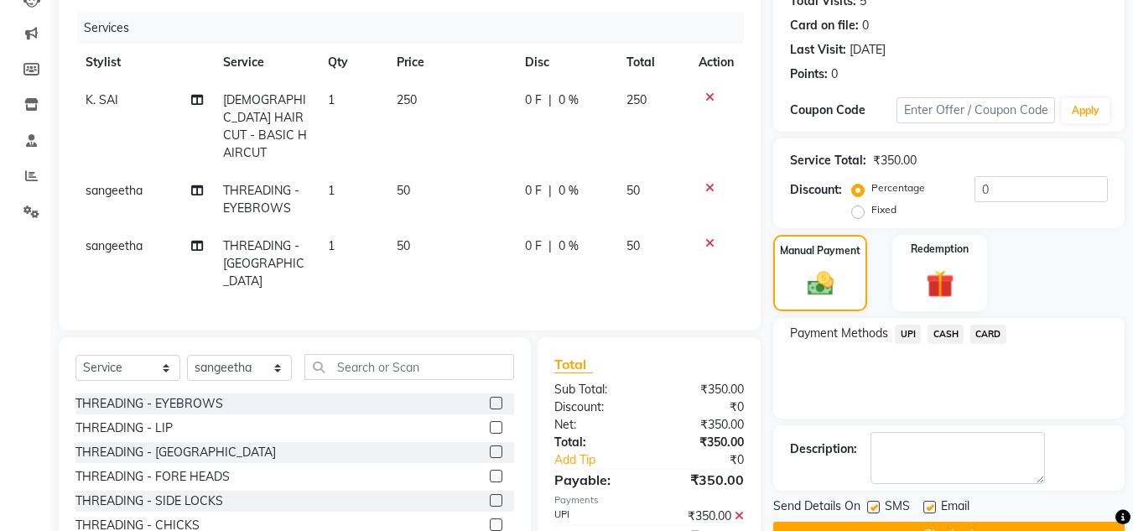
scroll to position [252, 0]
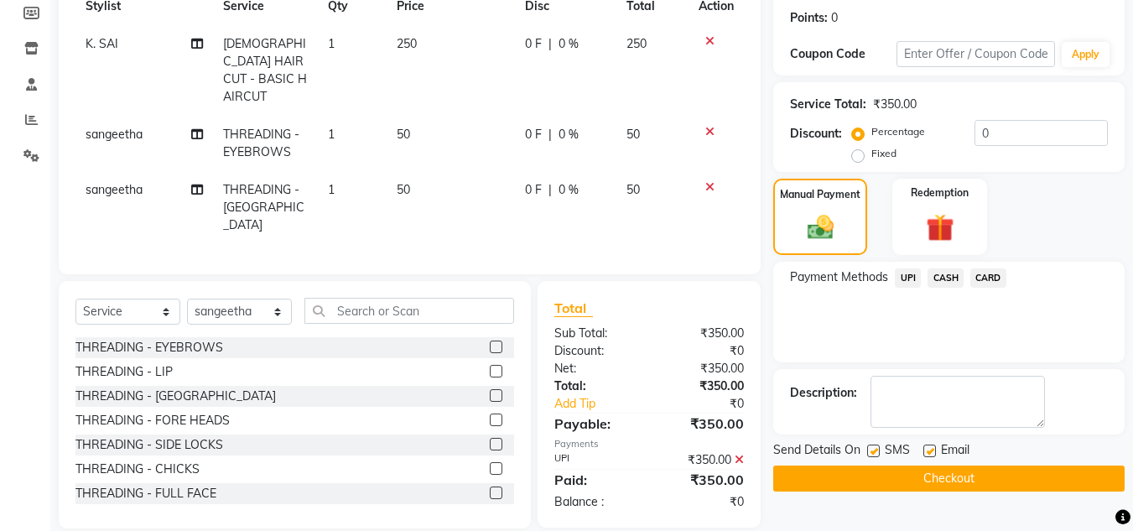
click at [974, 477] on button "Checkout" at bounding box center [948, 478] width 351 height 26
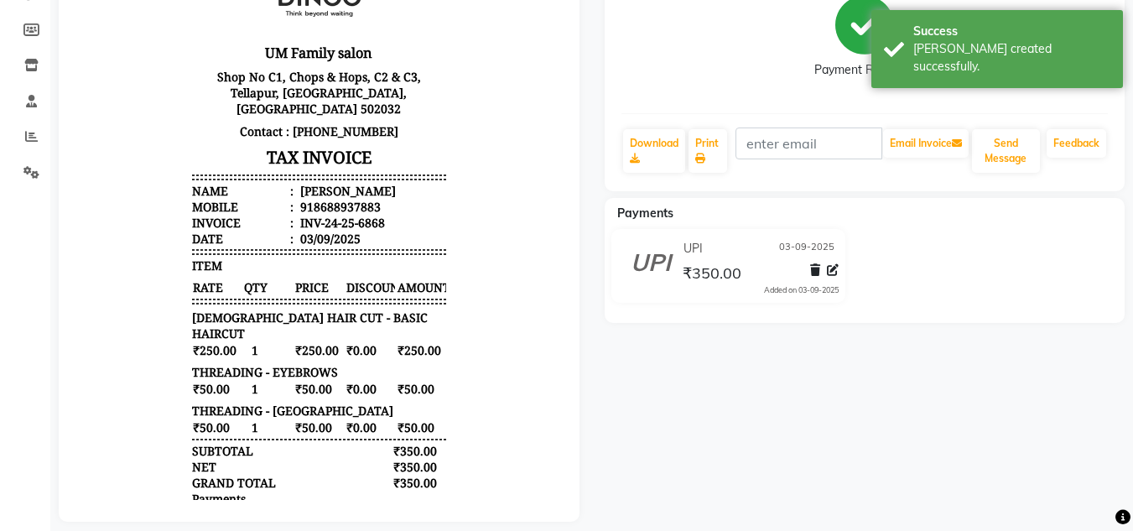
scroll to position [263, 0]
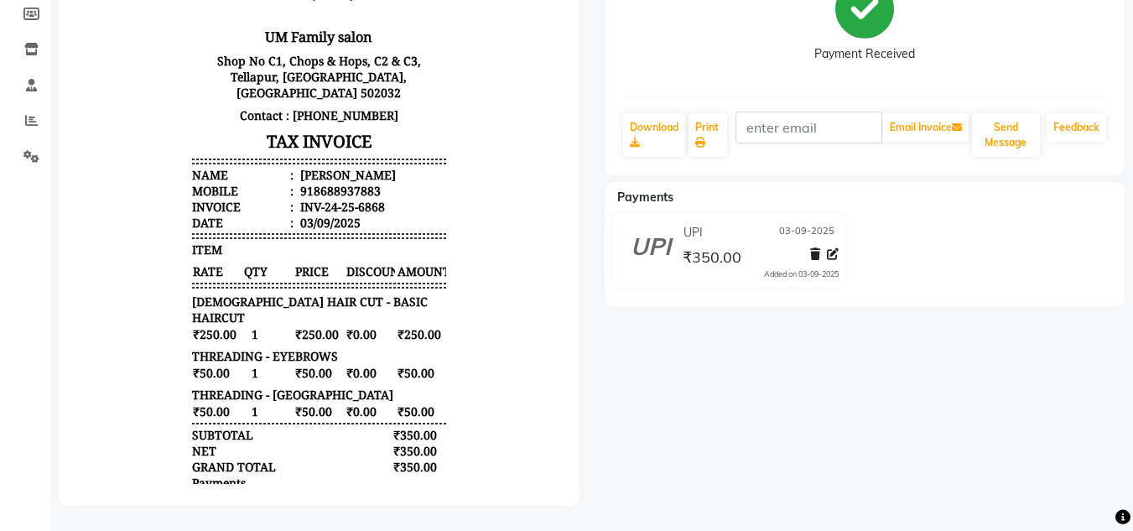
select select "service"
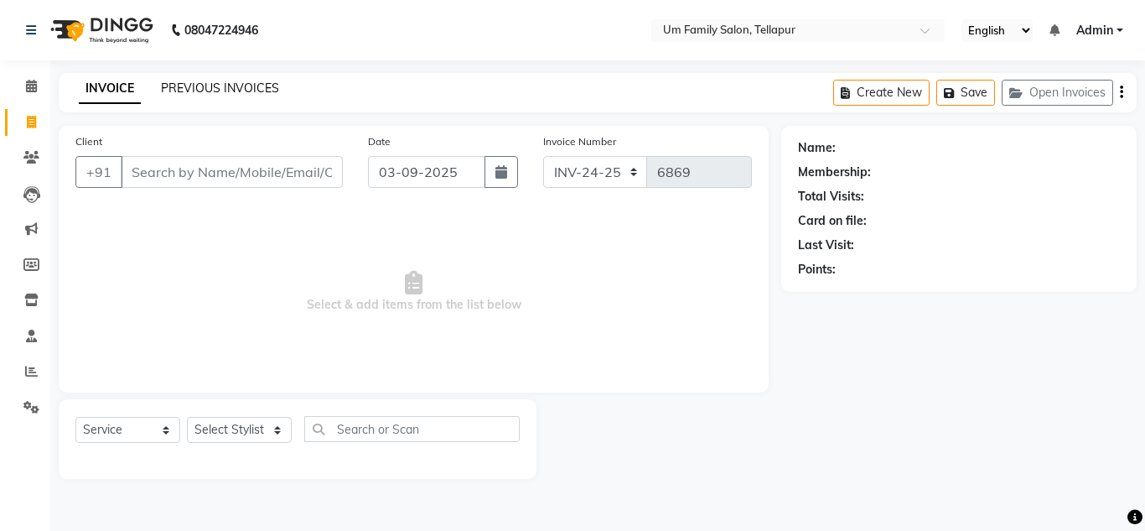
click at [187, 82] on link "PREVIOUS INVOICES" at bounding box center [220, 88] width 118 height 15
